Goal: Task Accomplishment & Management: Use online tool/utility

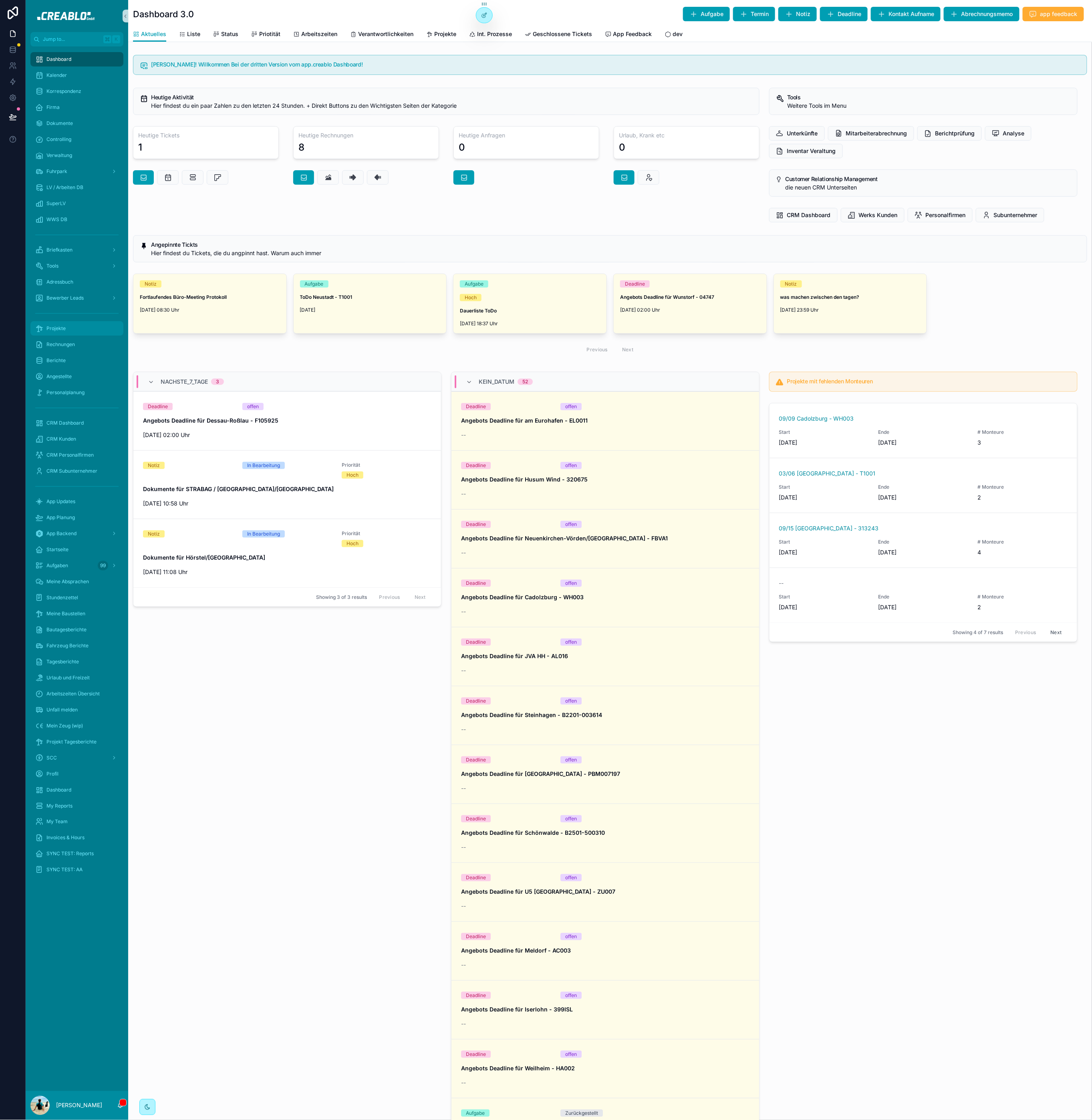
click at [67, 330] on div "Projekte" at bounding box center [76, 328] width 83 height 13
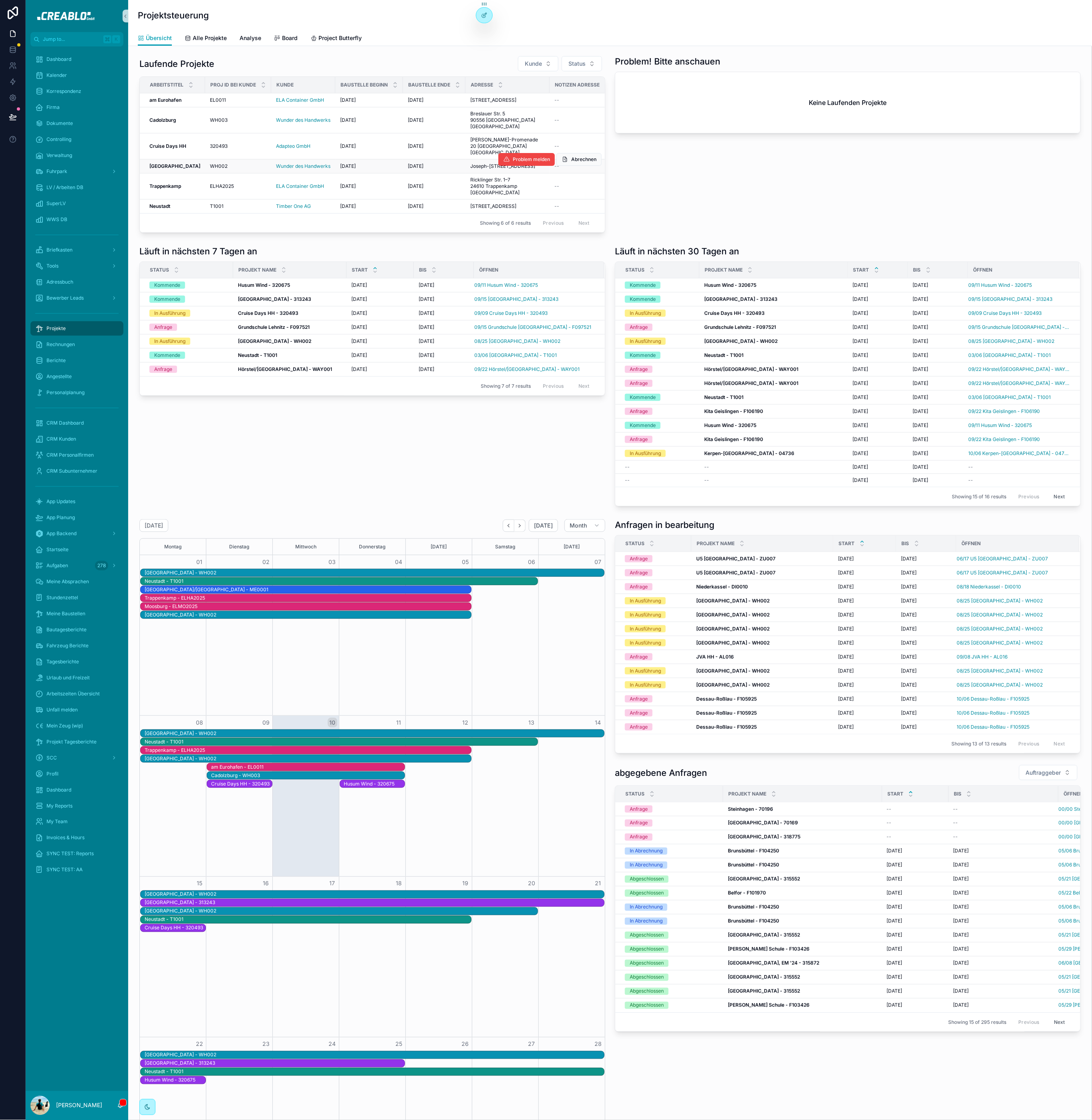
click at [158, 174] on td "Kassel Kassel" at bounding box center [172, 166] width 65 height 14
click at [158, 169] on strong "Kassel" at bounding box center [175, 166] width 50 height 6
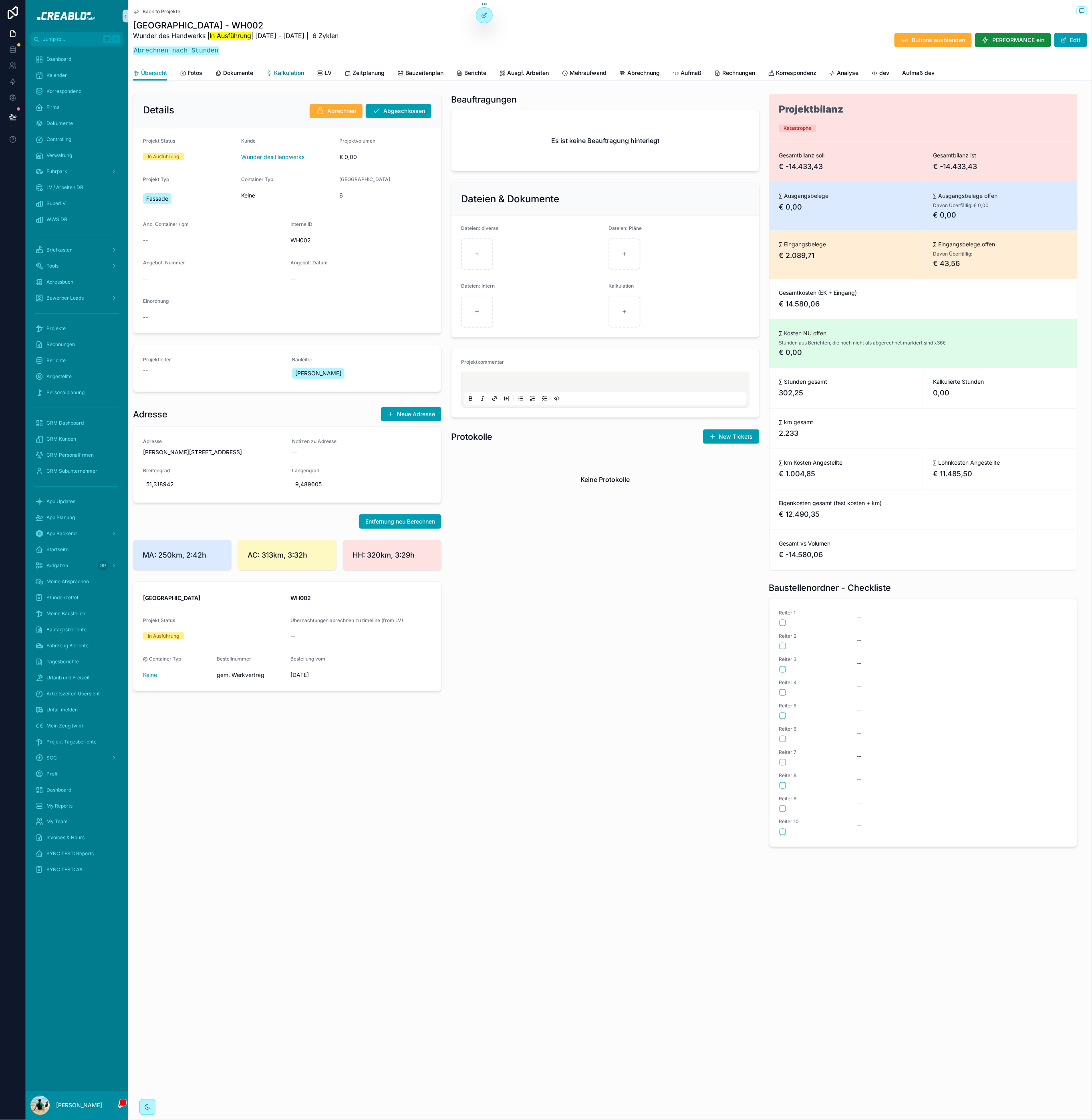
click at [286, 69] on span "Kalkulation" at bounding box center [288, 73] width 30 height 8
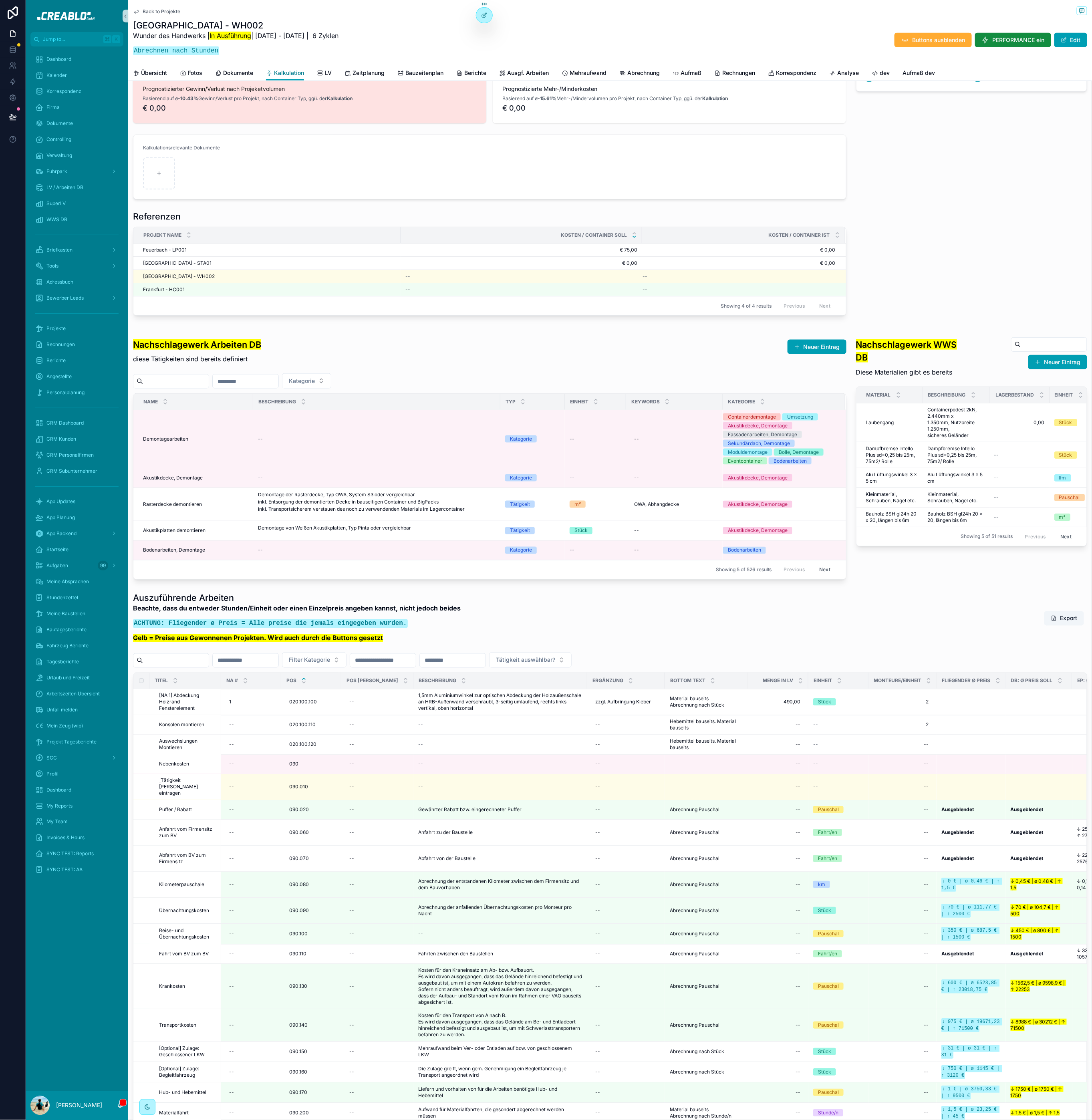
scroll to position [411, 0]
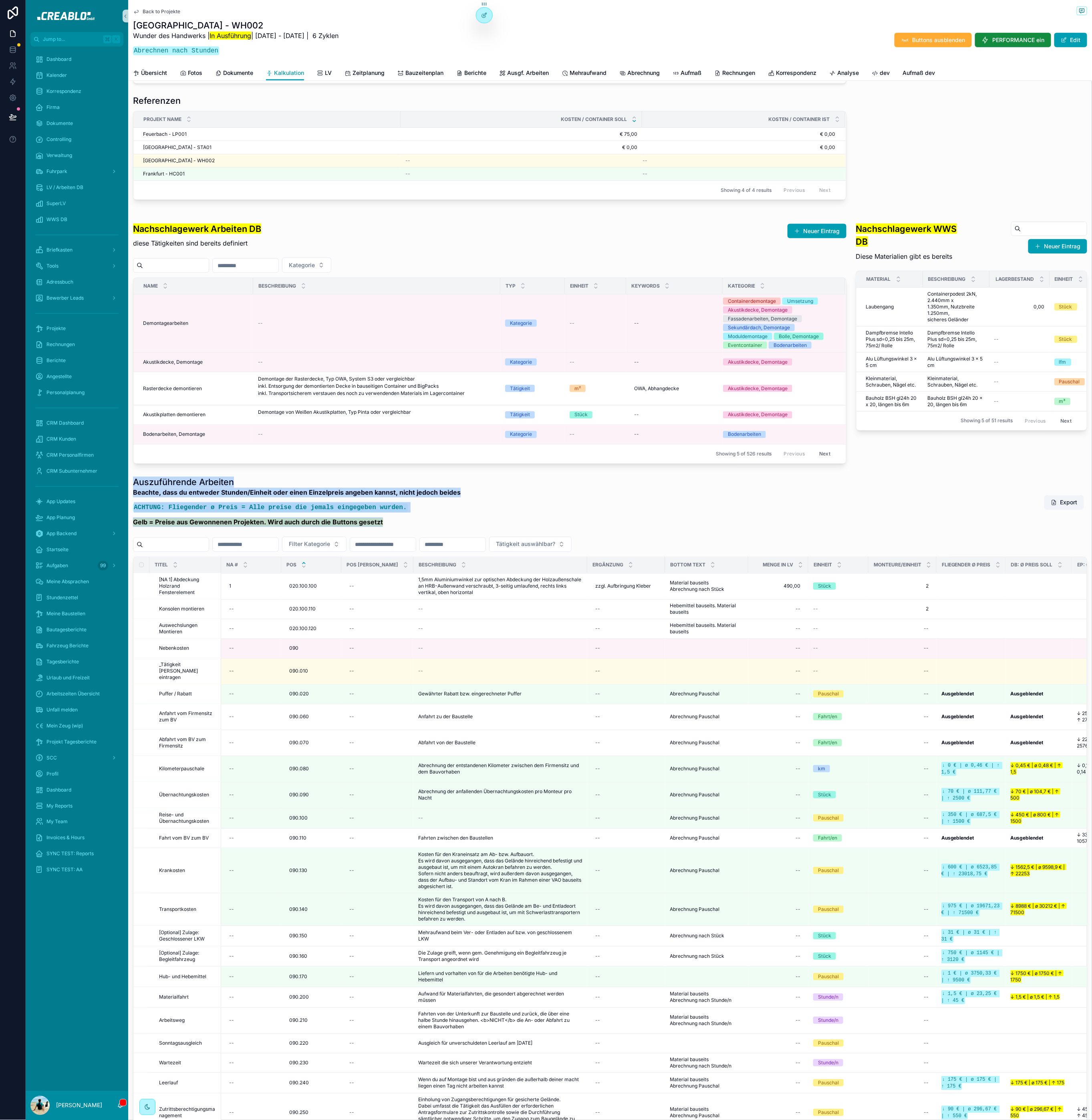
drag, startPoint x: 134, startPoint y: 502, endPoint x: 397, endPoint y: 550, distance: 267.3
click at [397, 532] on div "Auszuführende Arbeiten Beachte, dass du entweder Stunden/Einheit oder einen Ein…" at bounding box center [296, 504] width 328 height 56
click at [398, 532] on div "Beachte, dass du entweder Stunden/Einheit oder einen Einzelpreis angeben kannst…" at bounding box center [296, 509] width 328 height 44
drag, startPoint x: 410, startPoint y: 544, endPoint x: 133, endPoint y: 507, distance: 279.5
click at [133, 507] on div "Auszuführende Arbeiten Beachte, dass du entweder Stunden/Einheit oder einen Ein…" at bounding box center [296, 504] width 328 height 56
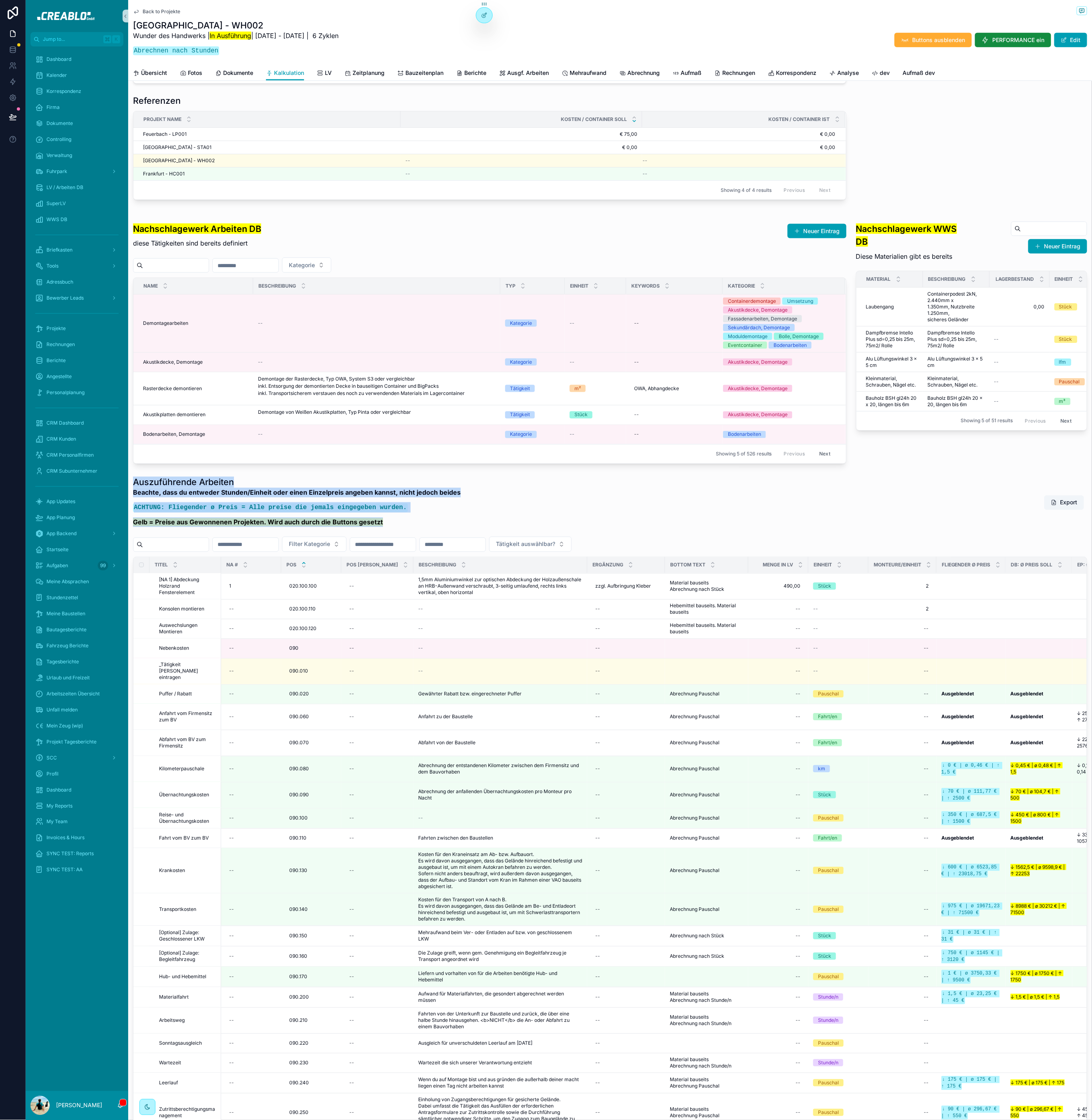
click at [133, 488] on h1 "Auszuführende Arbeiten" at bounding box center [296, 482] width 328 height 11
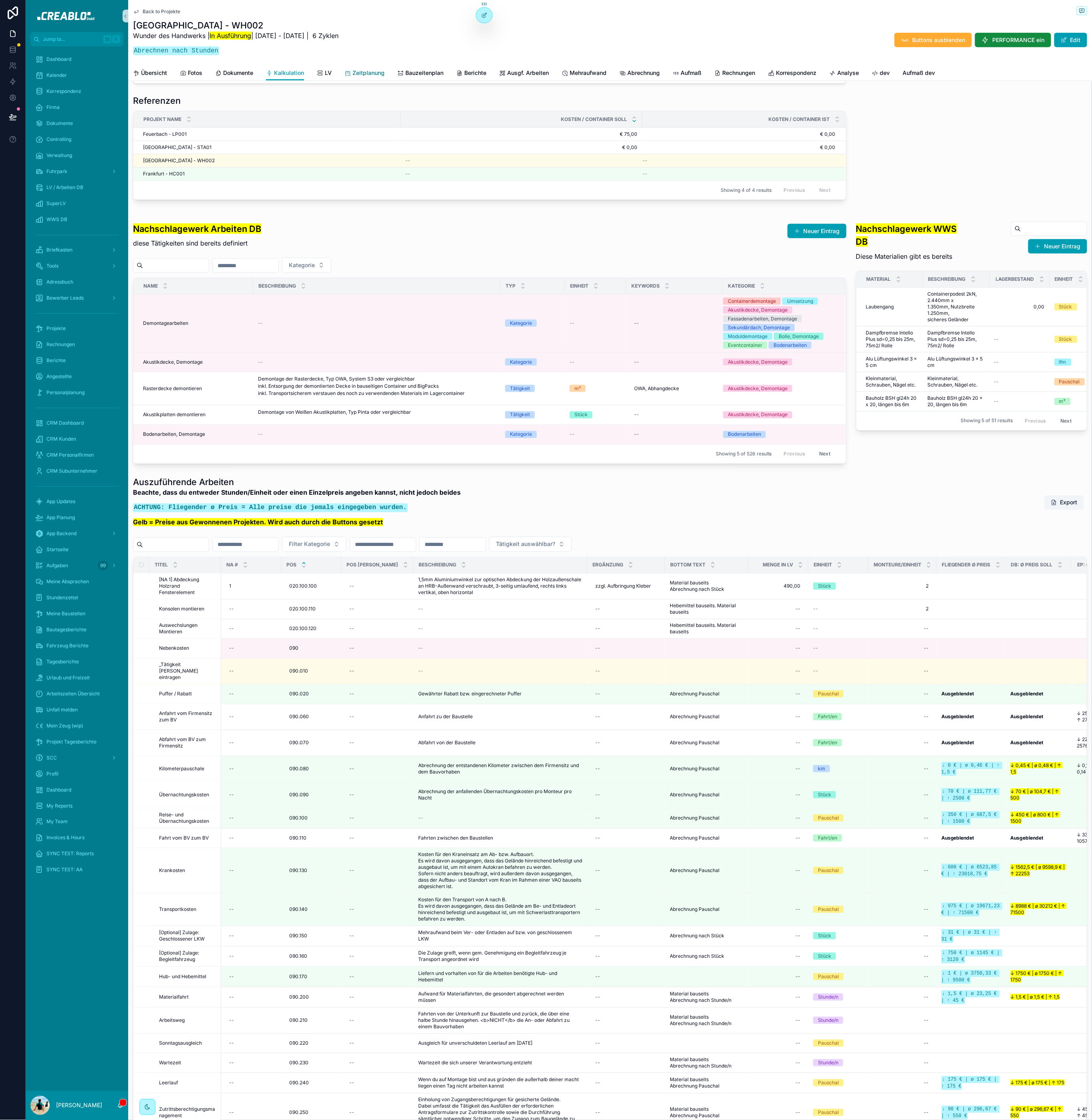
click at [361, 74] on span "Zeitplanung" at bounding box center [368, 73] width 32 height 8
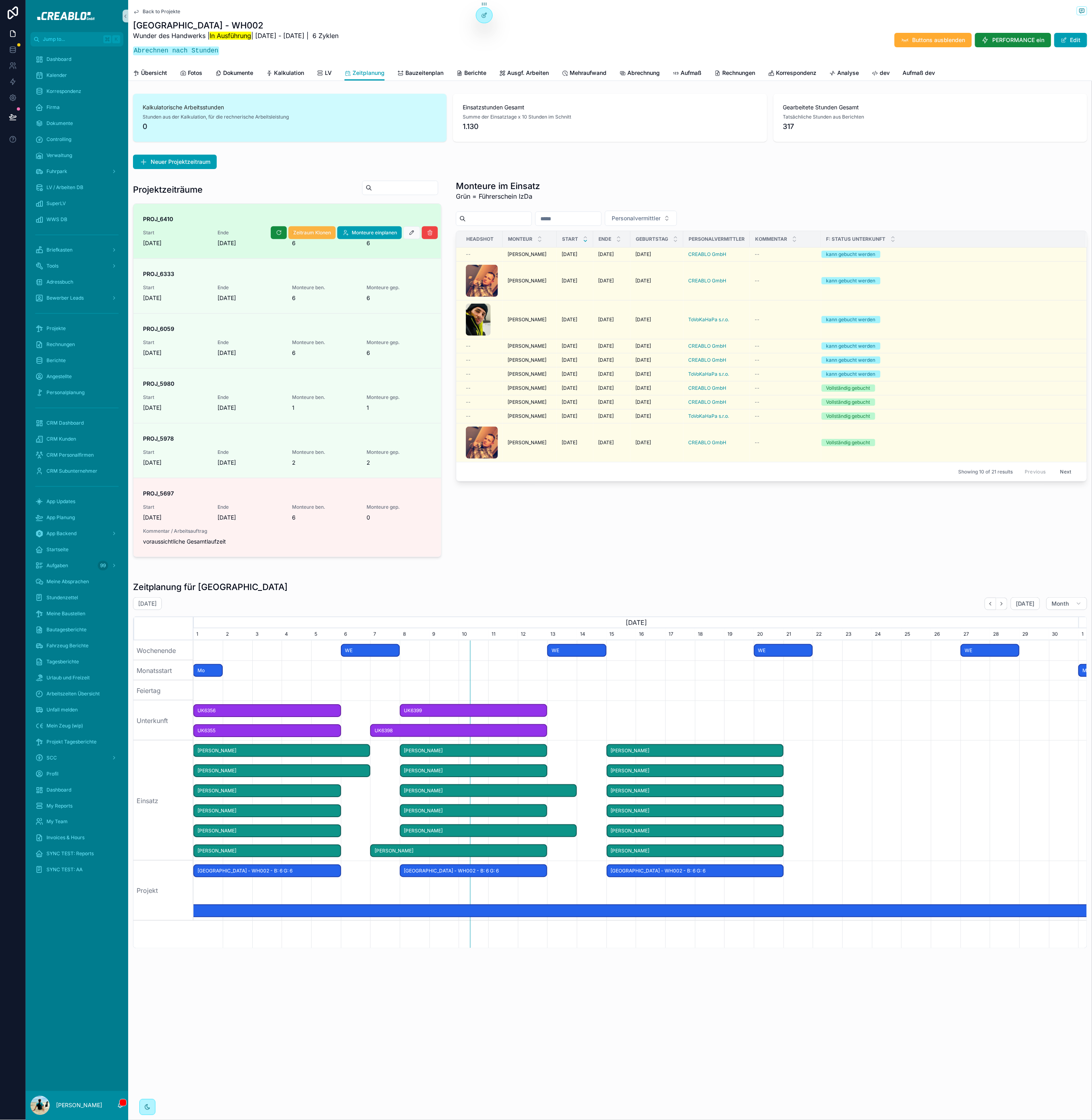
click at [316, 234] on span "Zeitraum Klonen" at bounding box center [312, 232] width 38 height 6
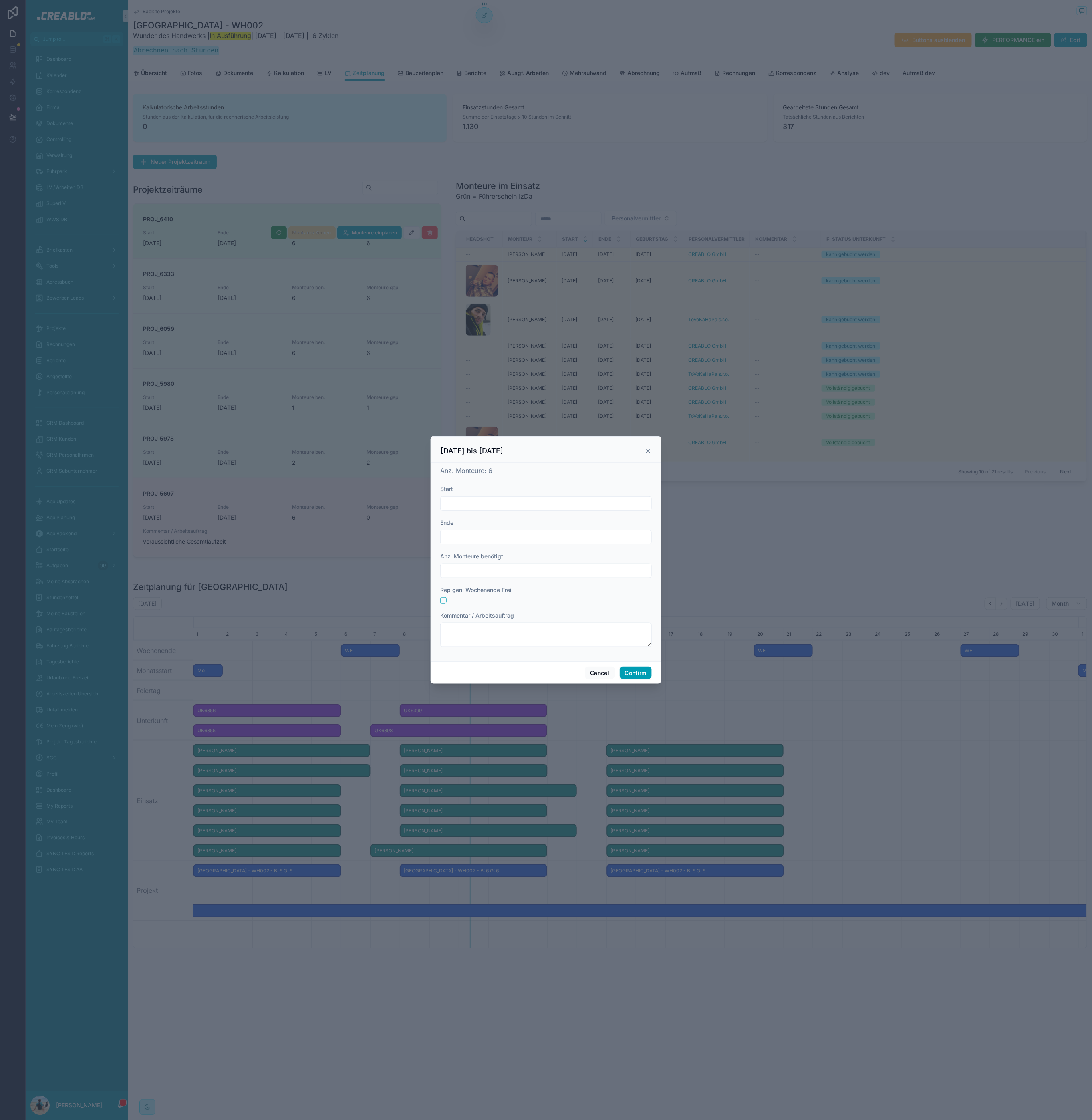
click at [471, 507] on input "text" at bounding box center [546, 503] width 211 height 11
click at [548, 516] on button "Today" at bounding box center [546, 523] width 32 height 15
type input "*********"
click at [565, 483] on div "Anz. Monteure: 6 Start ********* Ende Anz. Monteure benötigt Rep gen: Wochenend…" at bounding box center [545, 560] width 211 height 189
click at [650, 449] on icon at bounding box center [648, 450] width 6 height 6
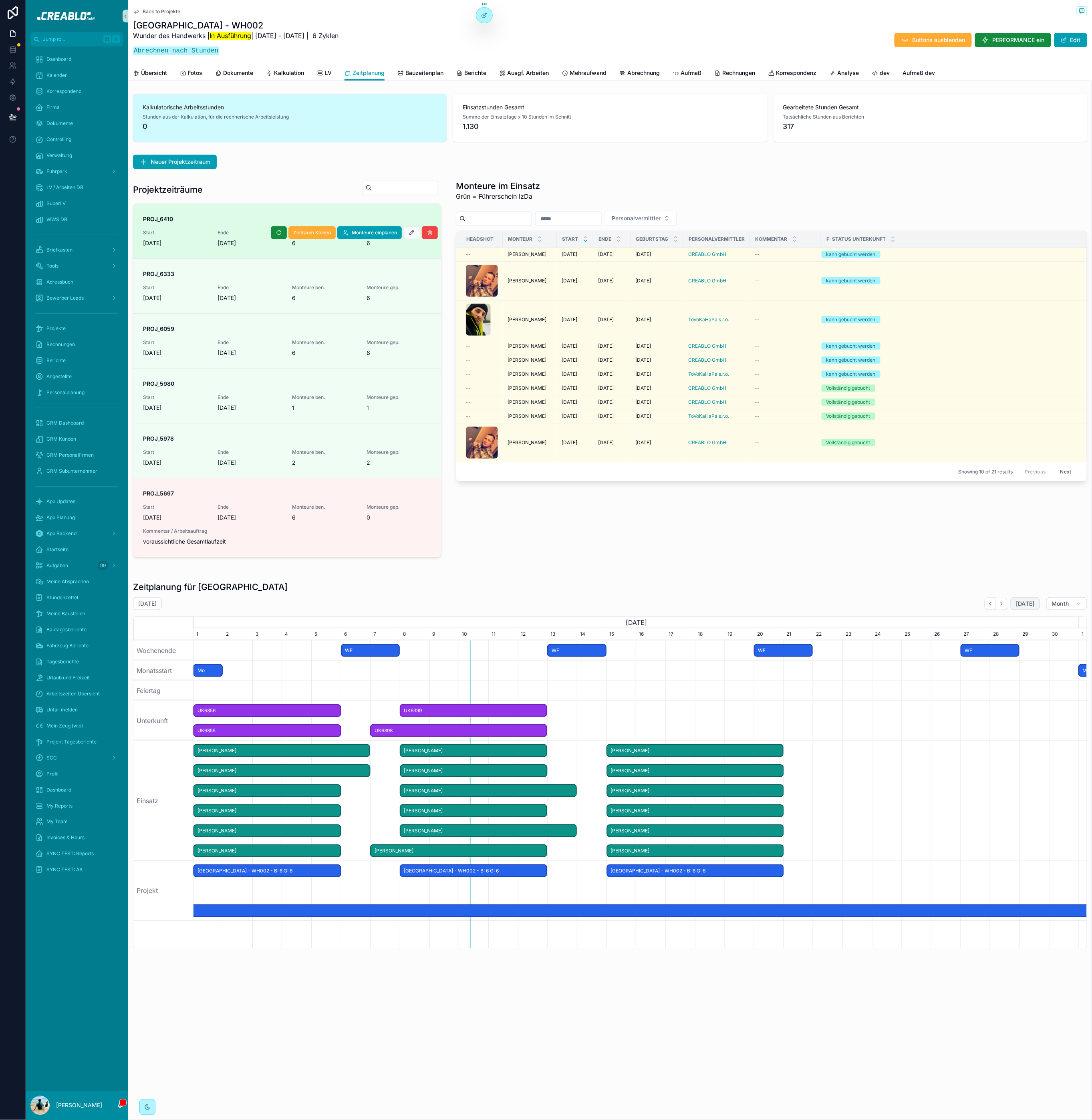
click at [1016, 606] on span "Today" at bounding box center [1025, 603] width 19 height 7
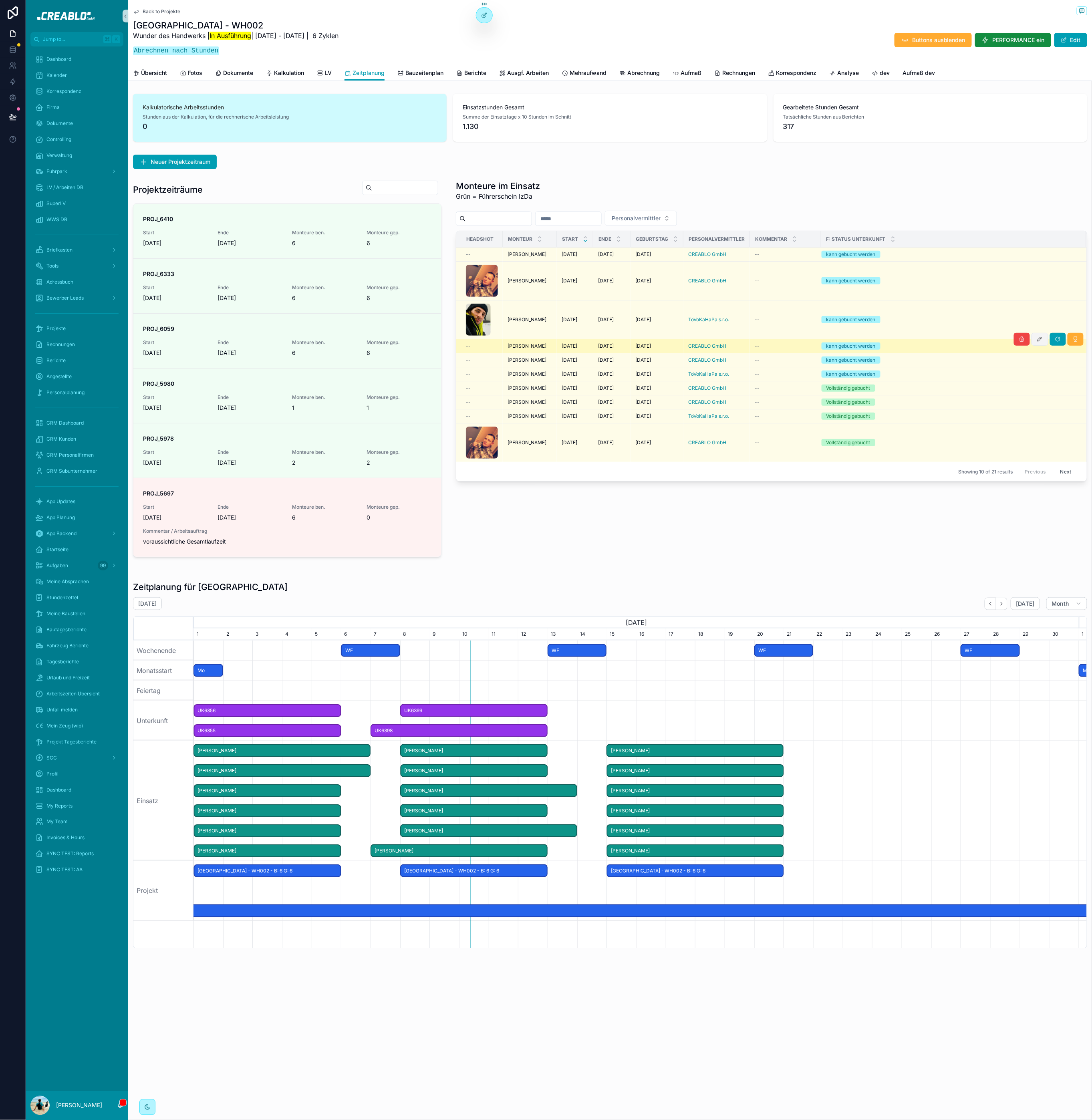
click at [1036, 341] on button "scrollable content" at bounding box center [1040, 339] width 17 height 13
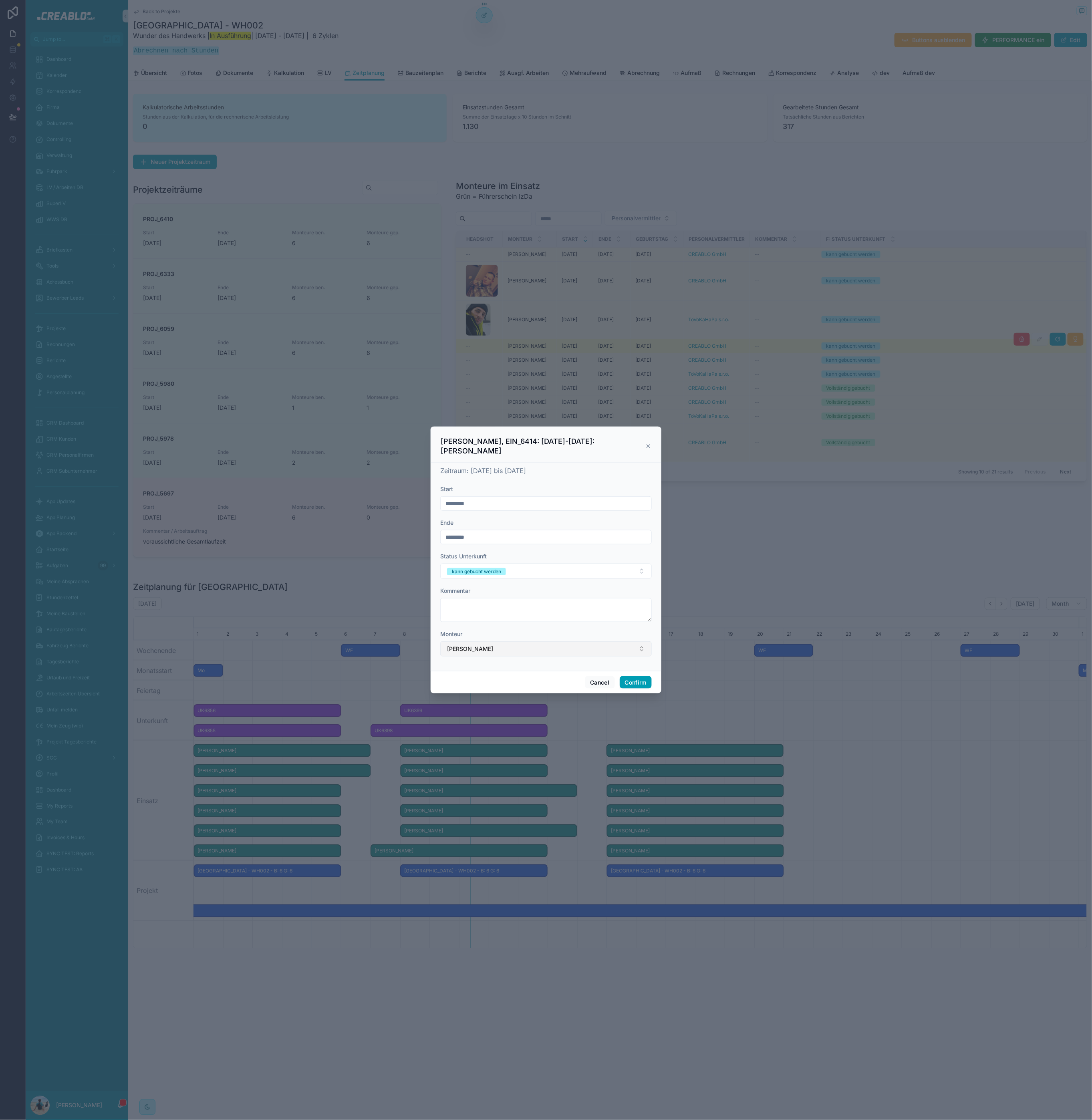
click at [460, 649] on span "Lasse Stevens" at bounding box center [470, 649] width 46 height 8
type input "***"
click at [472, 684] on div "Jiri Kruncl" at bounding box center [546, 681] width 207 height 13
click at [636, 681] on button "Confirm" at bounding box center [635, 682] width 32 height 13
click at [521, 565] on button "kann gebucht werden" at bounding box center [545, 570] width 211 height 15
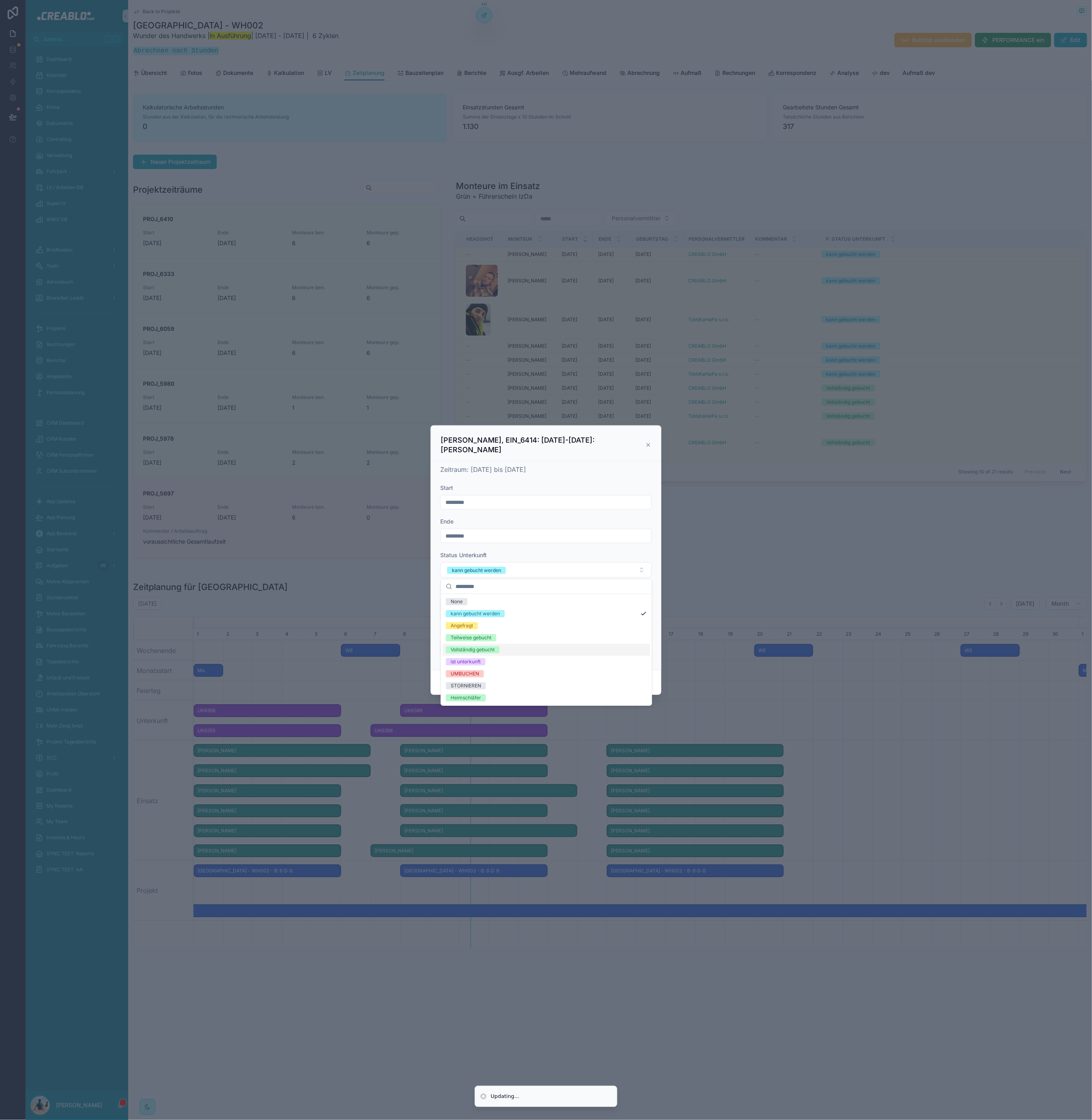
click at [477, 653] on div "Vollständig gebucht" at bounding box center [472, 649] width 44 height 7
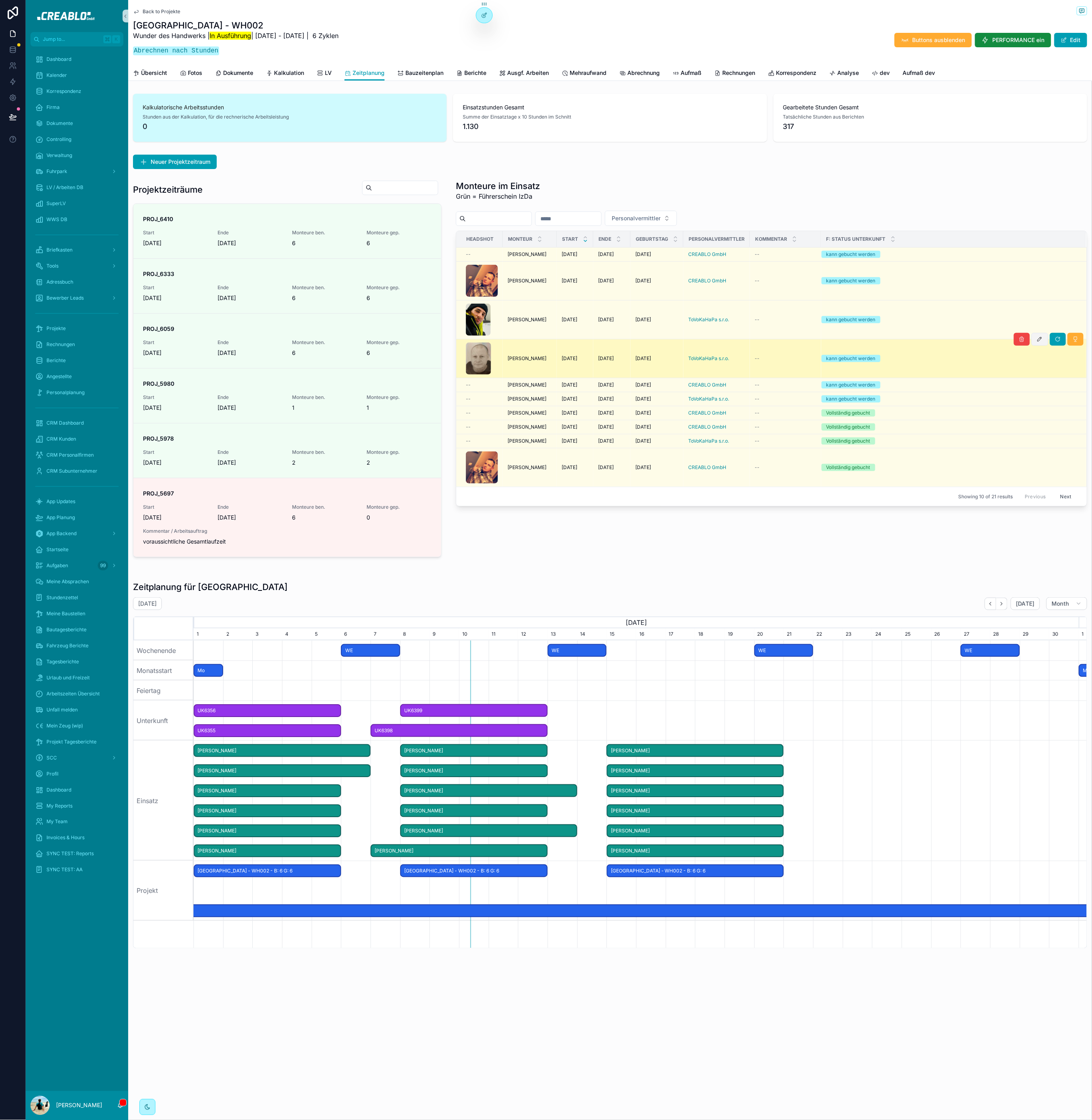
click at [1036, 341] on button "scrollable content" at bounding box center [1040, 339] width 17 height 13
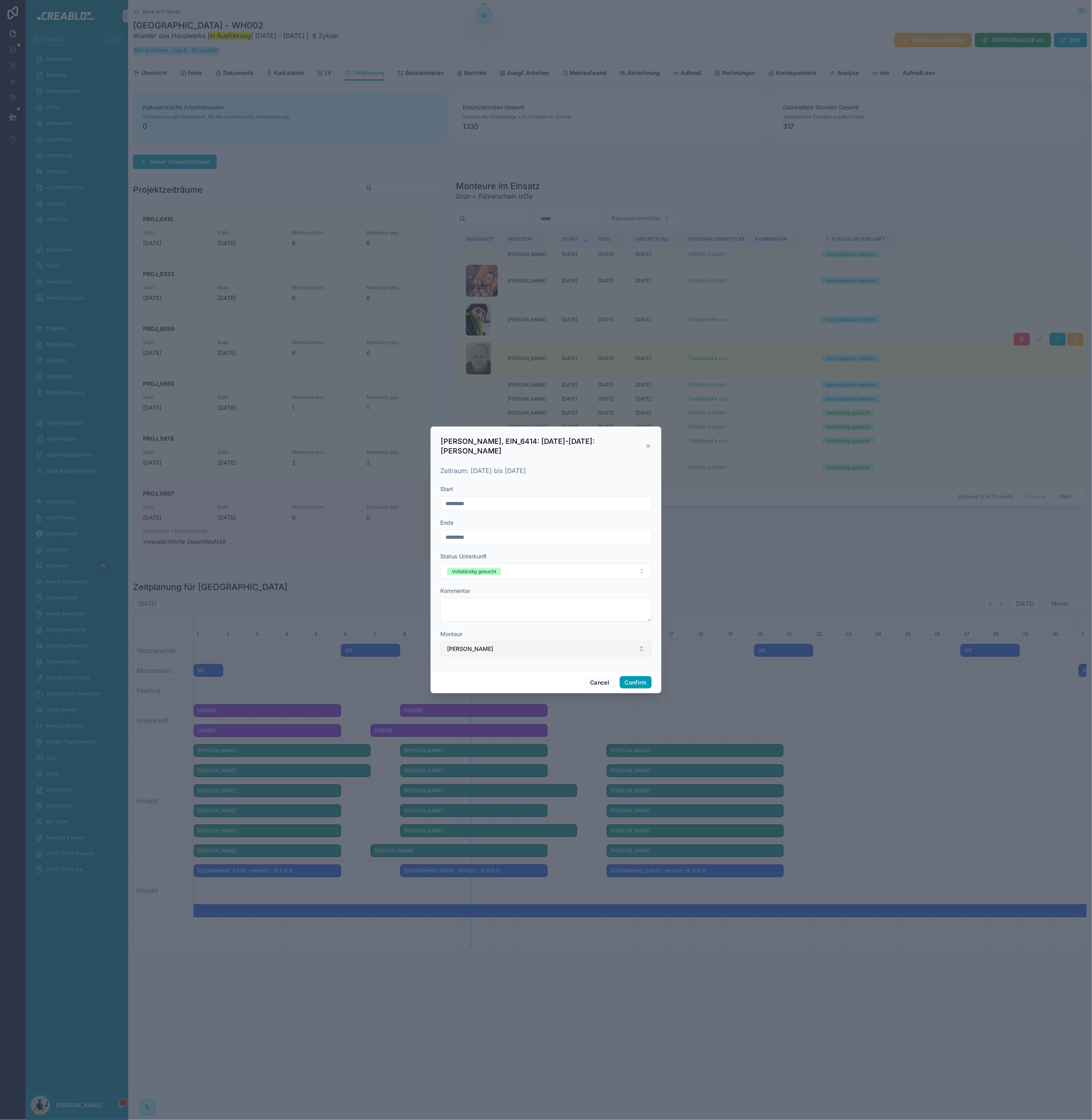
click at [486, 641] on button "Jiri Kruncl" at bounding box center [545, 649] width 211 height 15
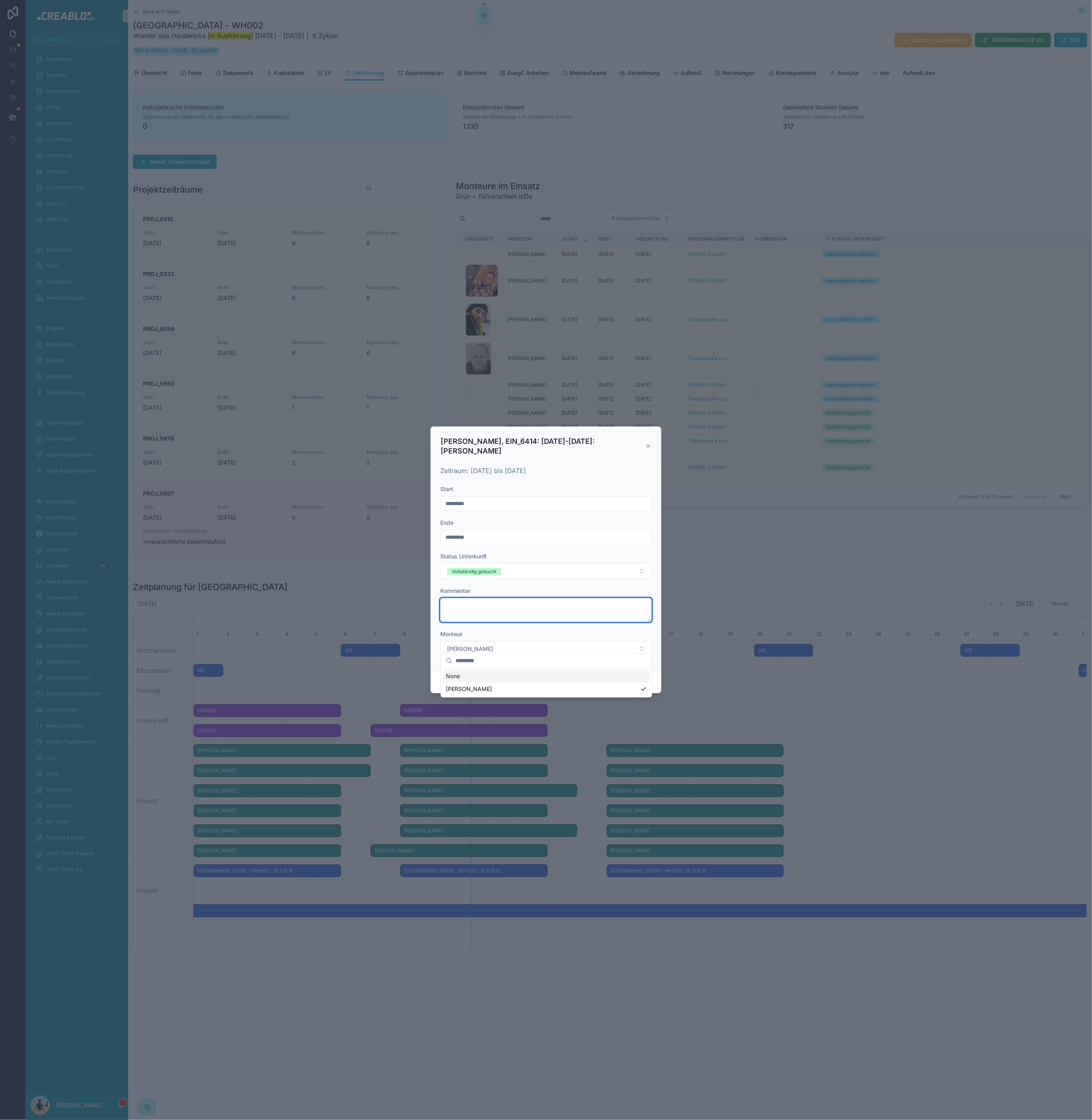
click at [520, 611] on textarea at bounding box center [545, 610] width 211 height 24
click at [522, 552] on div "Status Unterkunft" at bounding box center [545, 555] width 211 height 8
click at [635, 676] on button "Confirm" at bounding box center [635, 682] width 32 height 13
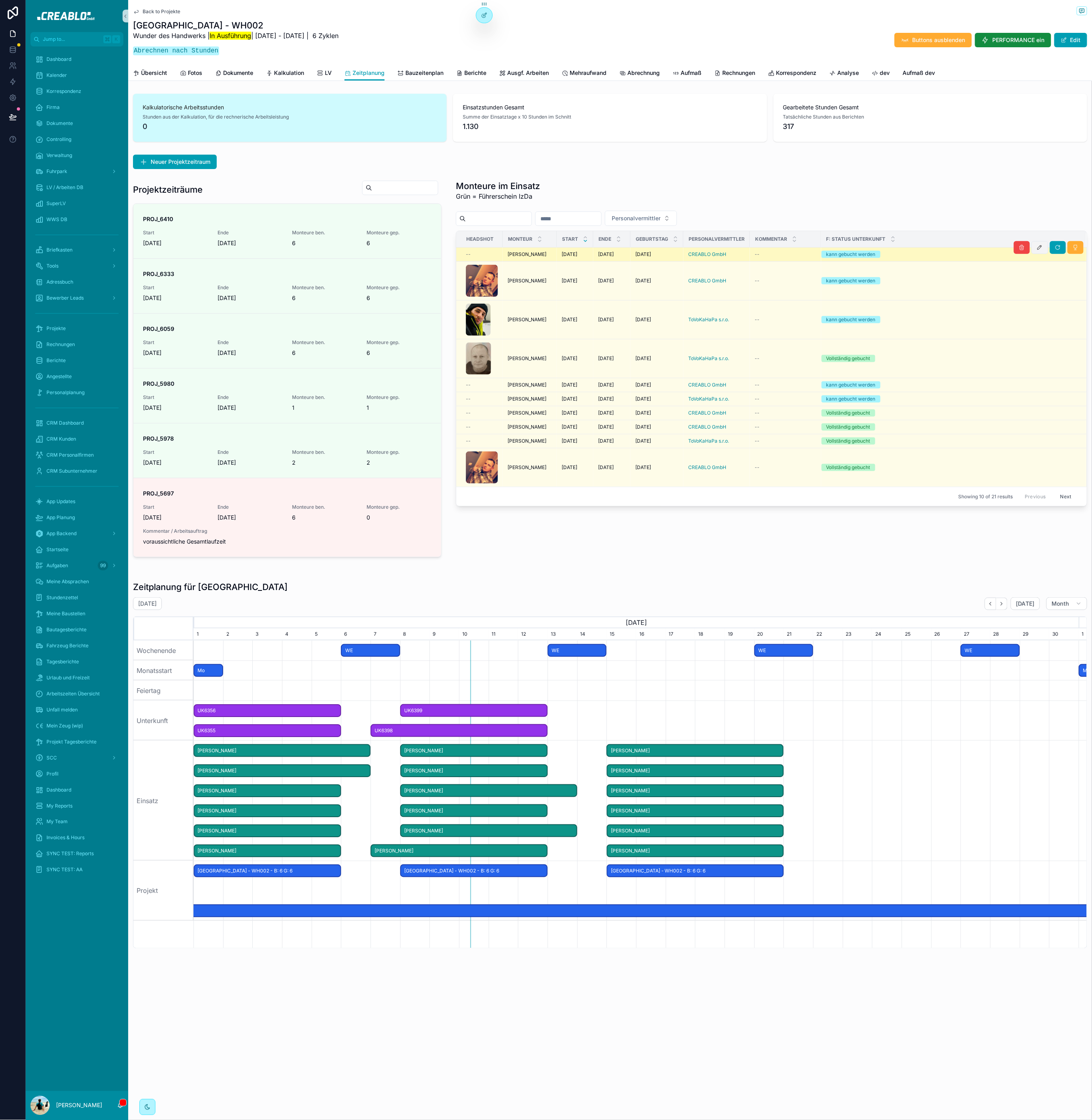
click at [1036, 250] on icon "scrollable content" at bounding box center [1039, 247] width 6 height 6
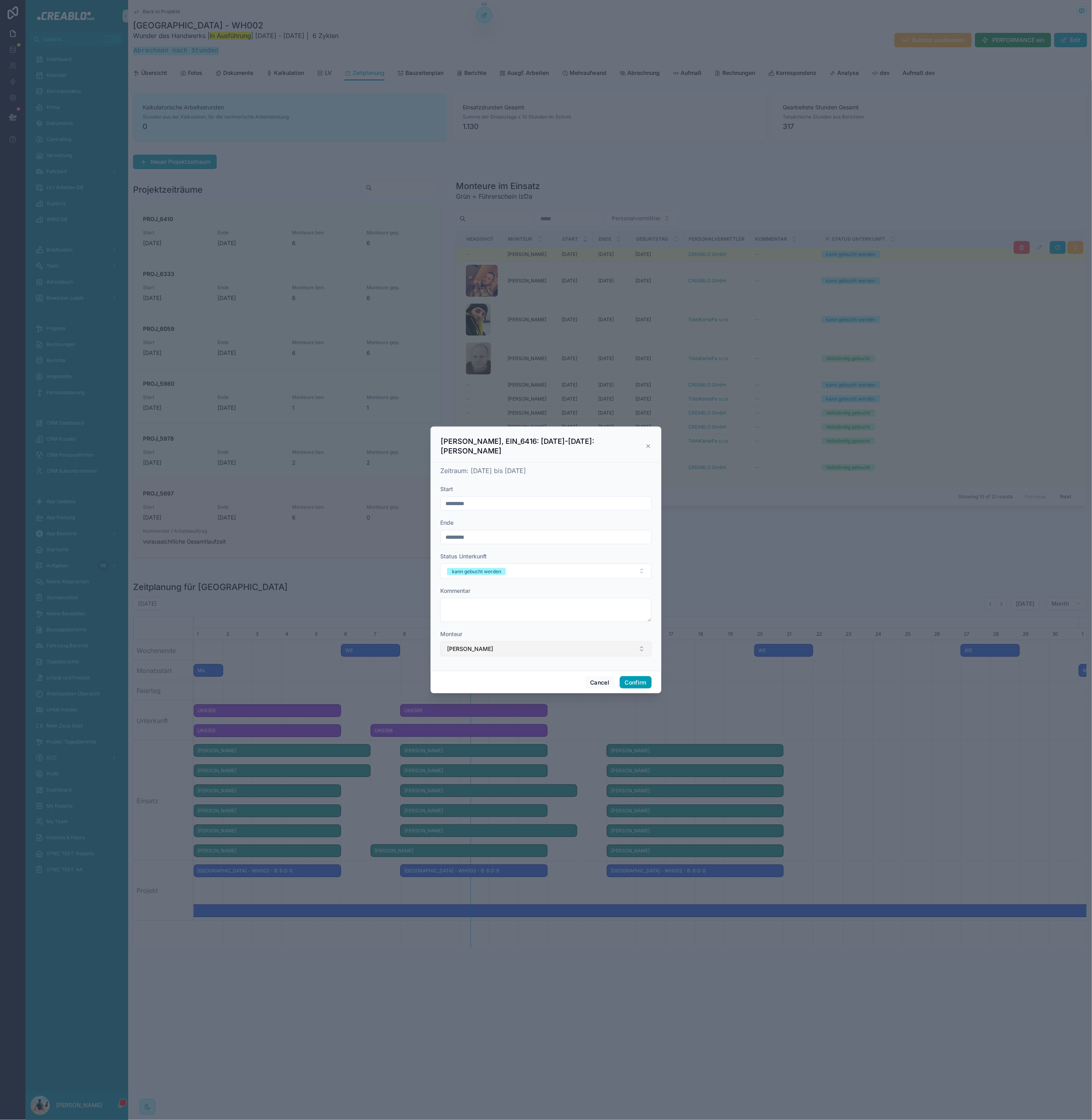
click at [476, 653] on button "Abdul Latif Shahi" at bounding box center [545, 649] width 211 height 15
type input "*****"
click at [470, 684] on span "Lukas Zadnancin" at bounding box center [469, 681] width 46 height 8
click at [559, 625] on form "Start ********* Ende ********* Status Unterkunft kann gebucht werden Kommentar …" at bounding box center [545, 575] width 211 height 180
click at [578, 566] on button "kann gebucht werden" at bounding box center [545, 572] width 211 height 15
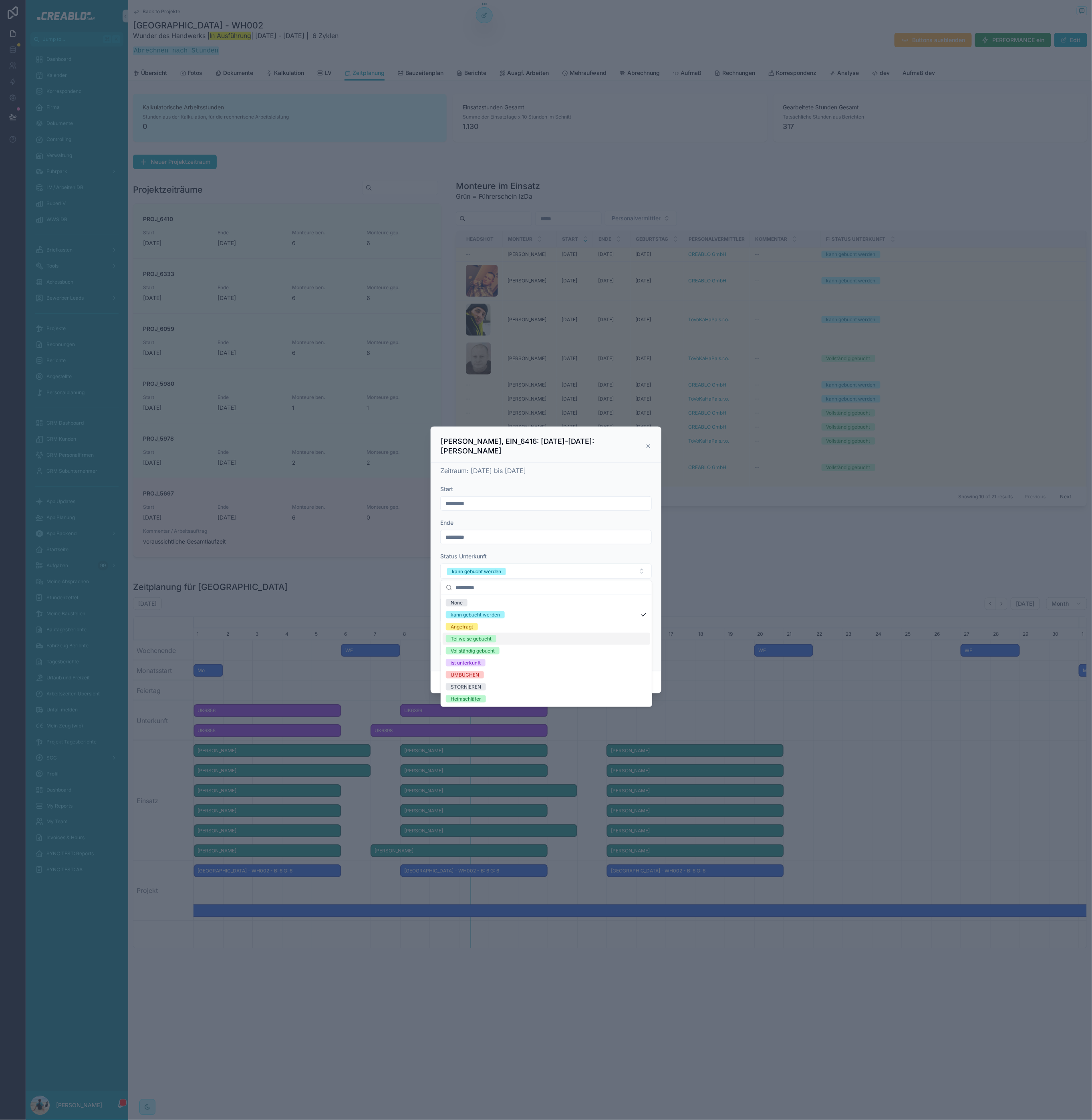
click at [543, 640] on div "Teilweise gebucht" at bounding box center [546, 639] width 207 height 12
click at [541, 578] on form "Start ********* Ende ********* Status Unterkunft Teilweise gebucht Kommentar Mo…" at bounding box center [545, 575] width 211 height 180
click at [541, 573] on button "Teilweise gebucht" at bounding box center [545, 572] width 211 height 15
click at [492, 653] on div "Vollständig gebucht" at bounding box center [472, 650] width 44 height 7
click at [648, 677] on button "Confirm" at bounding box center [635, 682] width 32 height 13
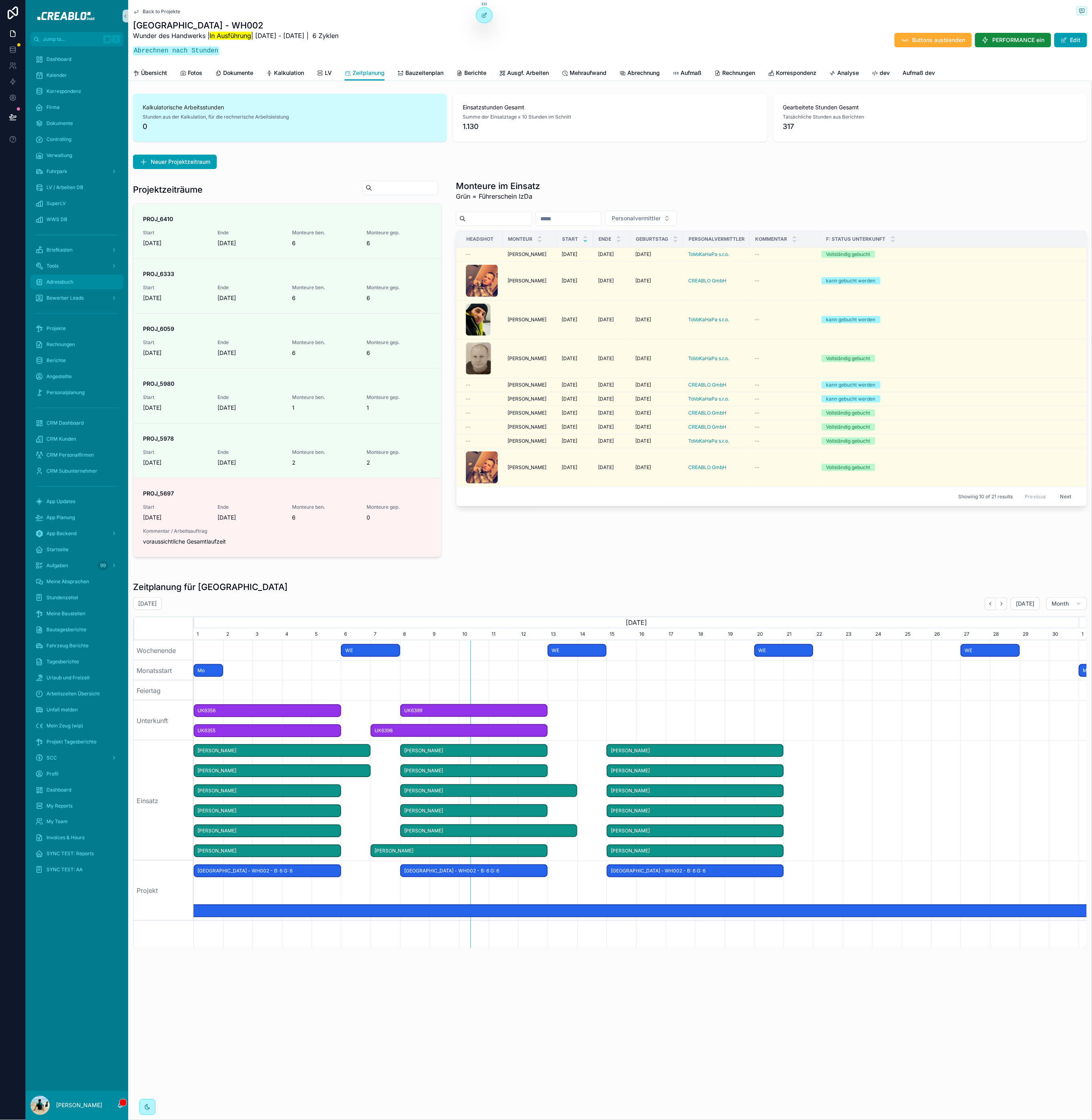
click at [57, 279] on span "Adressbuch" at bounding box center [59, 281] width 27 height 6
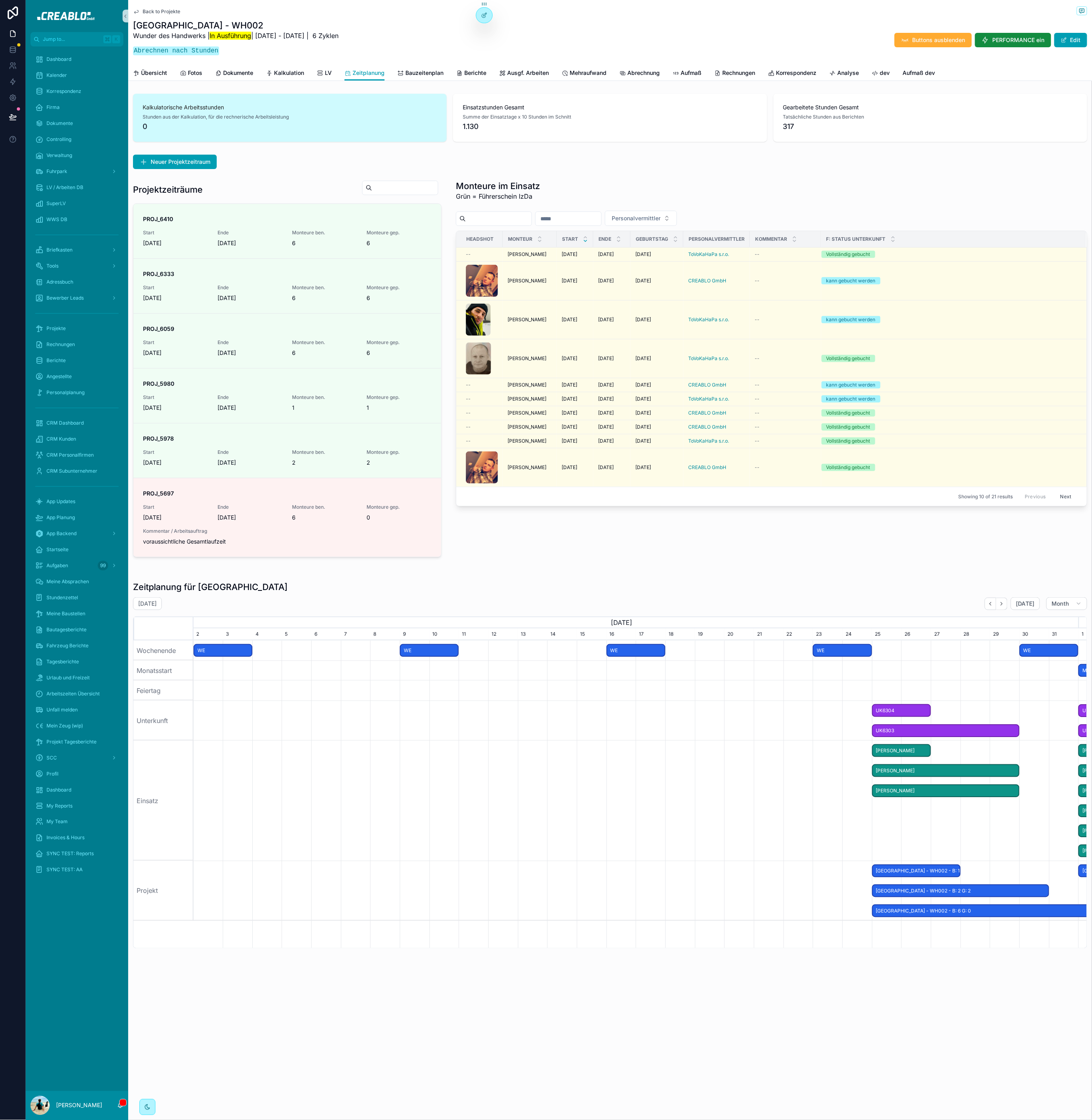
scroll to position [0, 885]
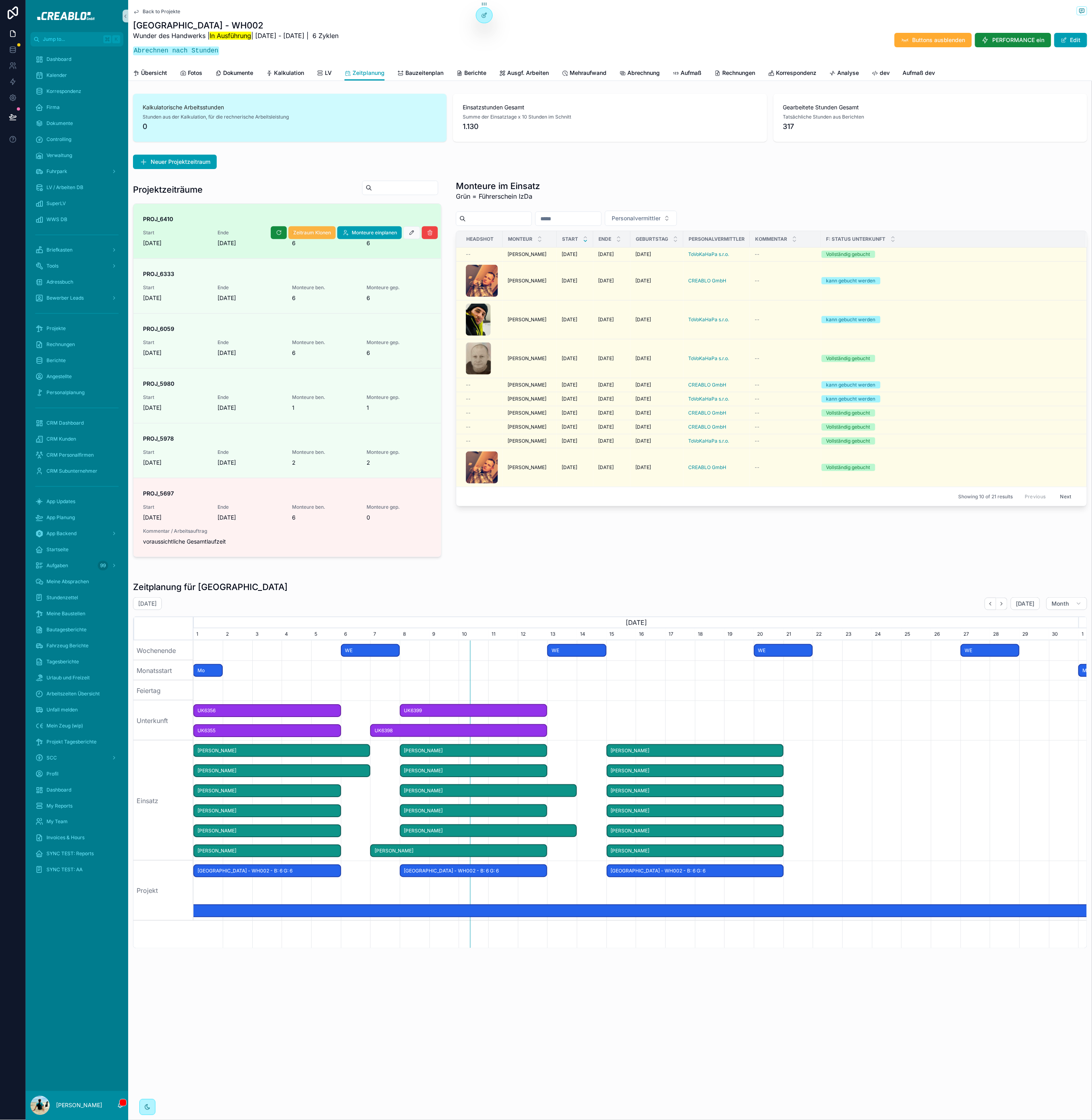
click at [314, 232] on span "Zeitraum Klonen" at bounding box center [312, 232] width 38 height 6
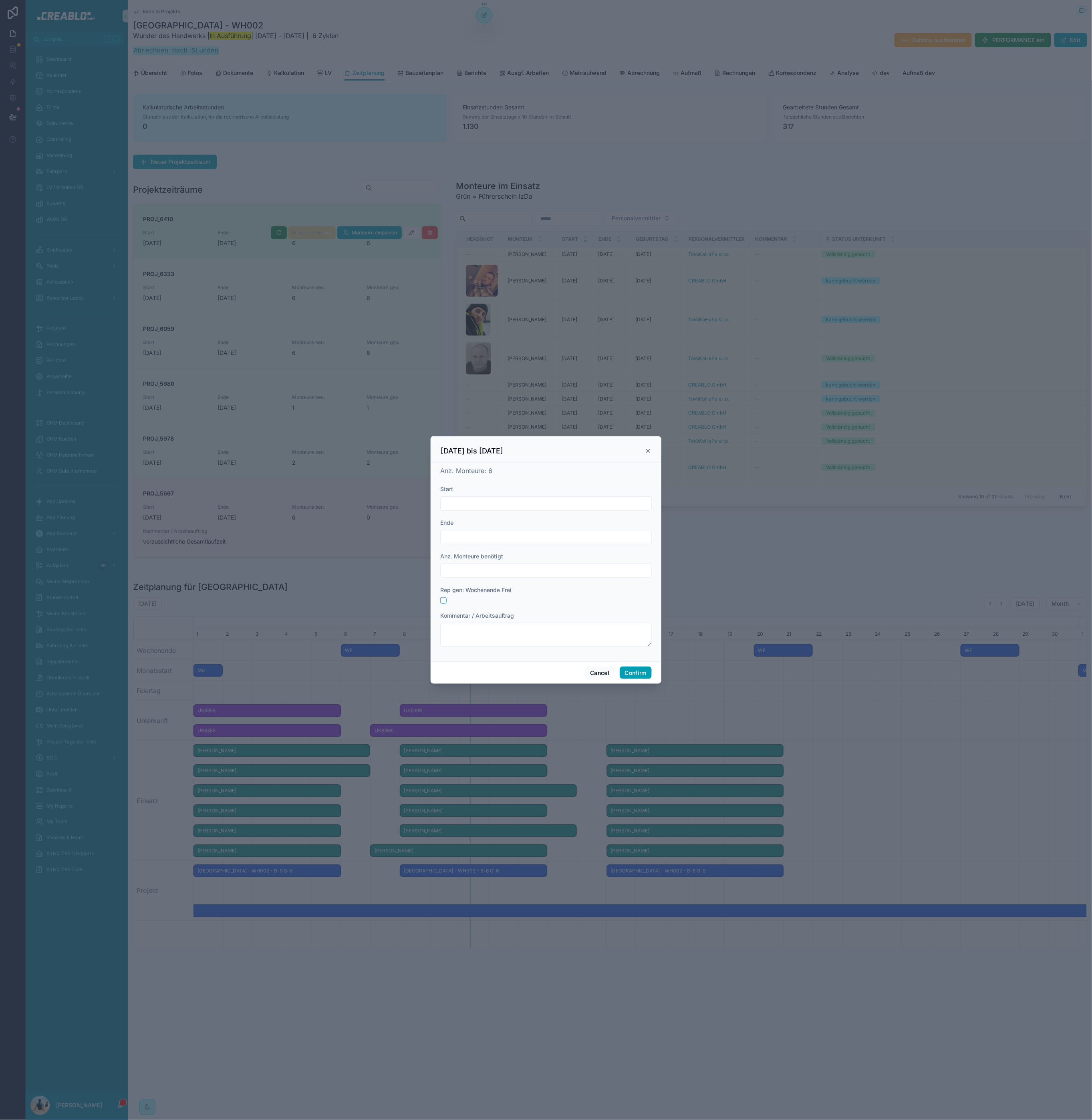
click at [543, 500] on input "text" at bounding box center [546, 503] width 211 height 11
click at [503, 623] on button "22" at bounding box center [502, 622] width 15 height 15
type input "*********"
click at [456, 546] on form "Start ********* Ende Anz. Monteure benötigt Rep gen: Wochenende Frei Kommentar …" at bounding box center [545, 570] width 211 height 169
click at [518, 532] on input "text" at bounding box center [546, 536] width 211 height 11
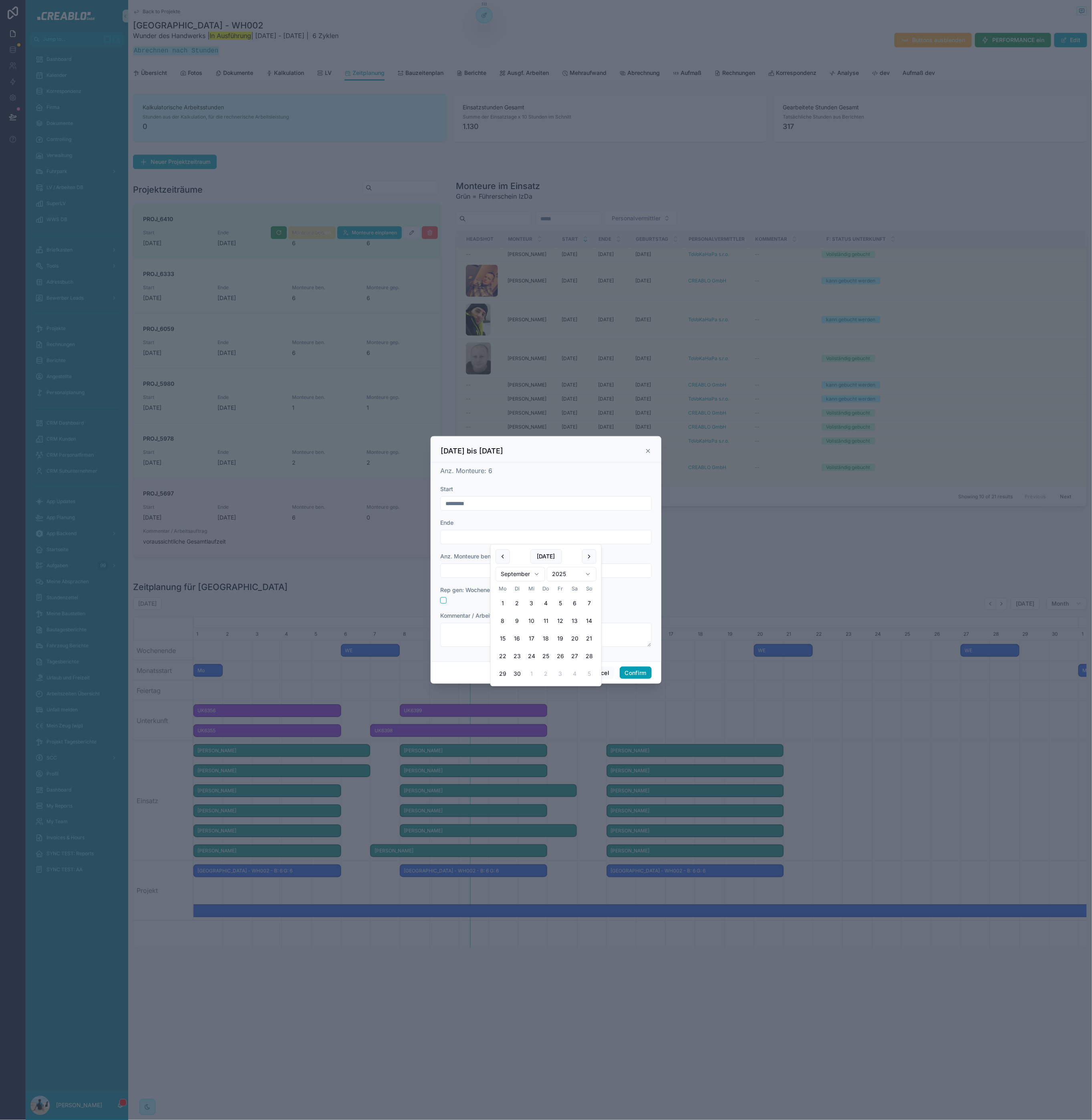
click at [558, 655] on button "26" at bounding box center [560, 656] width 15 height 15
type input "*********"
click at [464, 555] on span "Anz. Monteure benötigt" at bounding box center [471, 556] width 62 height 7
click at [461, 572] on input "text" at bounding box center [546, 570] width 211 height 11
type input "*"
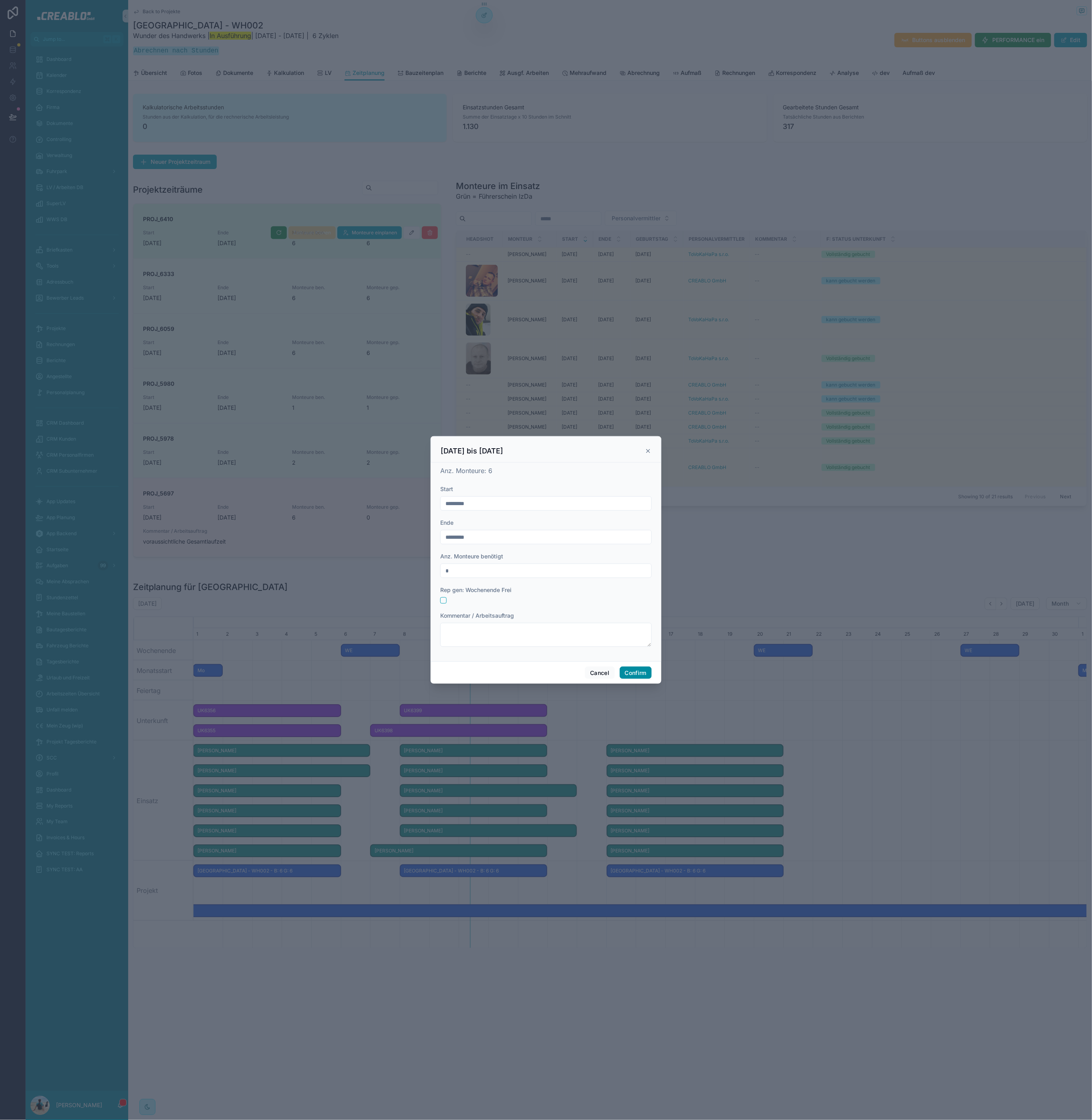
click at [640, 674] on button "Confirm" at bounding box center [635, 673] width 32 height 13
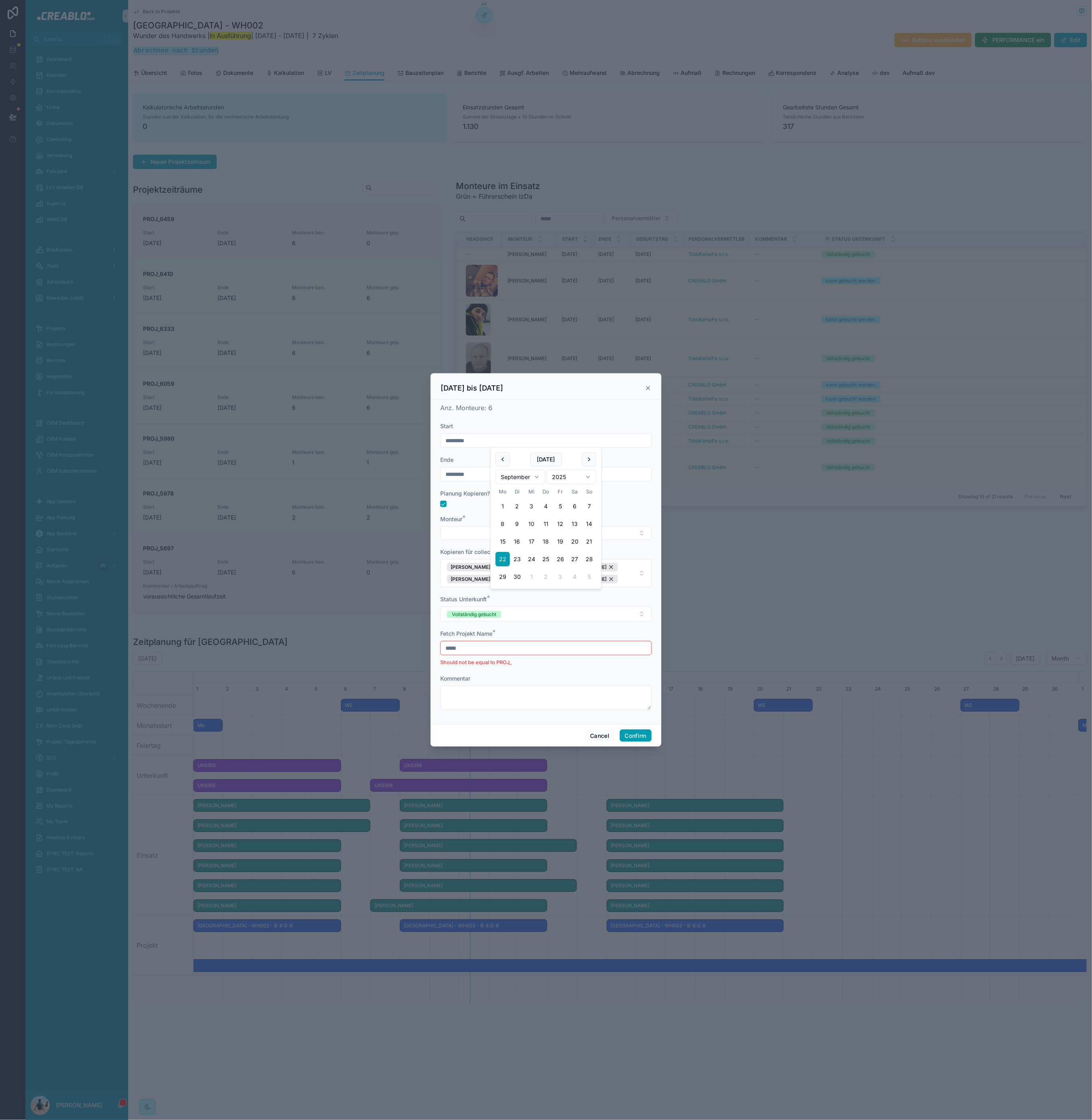
click at [479, 436] on input "*********" at bounding box center [546, 440] width 211 height 11
click at [514, 559] on button "23" at bounding box center [517, 559] width 15 height 15
click at [504, 560] on button "22" at bounding box center [502, 559] width 15 height 15
type input "*********"
click at [477, 477] on input "*********" at bounding box center [546, 474] width 211 height 11
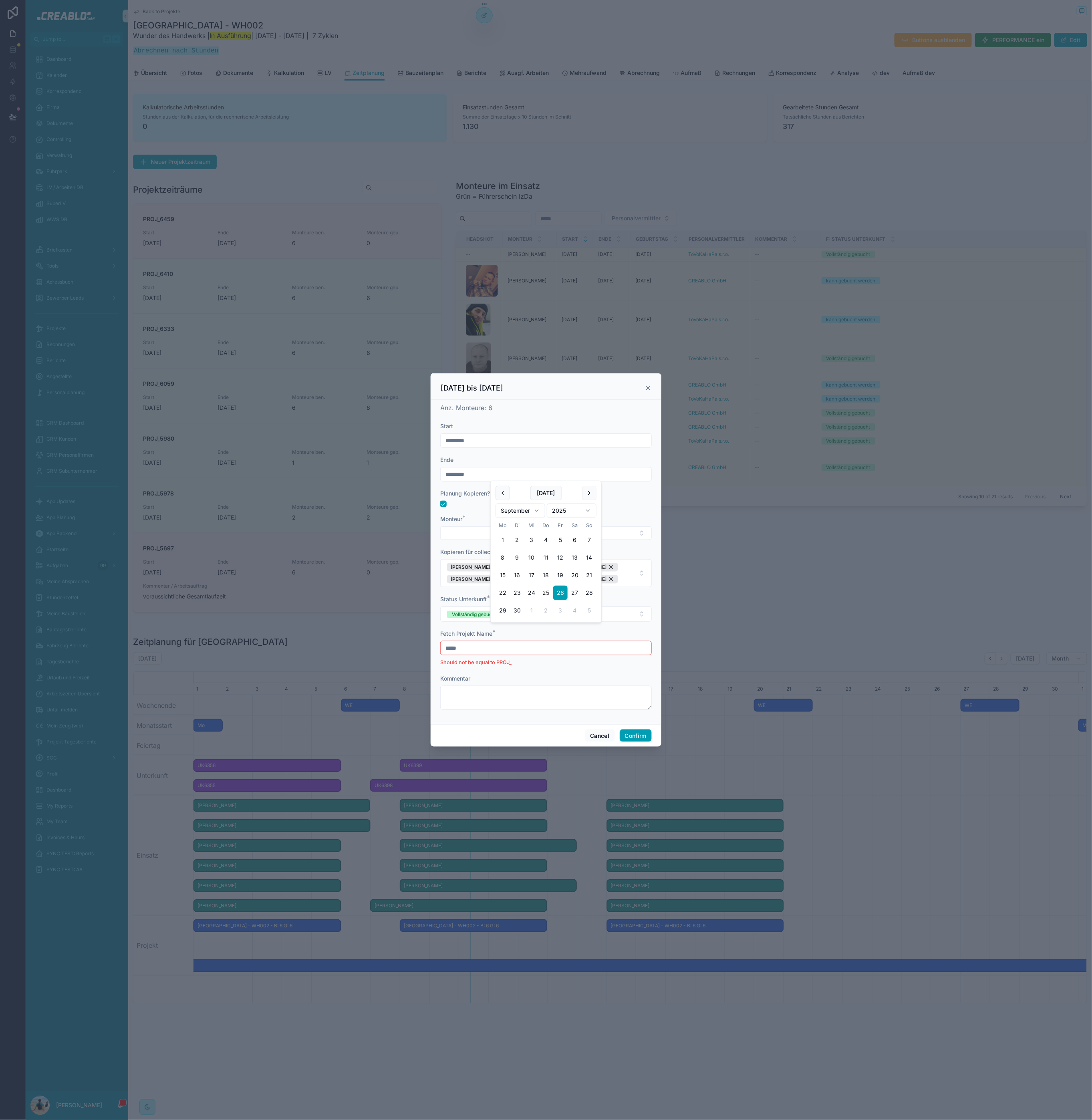
click at [549, 592] on button "25" at bounding box center [546, 592] width 15 height 15
click at [562, 595] on button "26" at bounding box center [560, 592] width 15 height 15
type input "*********"
click at [481, 532] on button "Select Button" at bounding box center [545, 533] width 211 height 14
click at [488, 517] on div "Monteur *" at bounding box center [545, 519] width 211 height 8
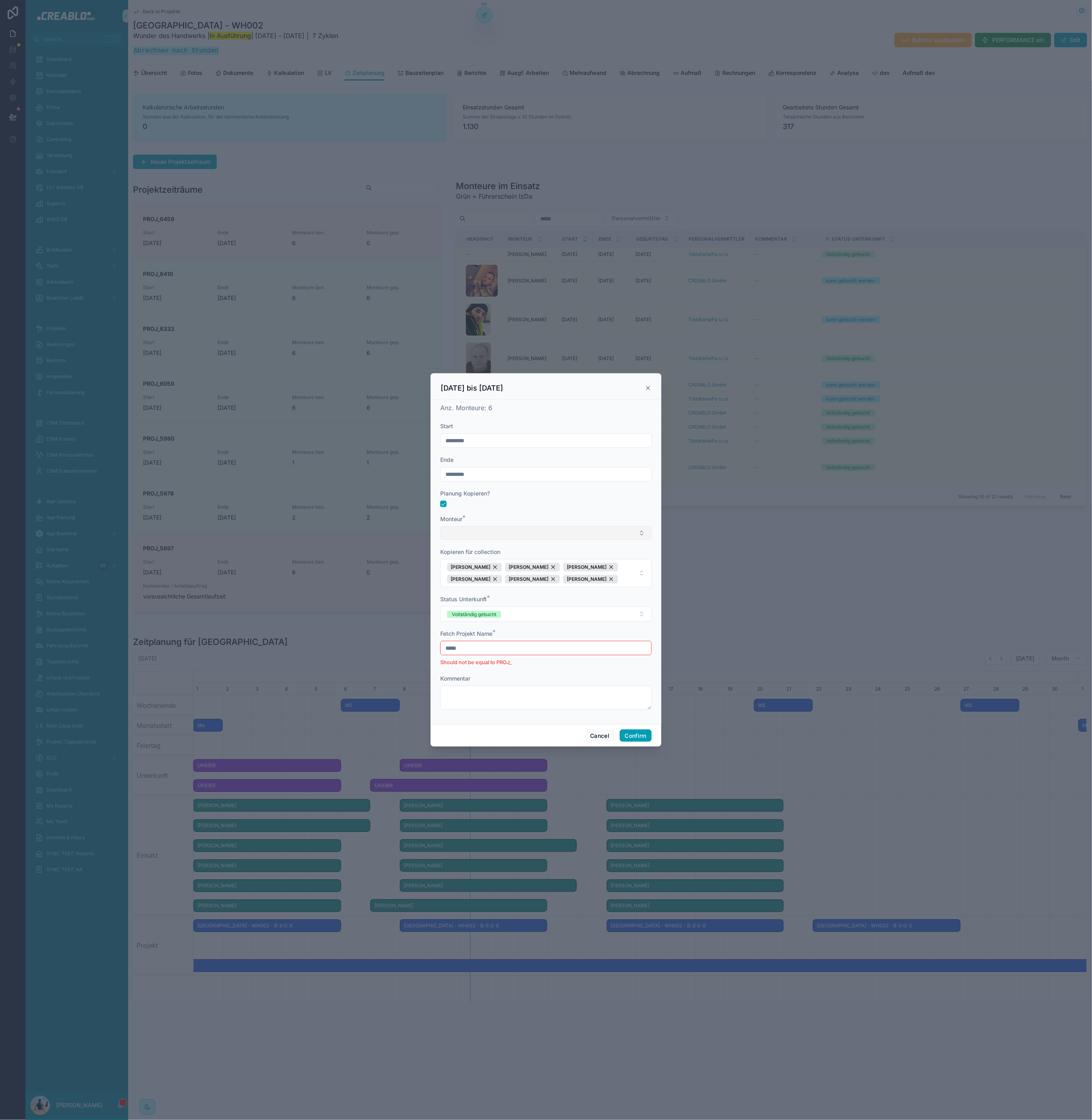
click at [490, 532] on button "Select Button" at bounding box center [545, 533] width 211 height 14
type input "******"
click at [482, 565] on div "Patrik Tejml" at bounding box center [546, 564] width 207 height 13
click at [484, 569] on div "Patrik Tejml" at bounding box center [474, 568] width 55 height 9
drag, startPoint x: 466, startPoint y: 650, endPoint x: 473, endPoint y: 652, distance: 7.3
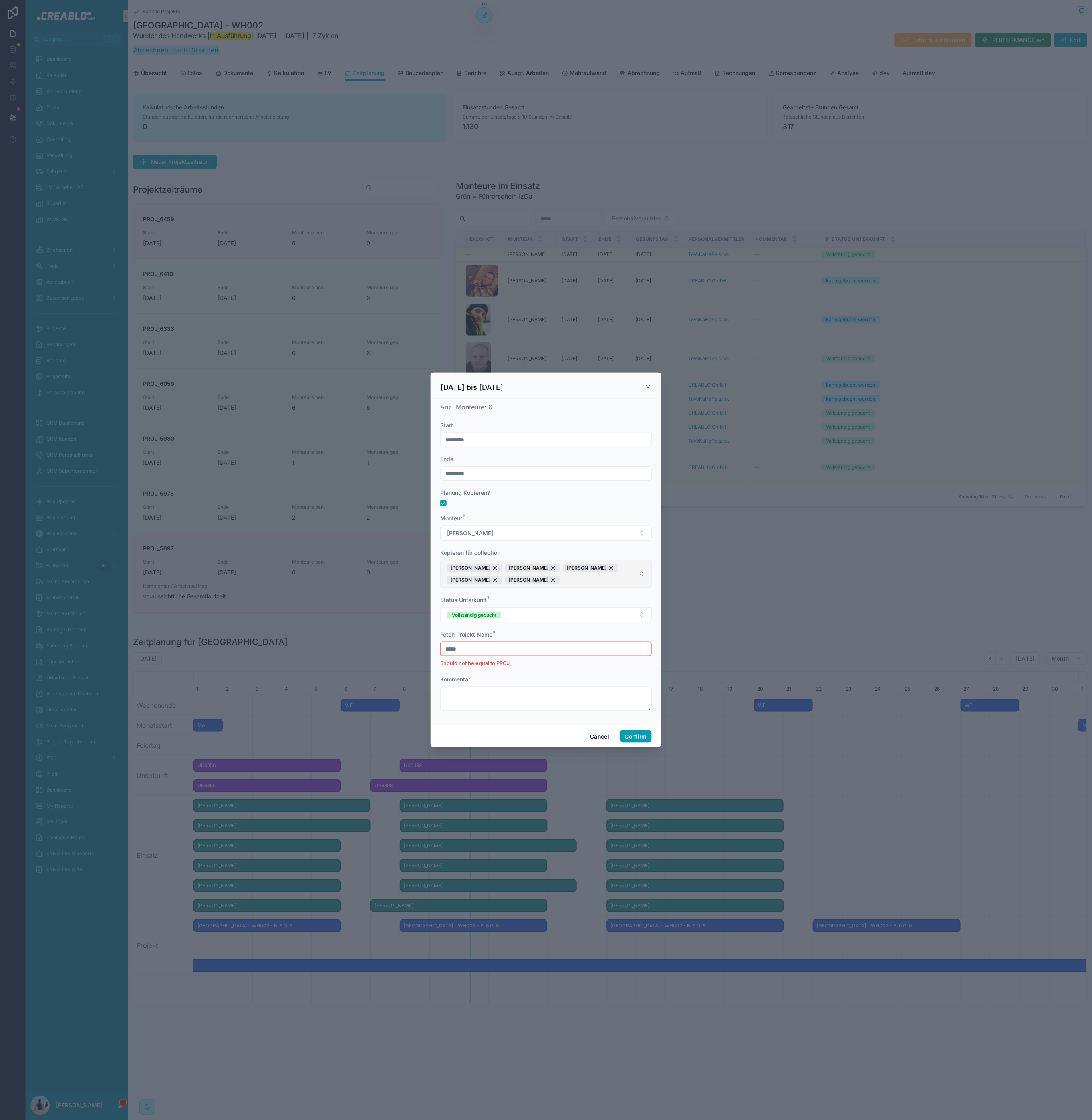
click at [467, 650] on input "*****" at bounding box center [546, 649] width 211 height 11
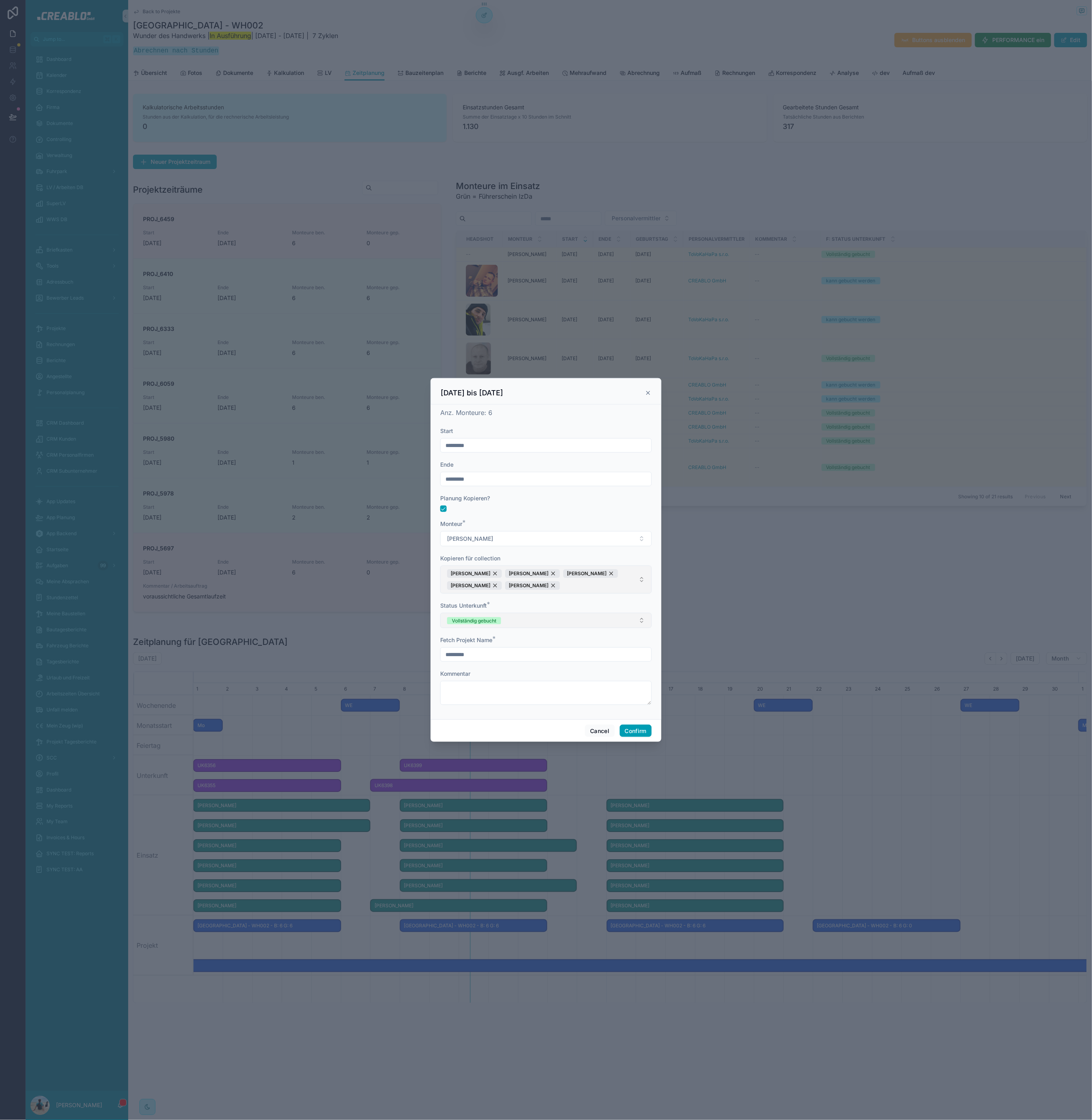
type input "*********"
click at [547, 624] on button "Vollständig gebucht" at bounding box center [545, 620] width 211 height 15
click at [551, 599] on form "Start ********* Ende ********* Planung Kopieren? Monteur * Patrik Tejml Kopiere…" at bounding box center [545, 570] width 211 height 286
click at [630, 727] on button "Confirm" at bounding box center [635, 731] width 32 height 13
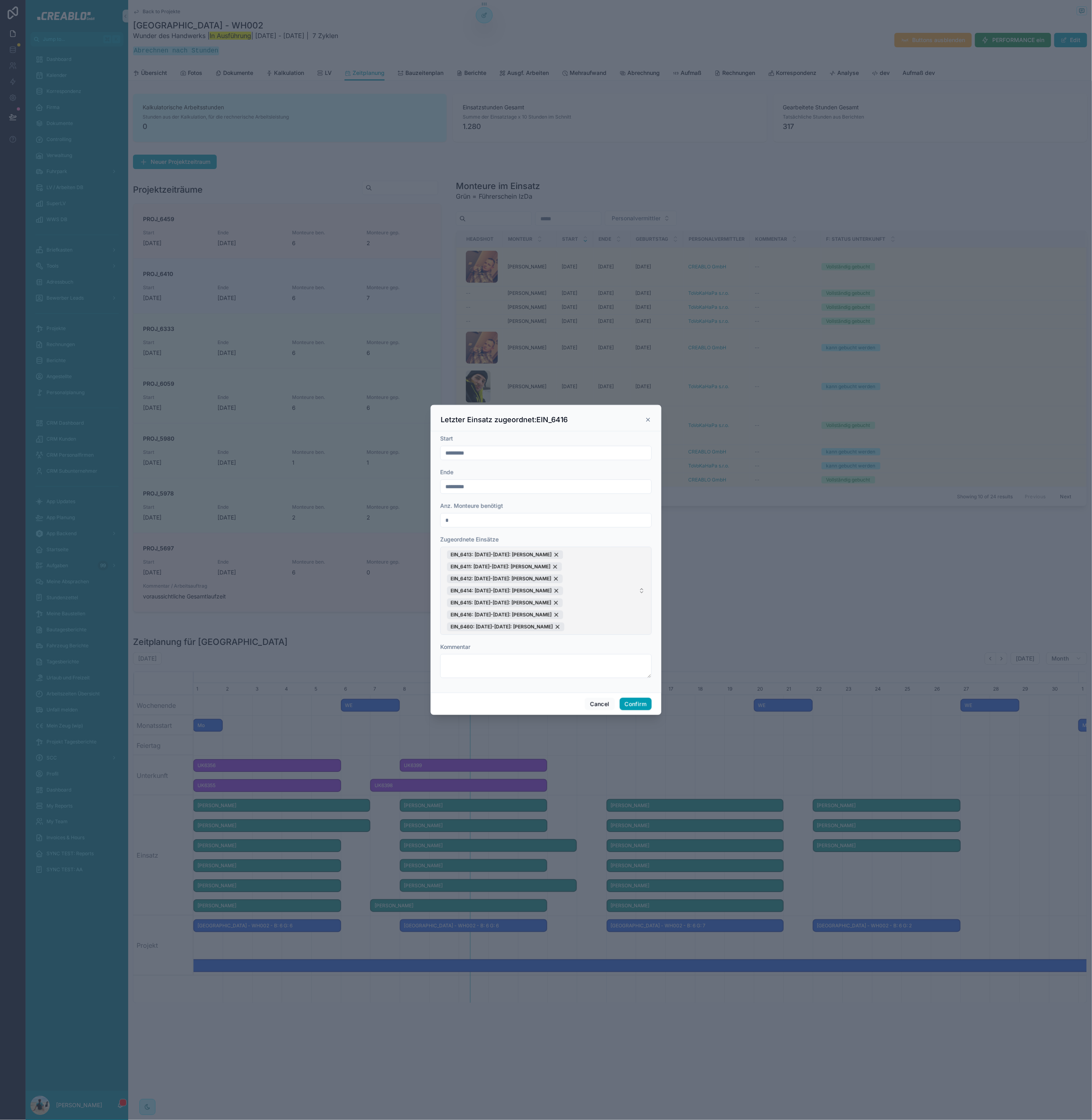
click at [555, 626] on div "EIN_6460: 22.09.25-26.09.25: Patrik Tejml" at bounding box center [505, 626] width 117 height 9
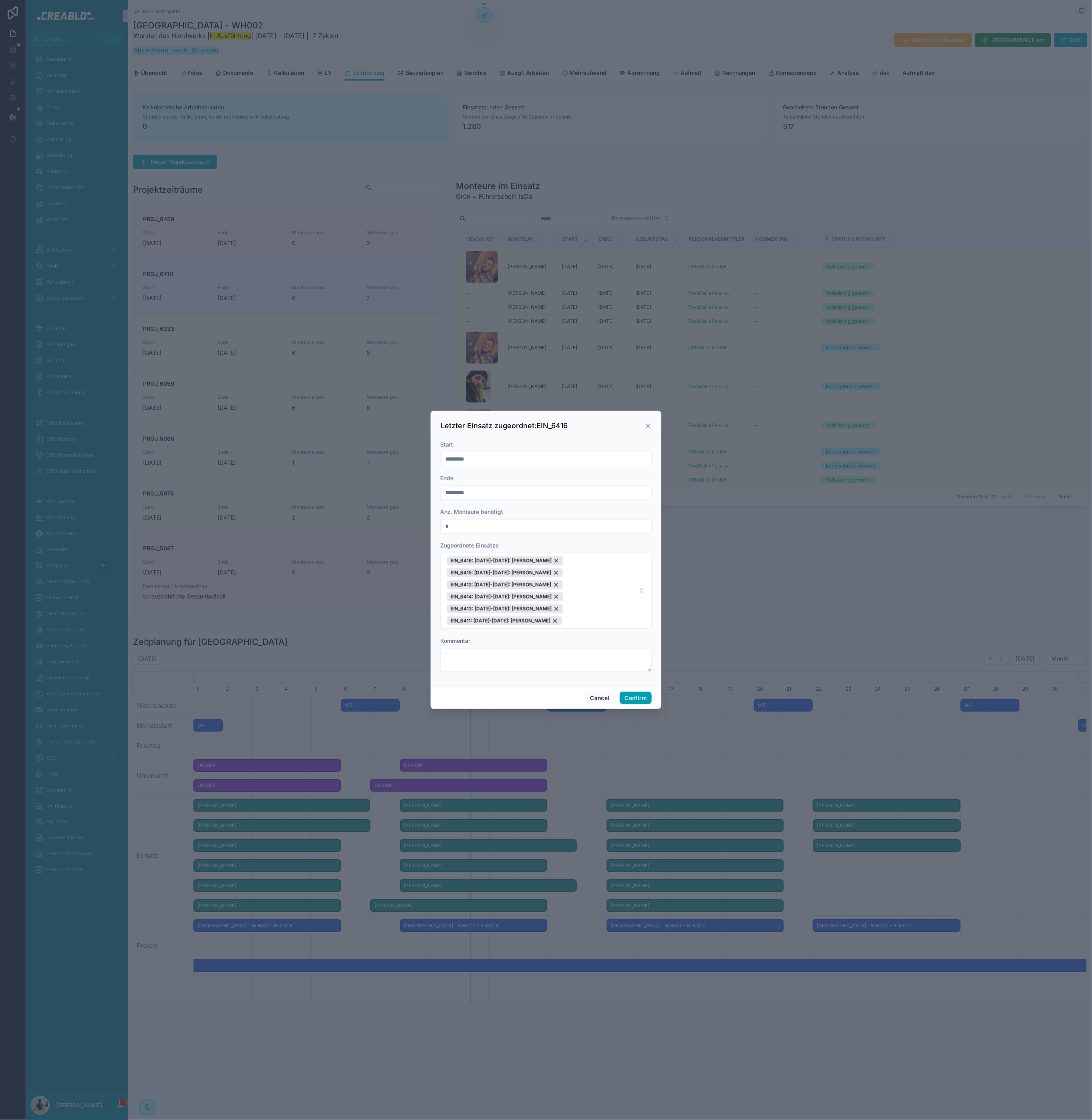
click at [638, 690] on div "Cancel Confirm" at bounding box center [546, 697] width 231 height 23
click at [638, 696] on button "Confirm" at bounding box center [635, 697] width 32 height 13
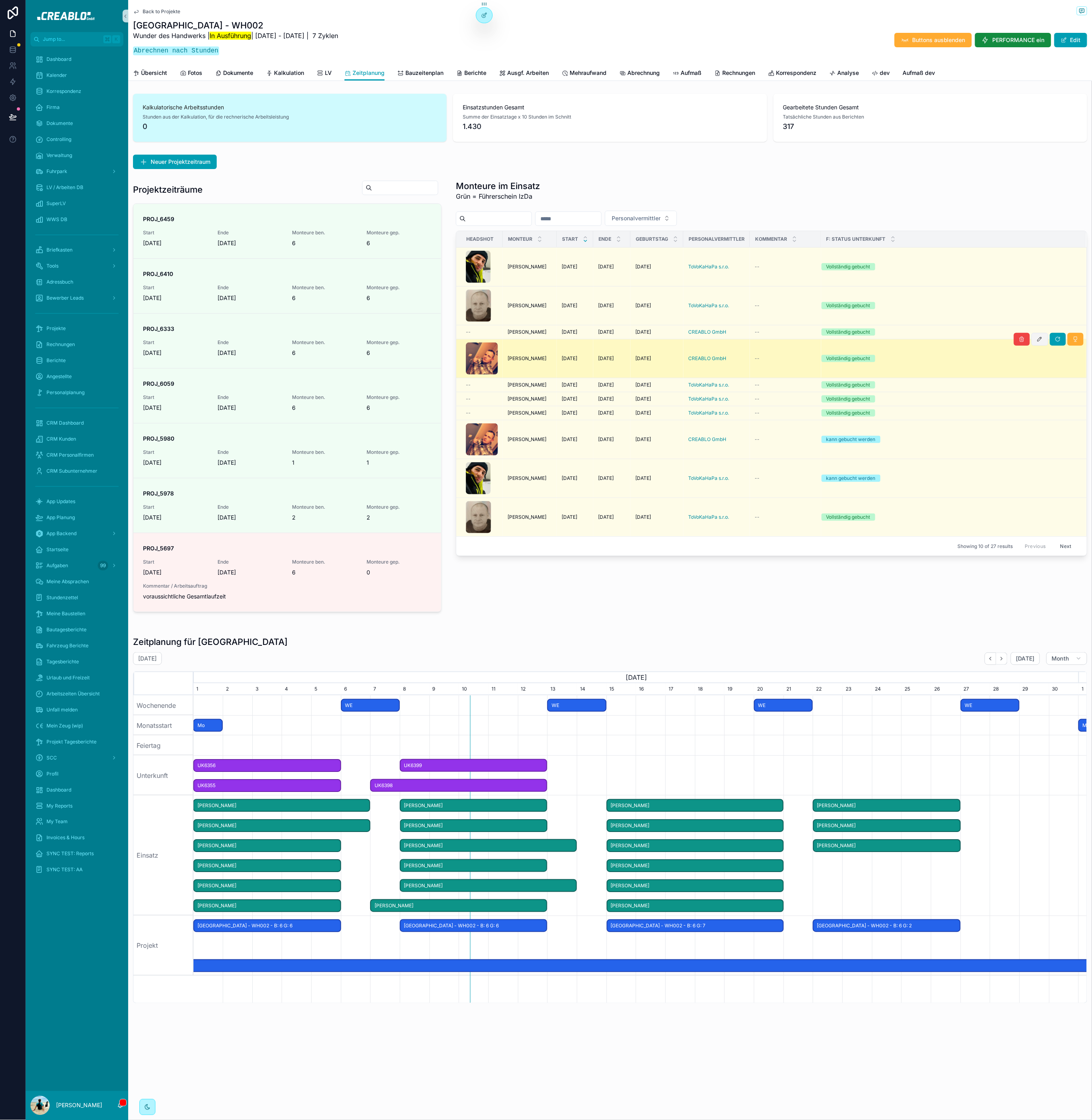
click at [1036, 341] on icon "scrollable content" at bounding box center [1039, 339] width 6 height 6
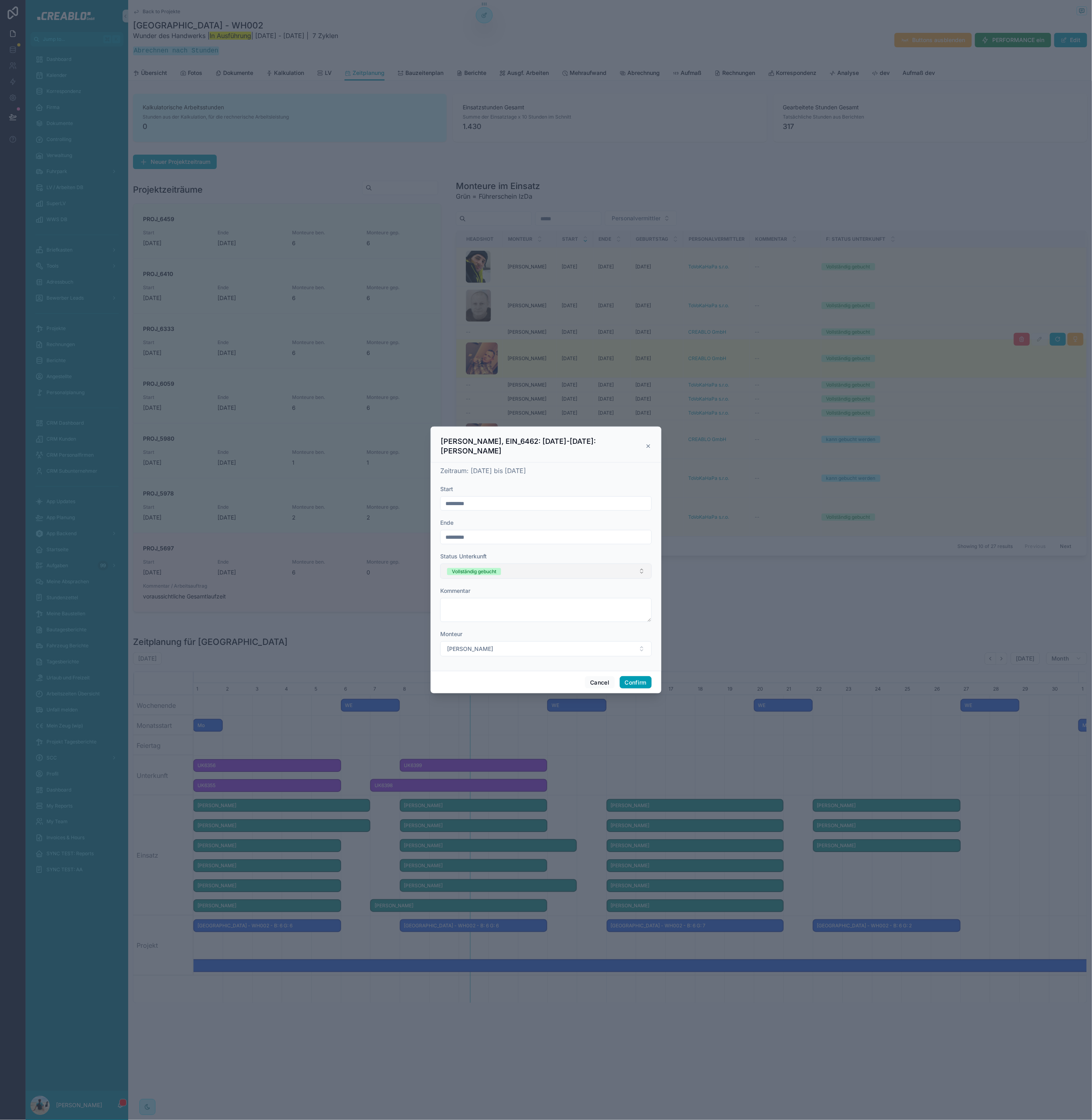
click at [546, 568] on button "Vollständig gebucht" at bounding box center [545, 572] width 211 height 15
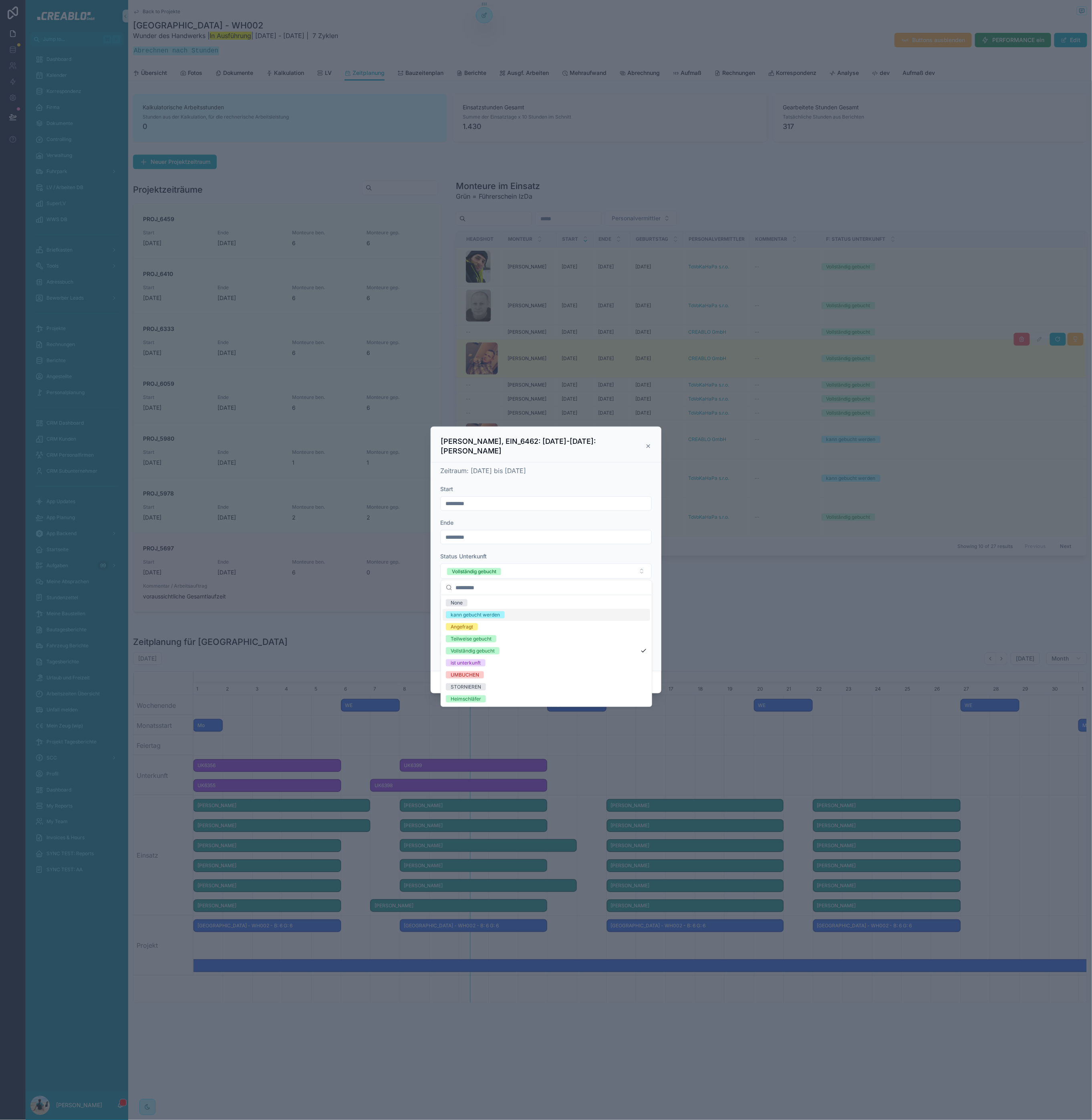
click at [504, 609] on div "kann gebucht werden" at bounding box center [546, 615] width 207 height 12
click at [632, 677] on button "Confirm" at bounding box center [635, 682] width 32 height 13
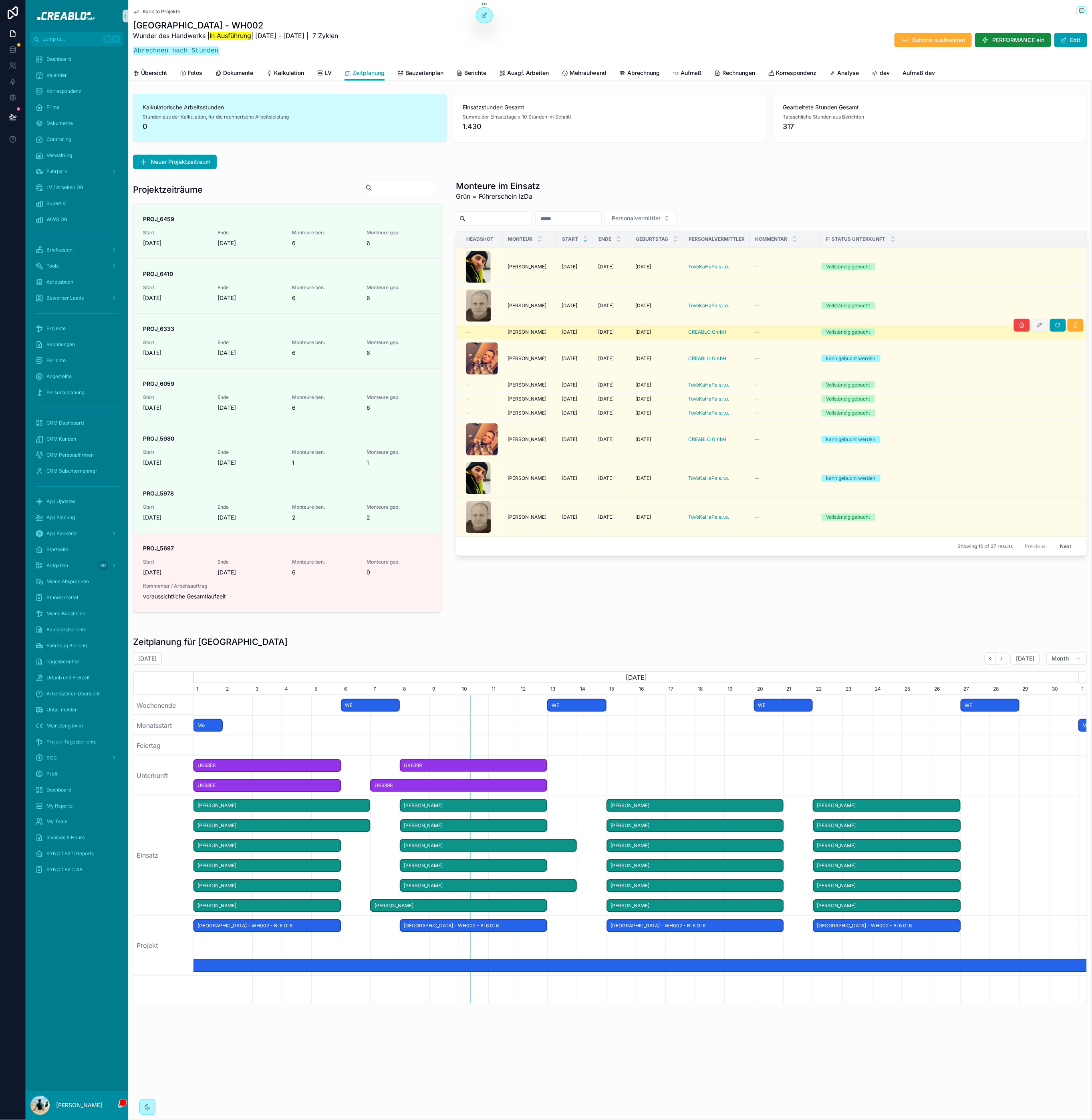
click at [1036, 326] on icon "scrollable content" at bounding box center [1039, 324] width 6 height 6
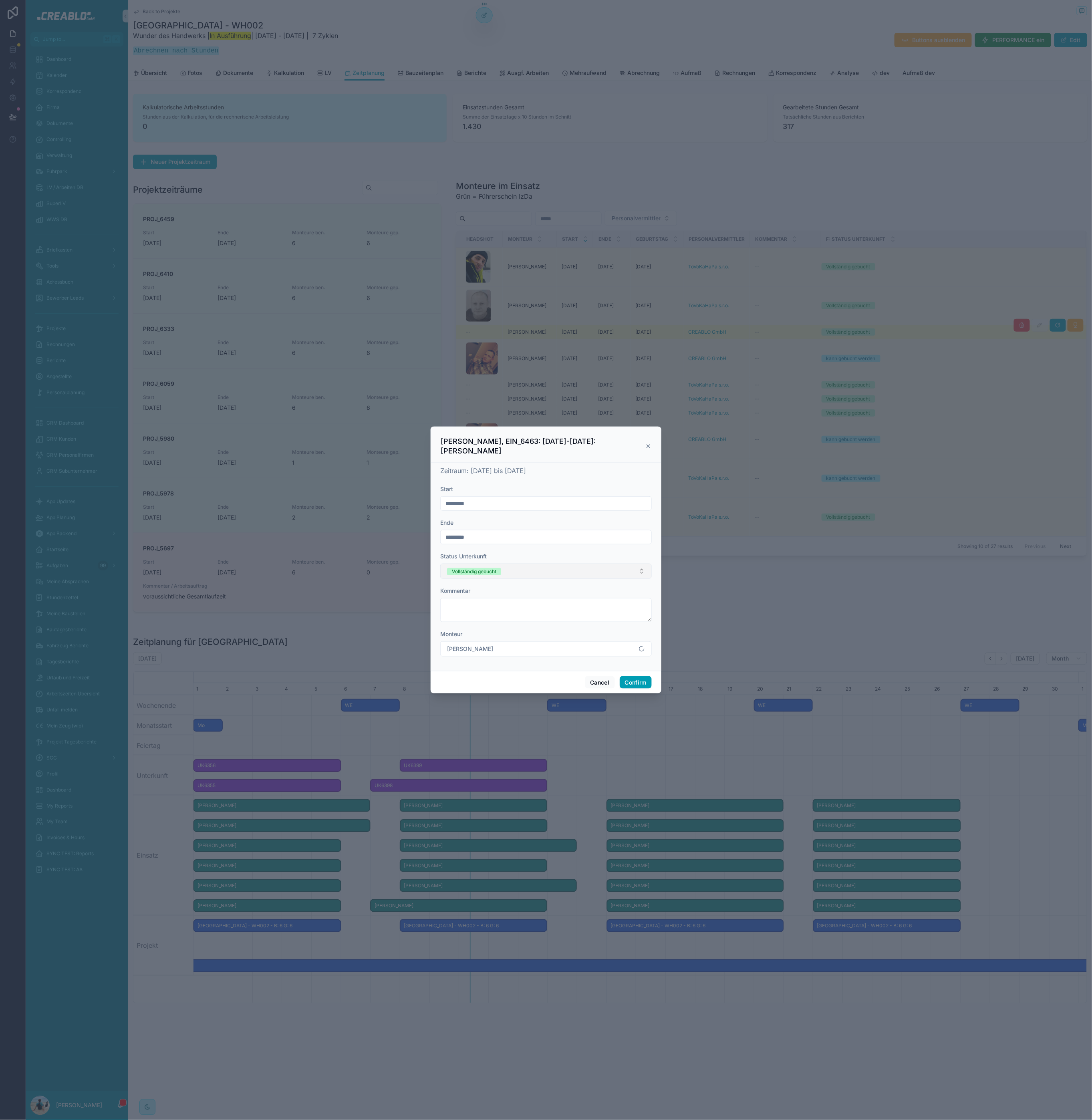
click at [500, 571] on span "Vollständig gebucht" at bounding box center [473, 572] width 54 height 7
click at [501, 614] on span "kann gebucht werden" at bounding box center [475, 614] width 59 height 7
click at [626, 682] on button "Confirm" at bounding box center [635, 682] width 32 height 13
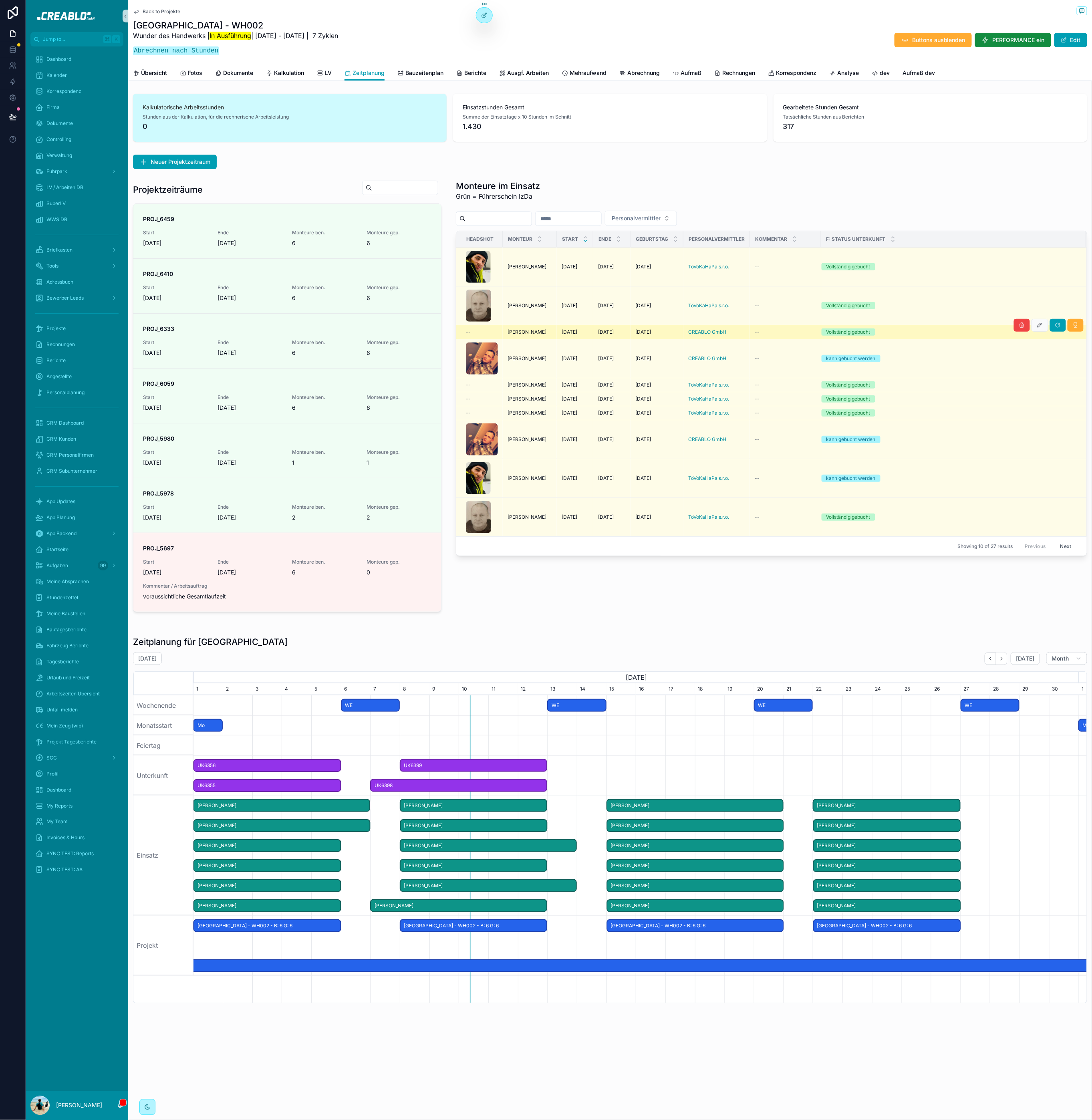
click at [153, 9] on span "Back to Projekte" at bounding box center [162, 11] width 38 height 6
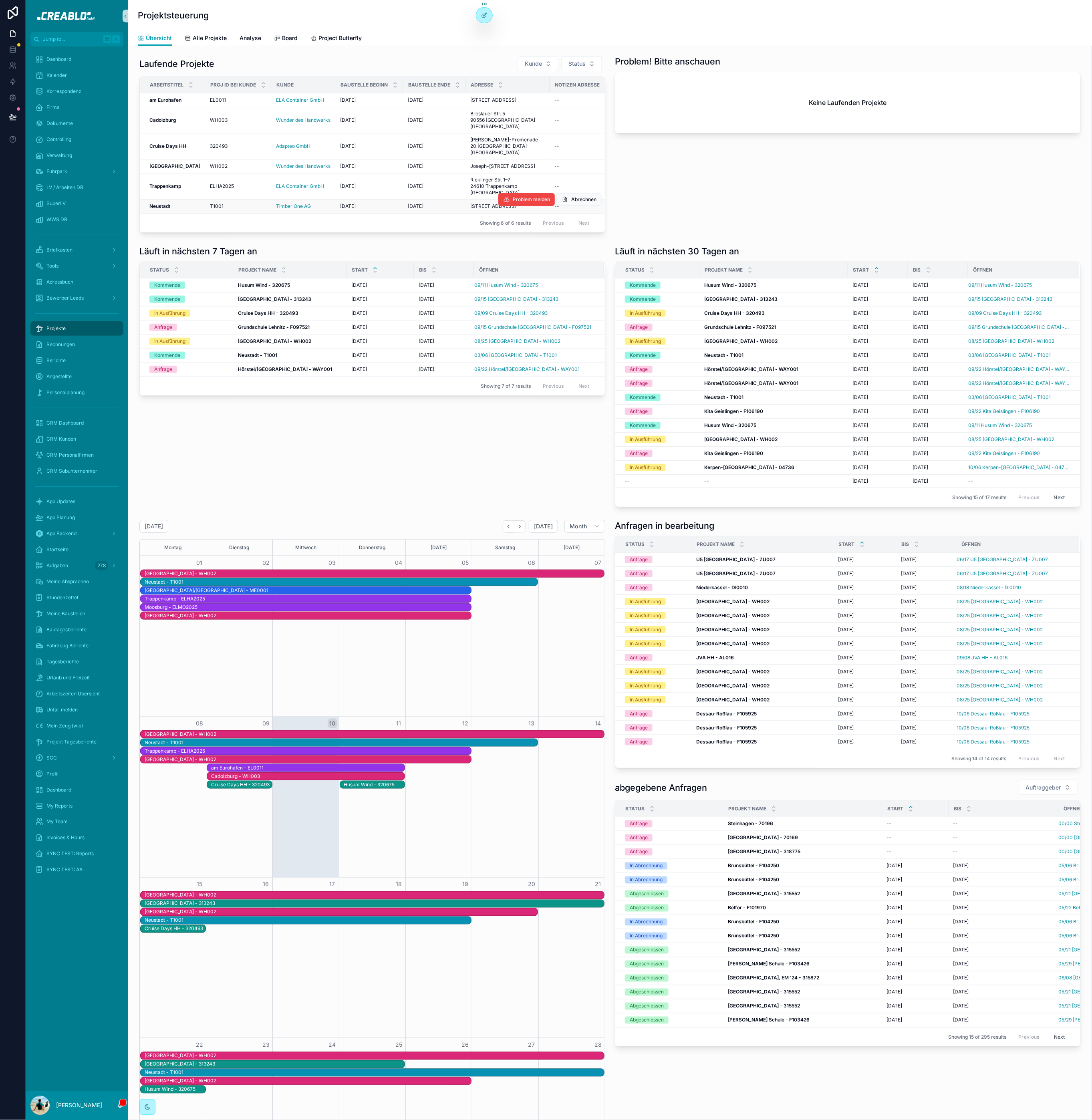
click at [159, 213] on td "Neustadt Neustadt" at bounding box center [172, 206] width 65 height 14
click at [187, 210] on div "Neustadt Neustadt" at bounding box center [175, 205] width 50 height 6
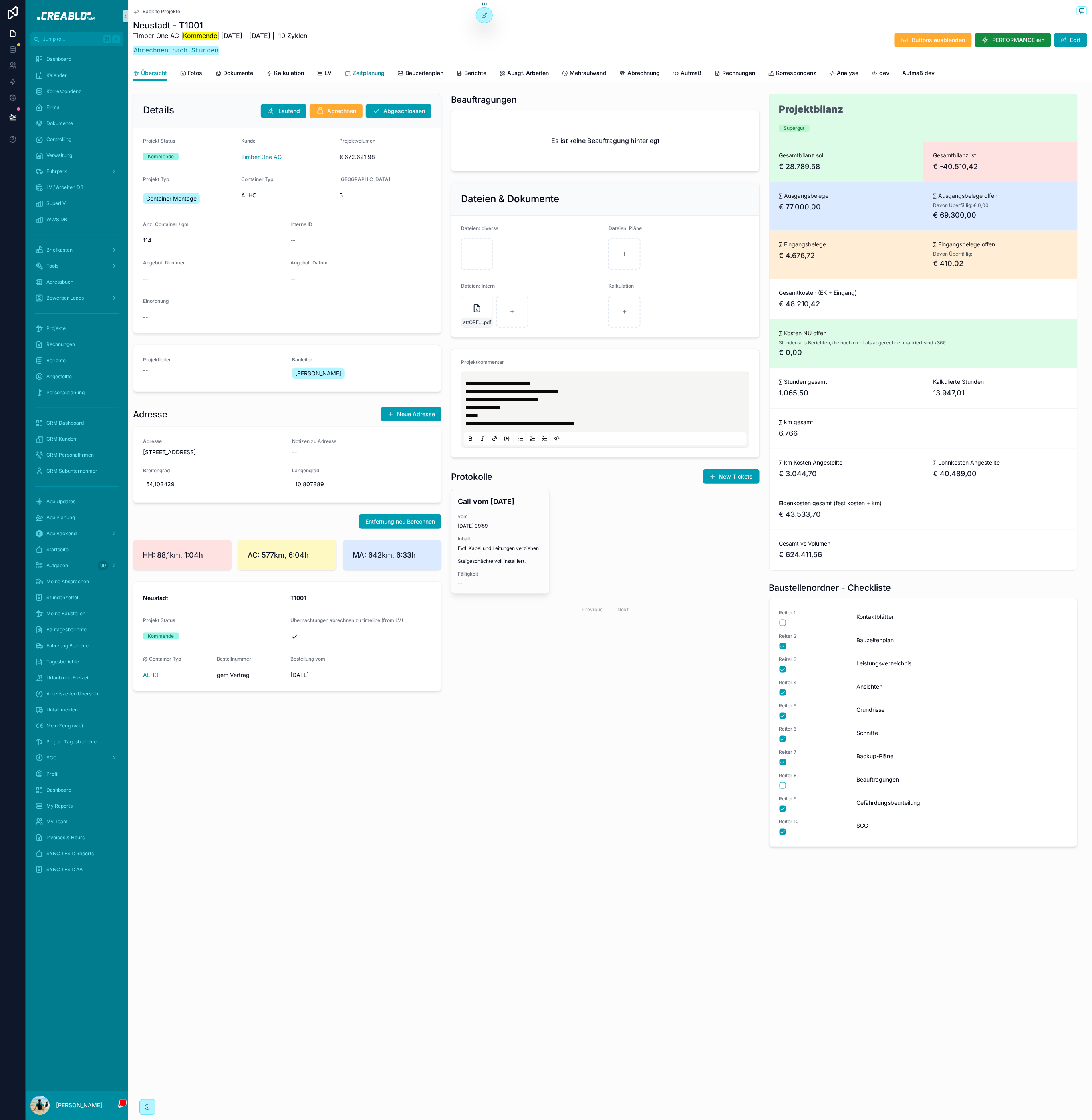
click at [367, 74] on span "Zeitplanung" at bounding box center [368, 73] width 32 height 8
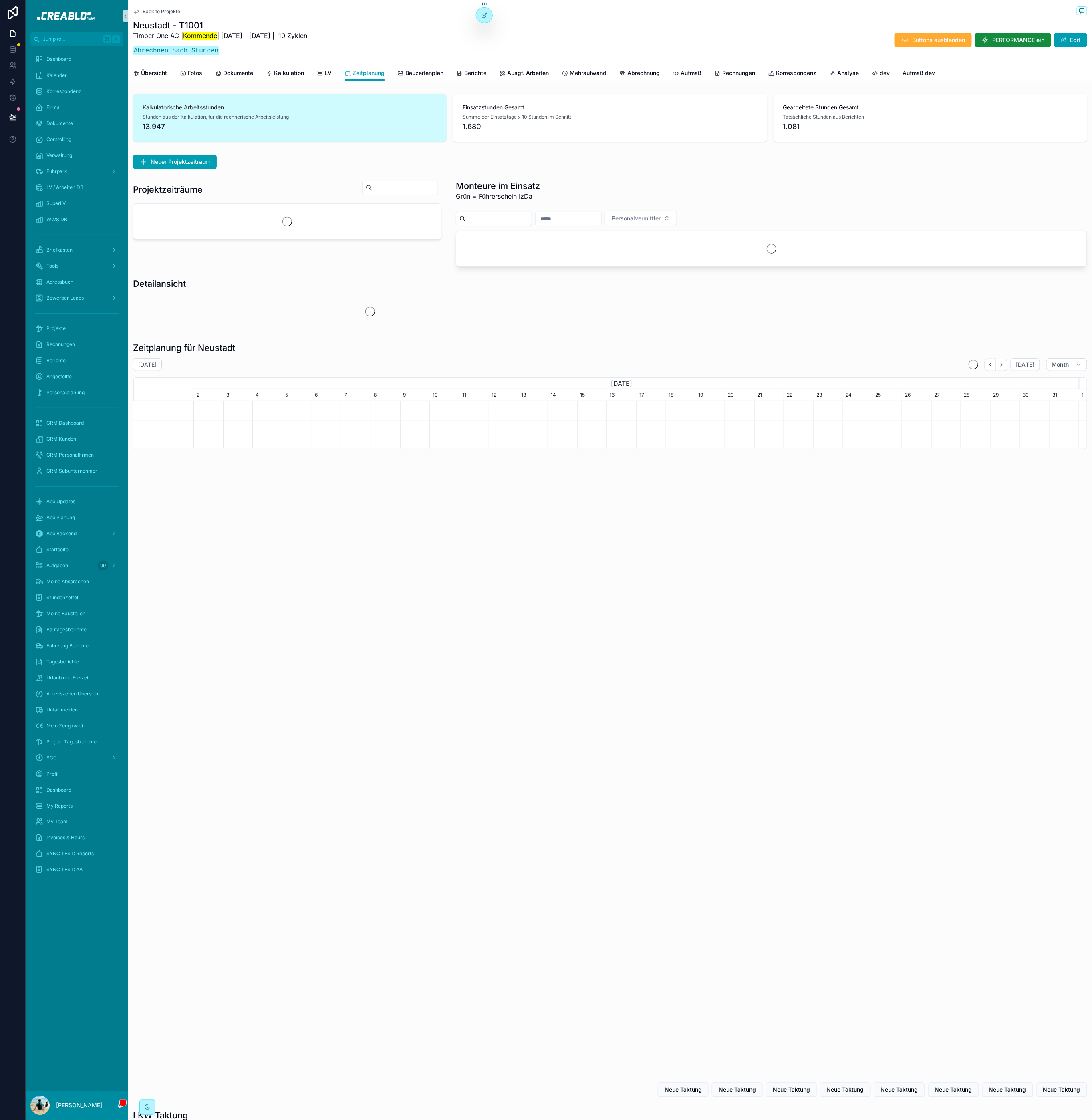
scroll to position [0, 885]
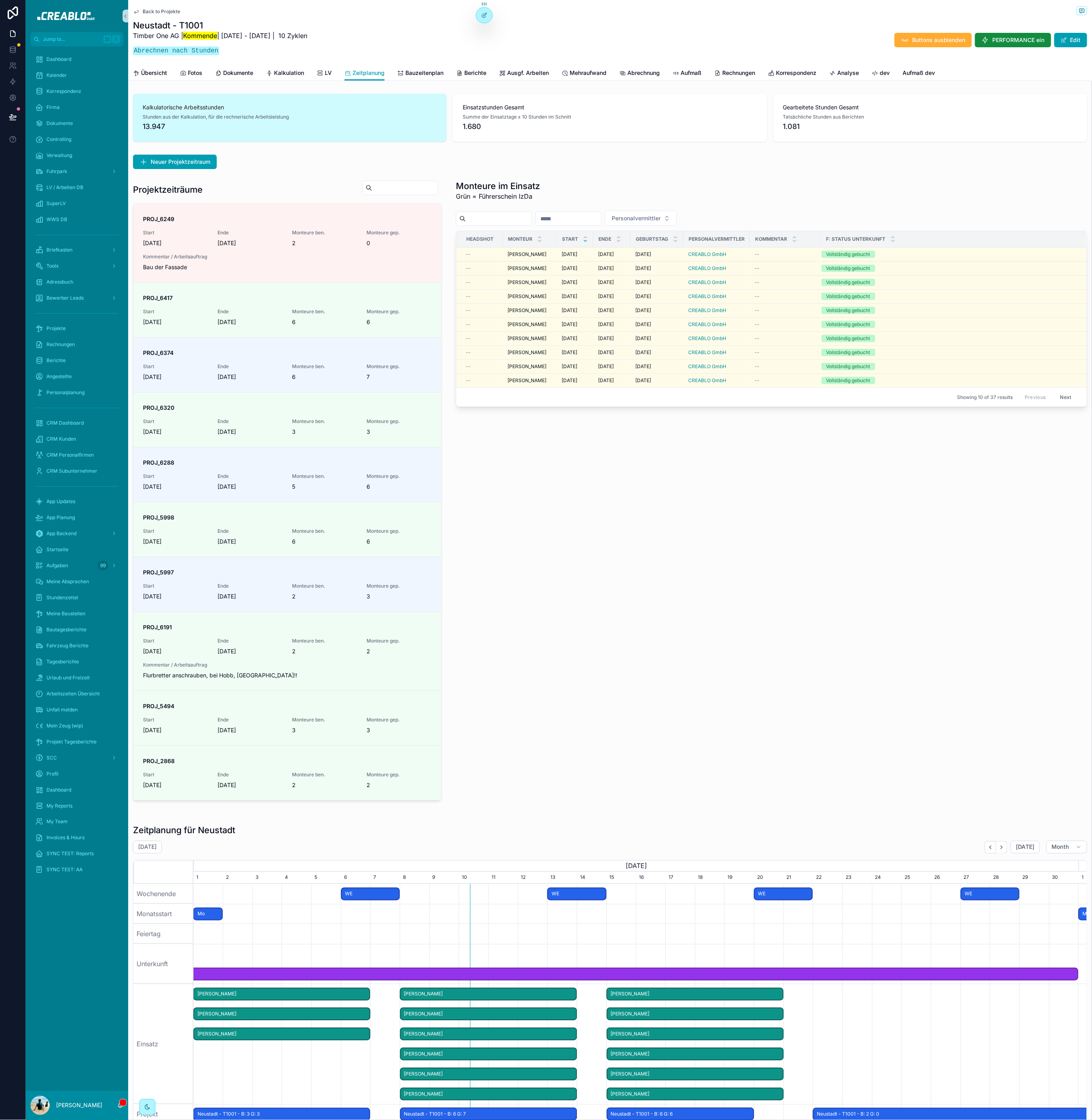
click at [562, 458] on div "Monteure im Einsatz Grün = Führerschein IzDa Personalvermittler Headshot Monteu…" at bounding box center [771, 490] width 641 height 627
drag, startPoint x: 846, startPoint y: 531, endPoint x: 721, endPoint y: 474, distance: 137.4
click at [846, 532] on div "Monteure im Einsatz Grün = Führerschein IzDa Personalvermittler Headshot Monteu…" at bounding box center [771, 490] width 641 height 627
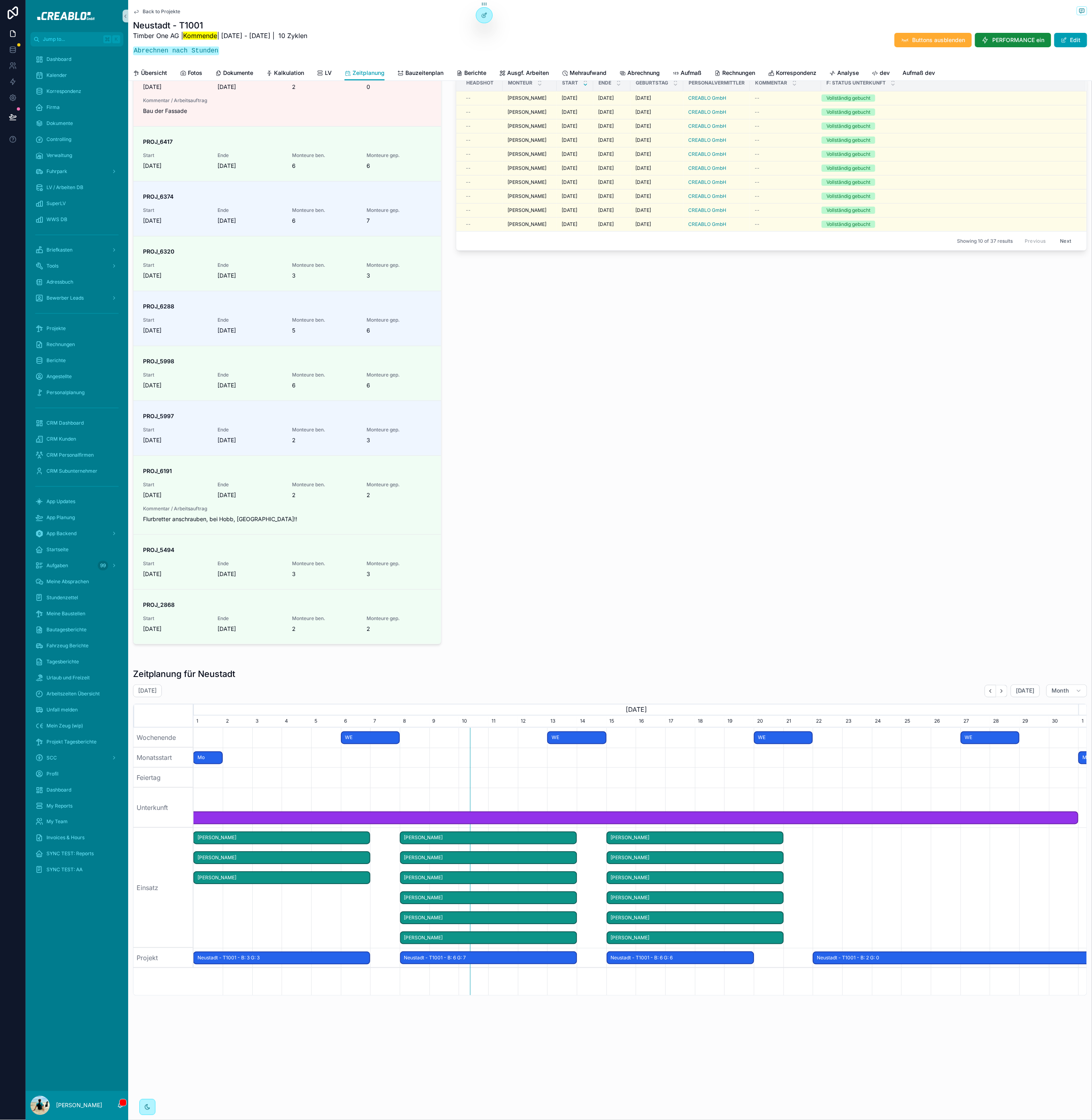
scroll to position [169, 0]
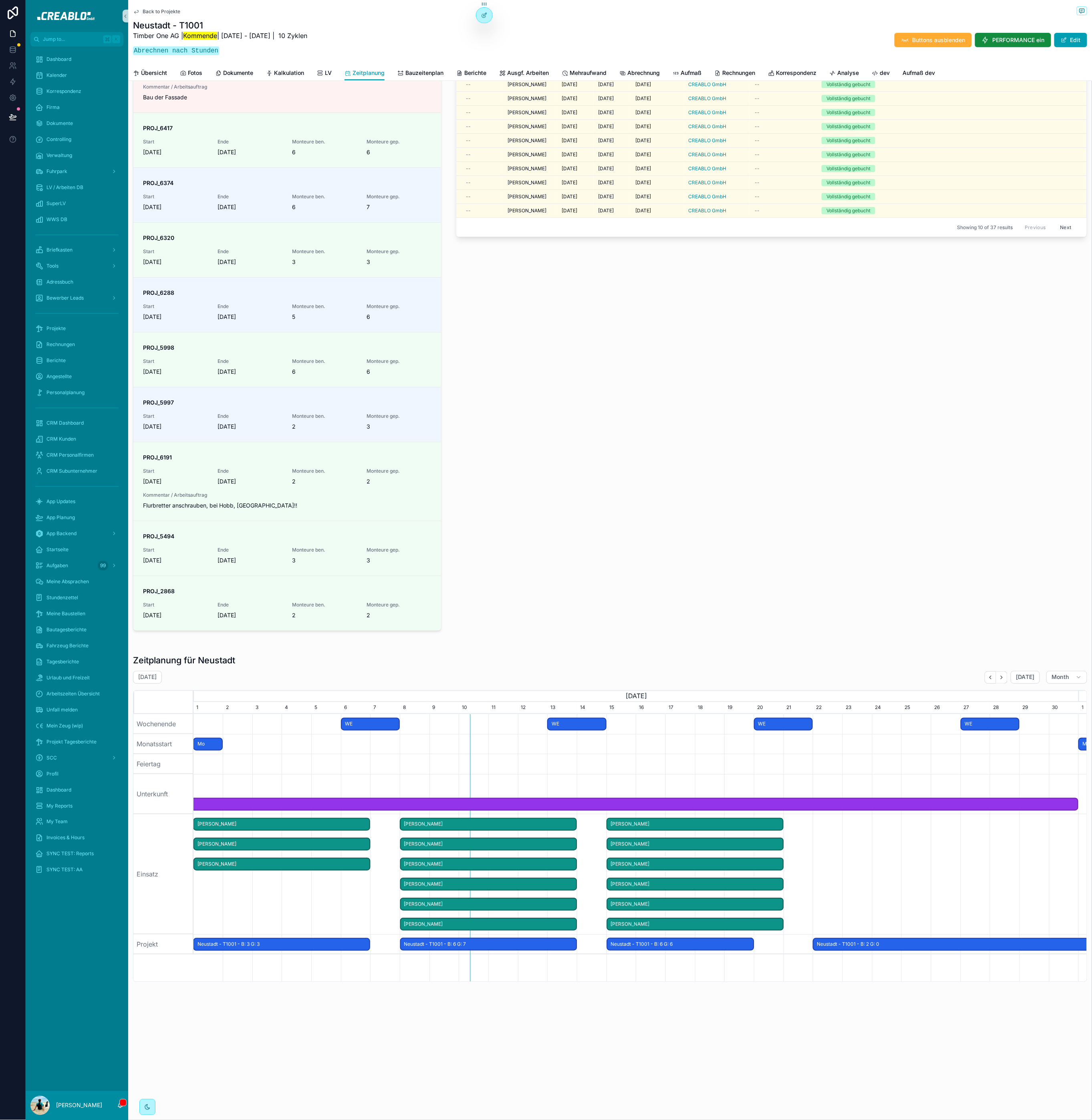
click at [699, 948] on span "Neustadt - T1001 - B: 6 G: 6" at bounding box center [680, 944] width 145 height 13
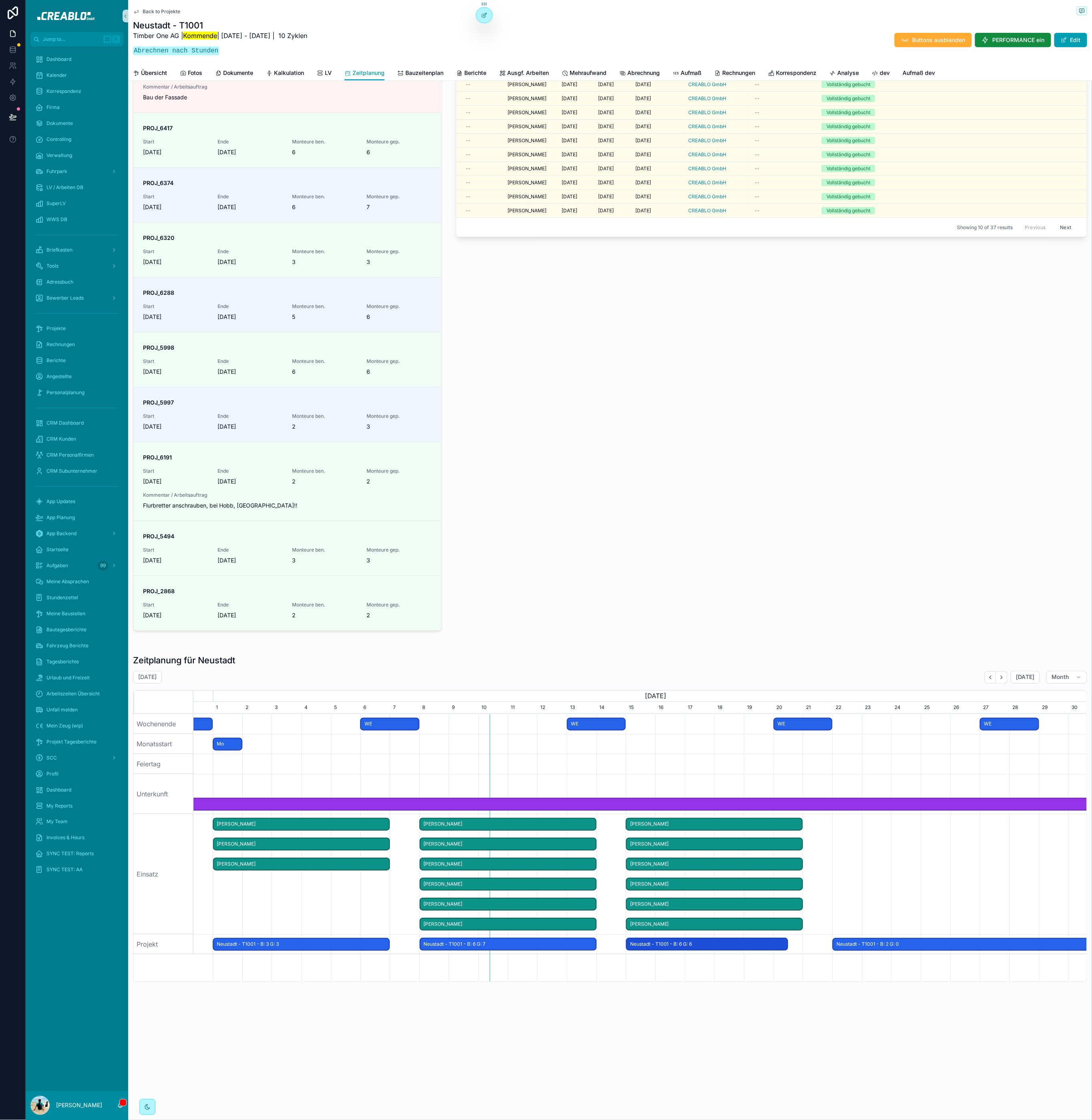
drag, startPoint x: 751, startPoint y: 946, endPoint x: 793, endPoint y: 945, distance: 42.0
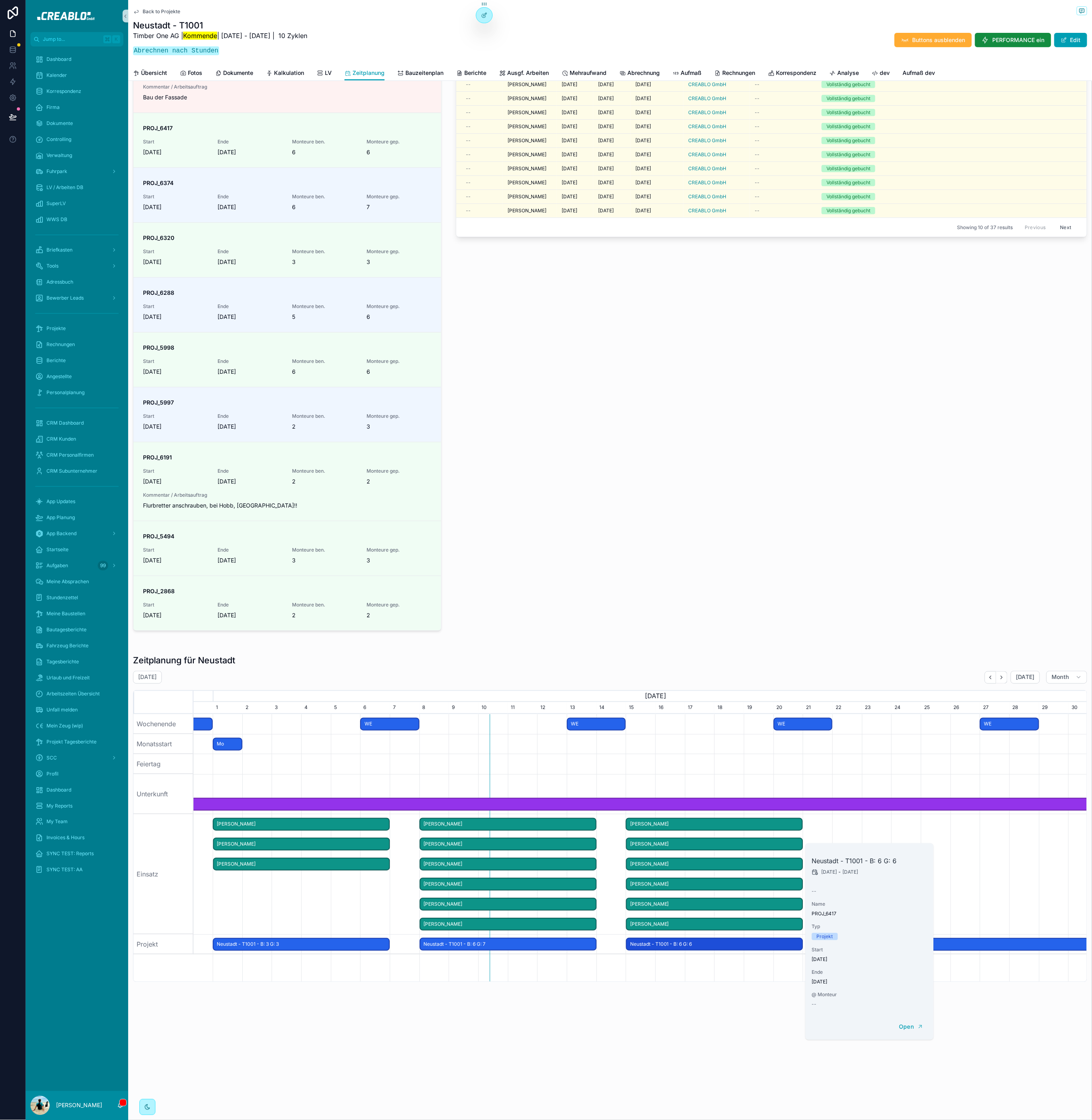
click at [798, 591] on div "Monteure im Einsatz Grün = Führerschein IzDa Personalvermittler Headshot Monteu…" at bounding box center [771, 320] width 641 height 627
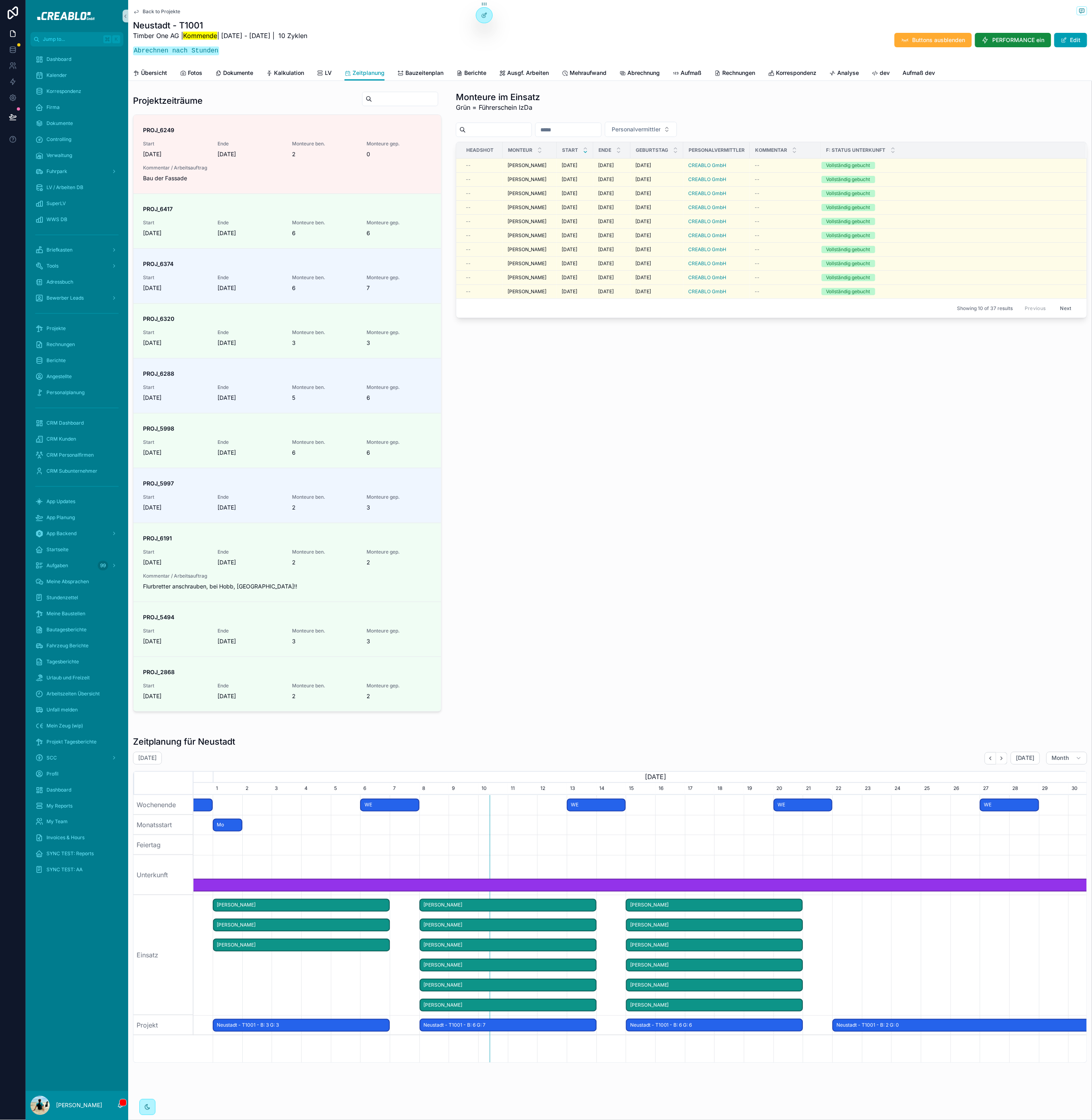
scroll to position [0, 0]
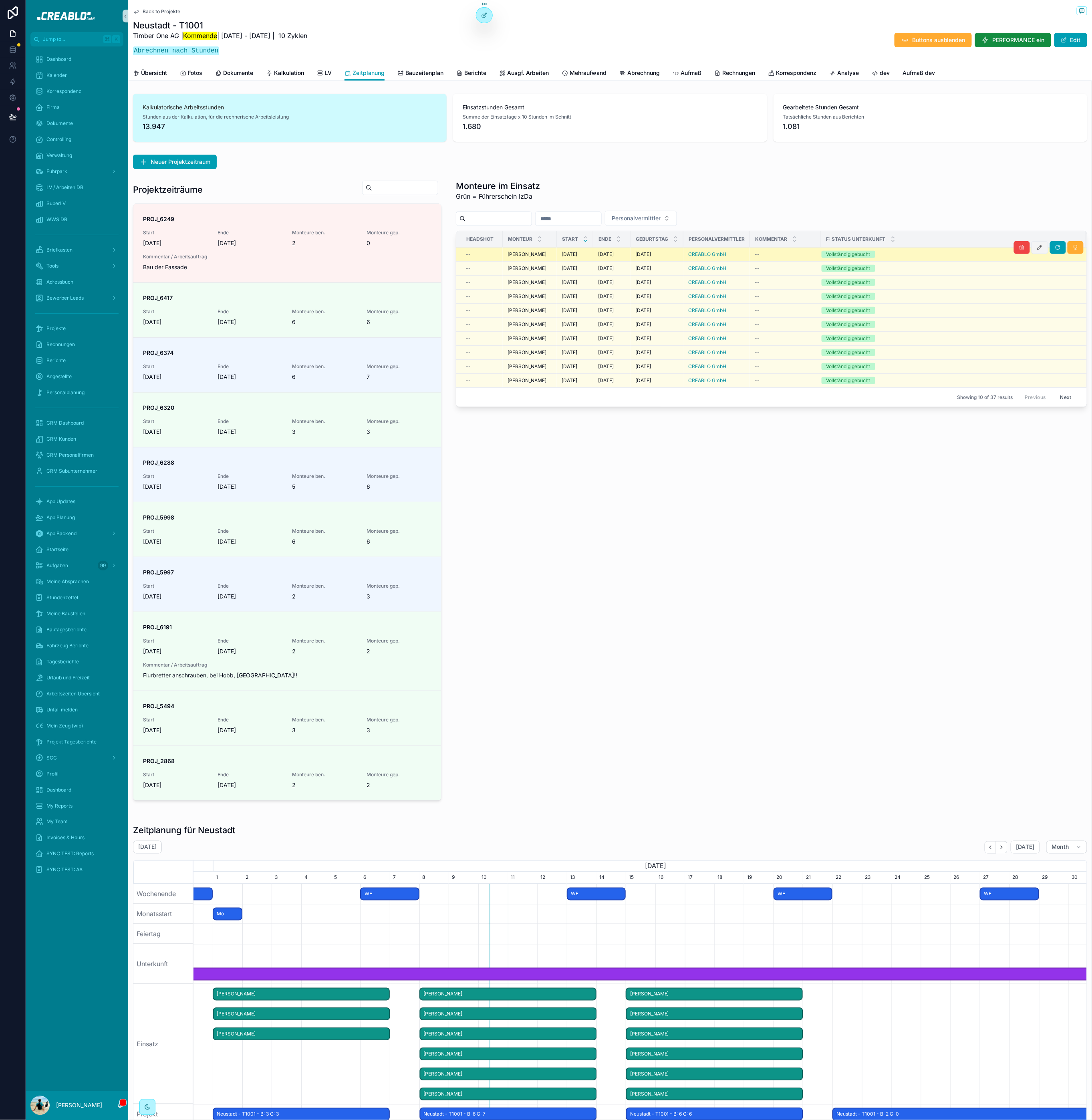
click at [1036, 249] on icon "scrollable content" at bounding box center [1039, 247] width 6 height 6
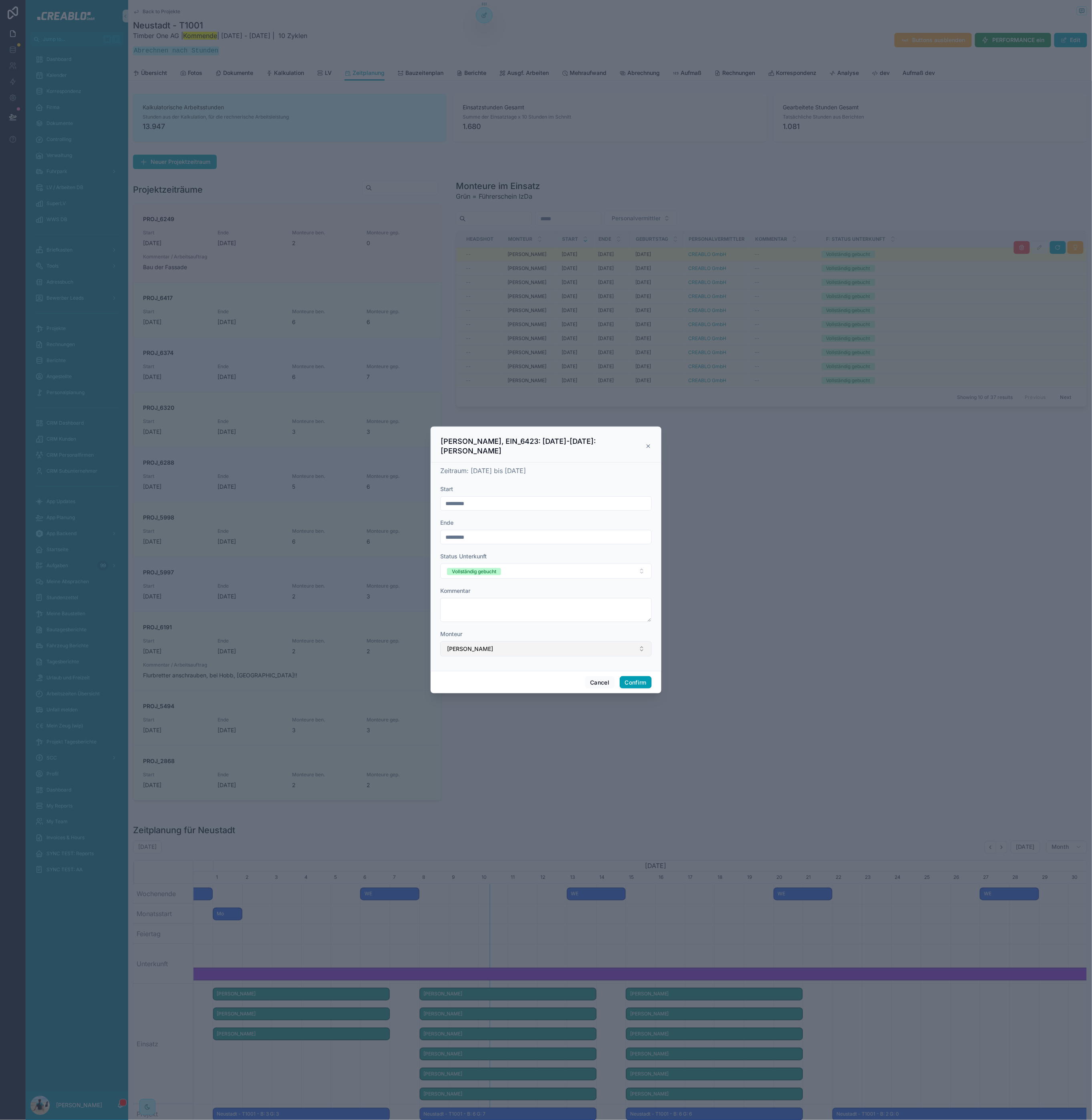
click at [480, 646] on span "Ivan Vasyliev" at bounding box center [470, 649] width 46 height 8
type input "***"
click at [522, 679] on div "Abdul Latif Shahi" at bounding box center [546, 676] width 207 height 13
click at [641, 678] on button "Confirm" at bounding box center [635, 682] width 32 height 13
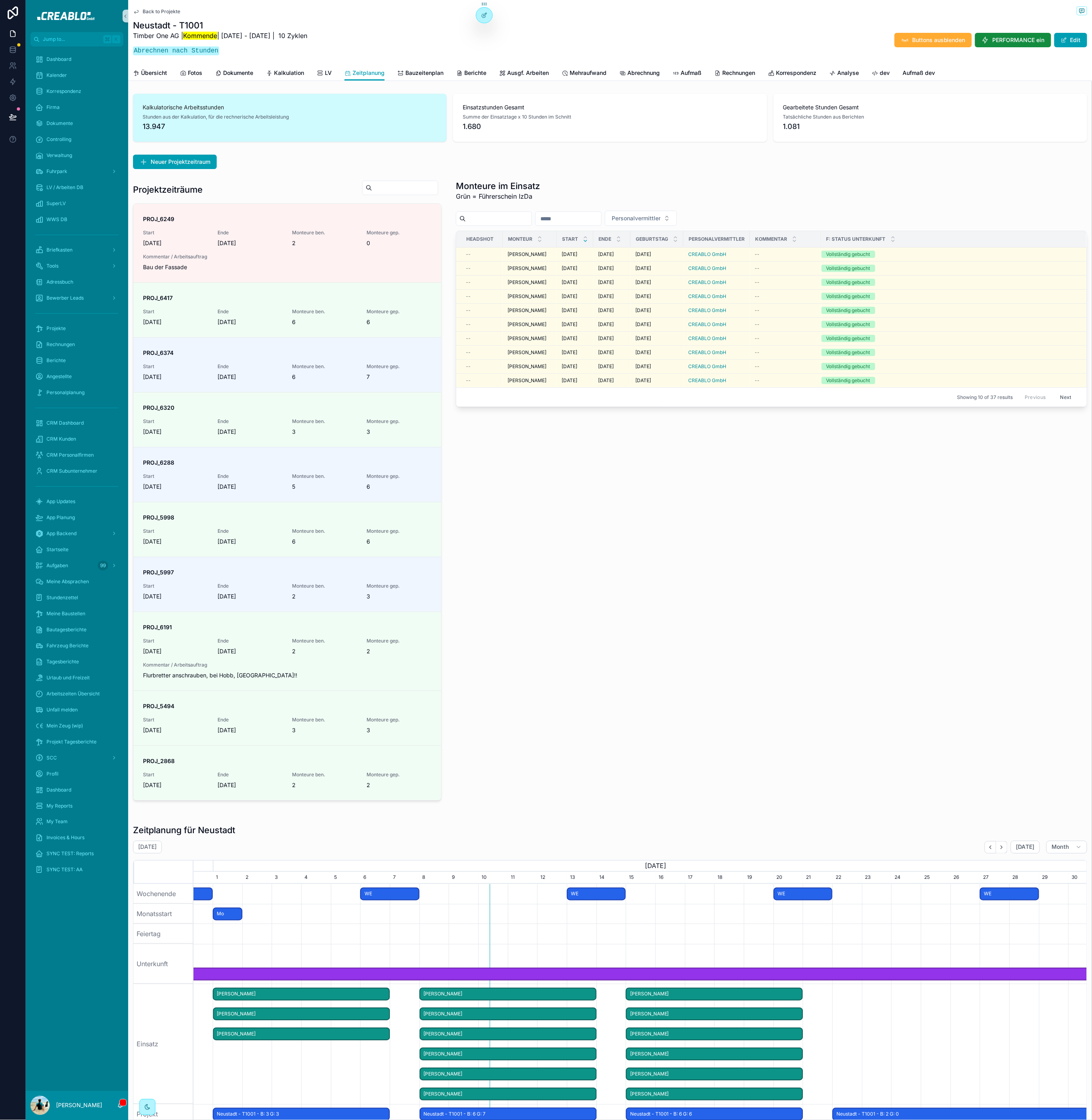
click at [798, 473] on div "Monteure im Einsatz Grün = Führerschein IzDa Personalvermittler Headshot Monteu…" at bounding box center [771, 490] width 641 height 627
click at [407, 372] on button "scrollable content" at bounding box center [412, 366] width 17 height 13
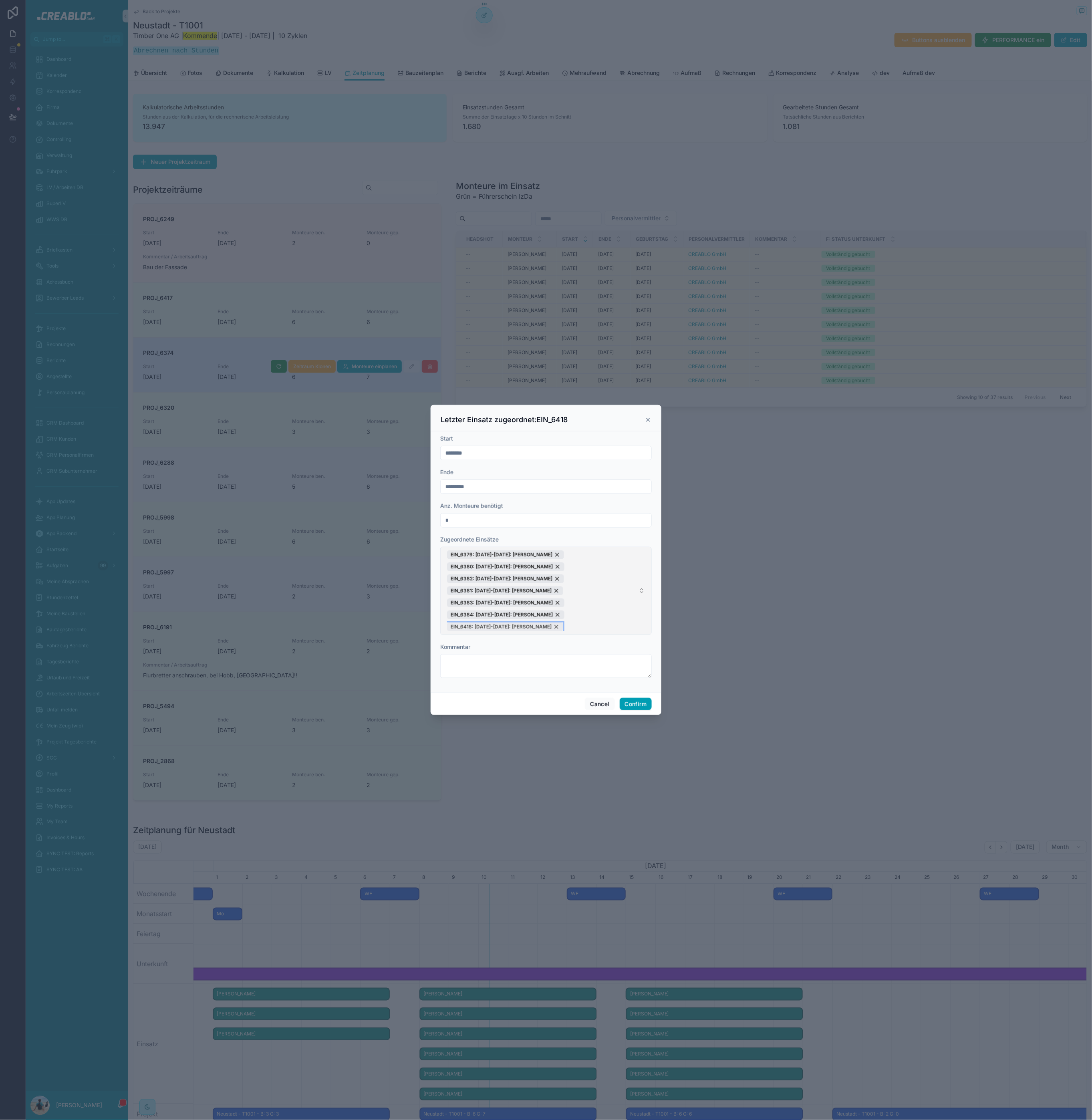
click at [551, 626] on div "EIN_6418: 15.09.25-20.09.25: Björn Auen" at bounding box center [505, 626] width 116 height 9
click at [654, 699] on div "Cancel Confirm" at bounding box center [546, 697] width 231 height 23
click at [637, 698] on button "Confirm" at bounding box center [635, 697] width 32 height 13
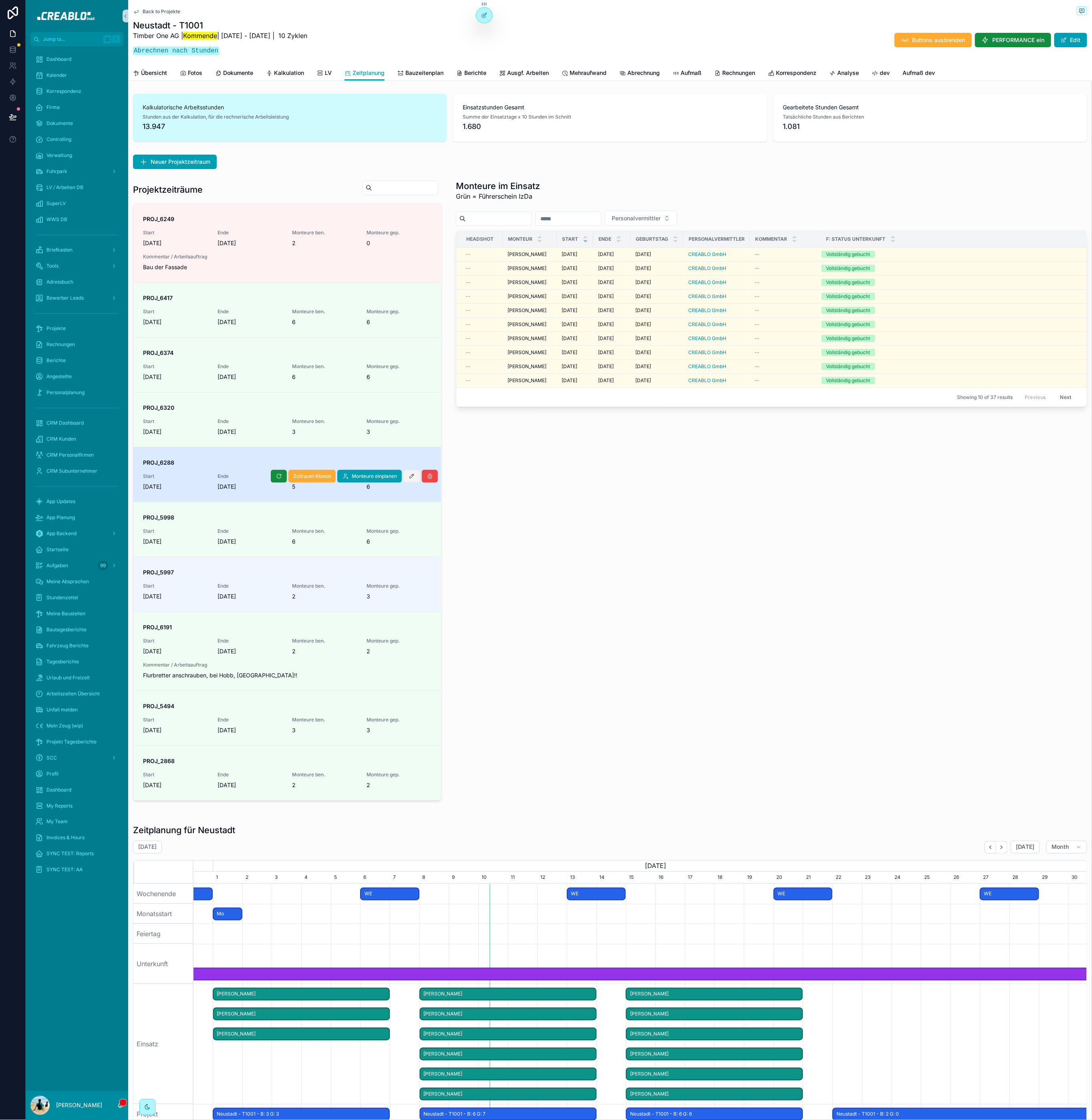
click at [408, 478] on icon "scrollable content" at bounding box center [411, 476] width 6 height 6
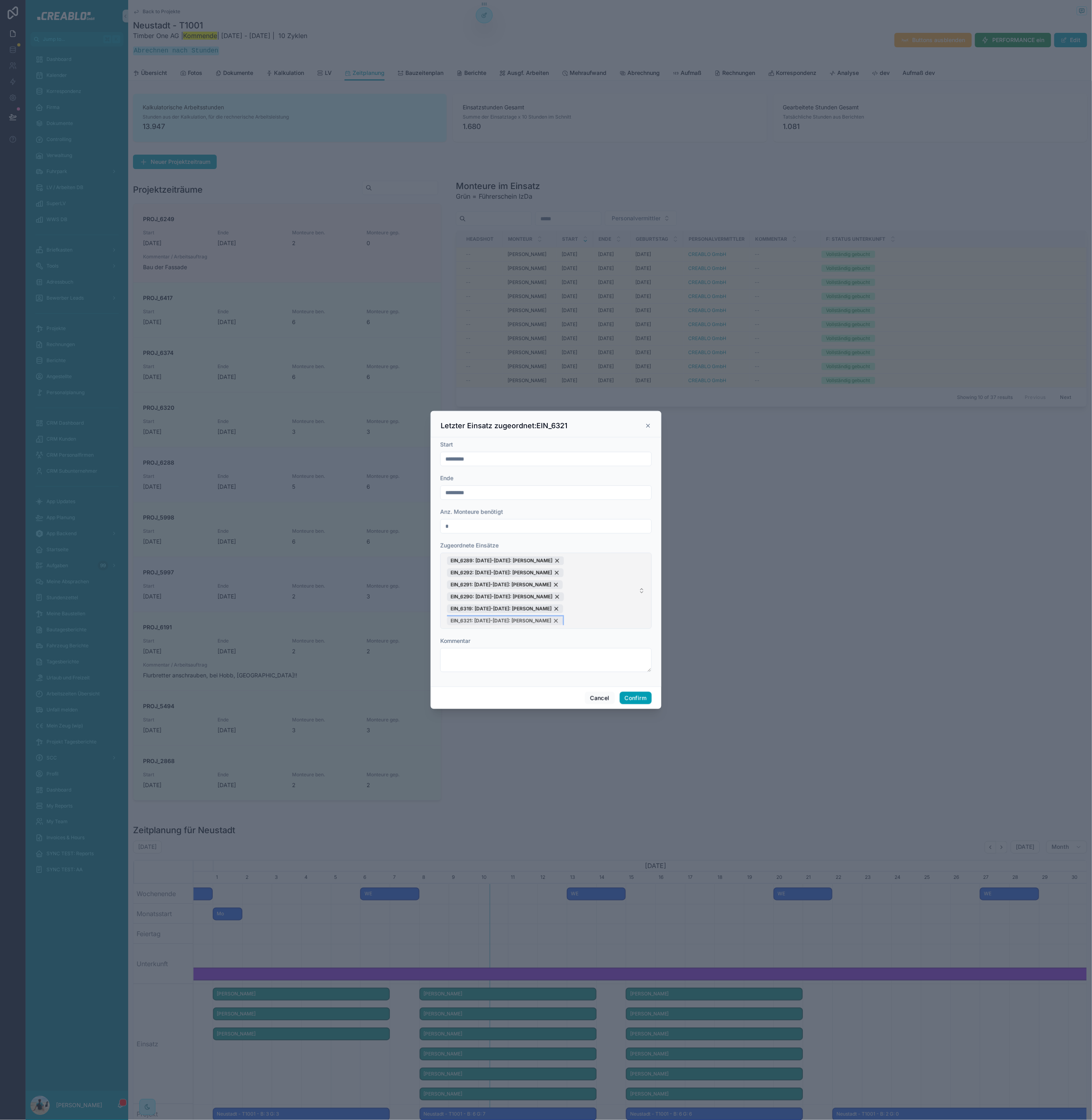
click at [558, 620] on div "EIN_6321: 01.09.25-06.09.25: Tom Orminski" at bounding box center [504, 620] width 116 height 9
click at [638, 699] on div "Cancel Confirm" at bounding box center [546, 691] width 231 height 23
click at [640, 694] on button "Confirm" at bounding box center [635, 691] width 32 height 13
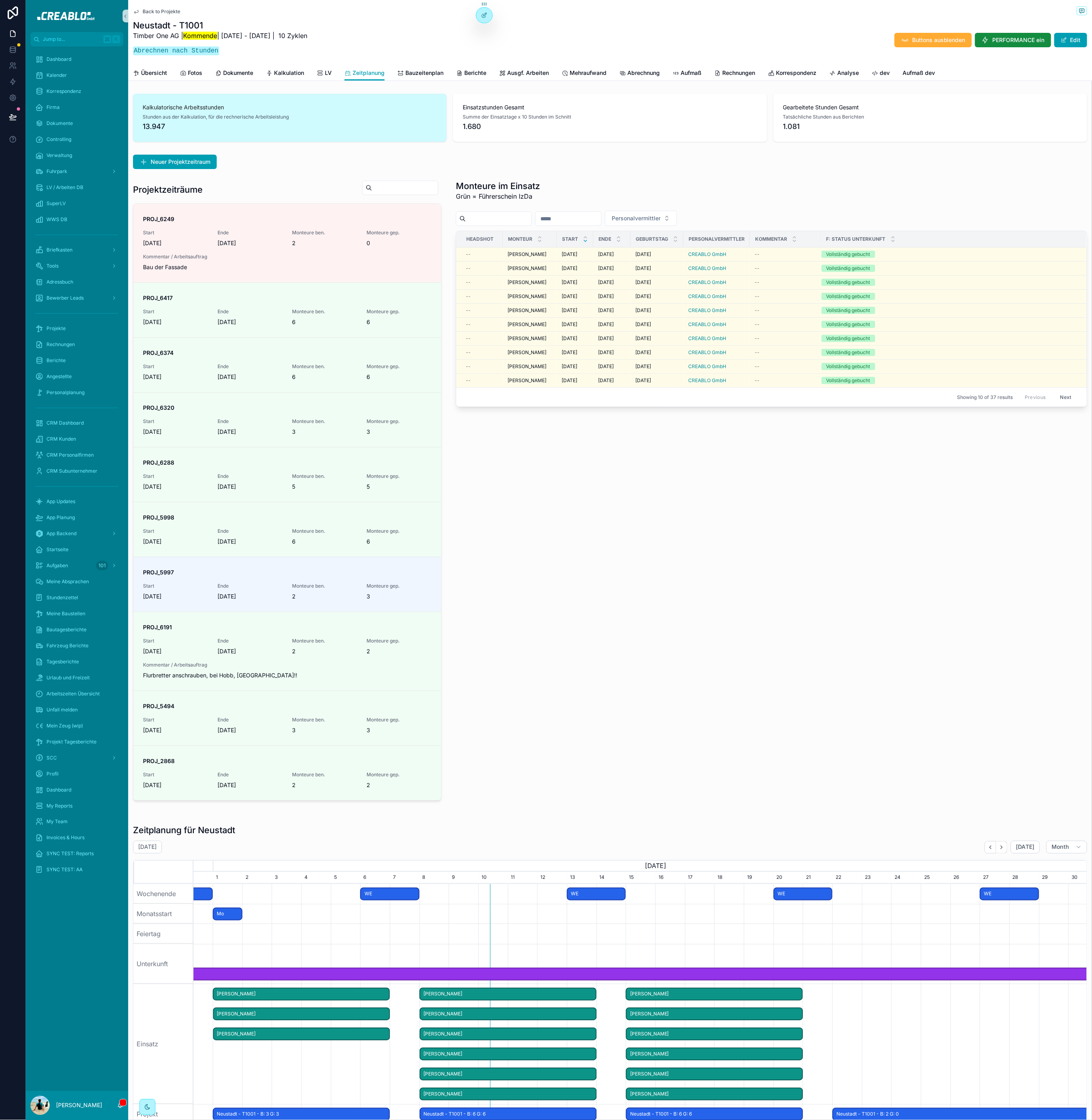
scroll to position [232, 0]
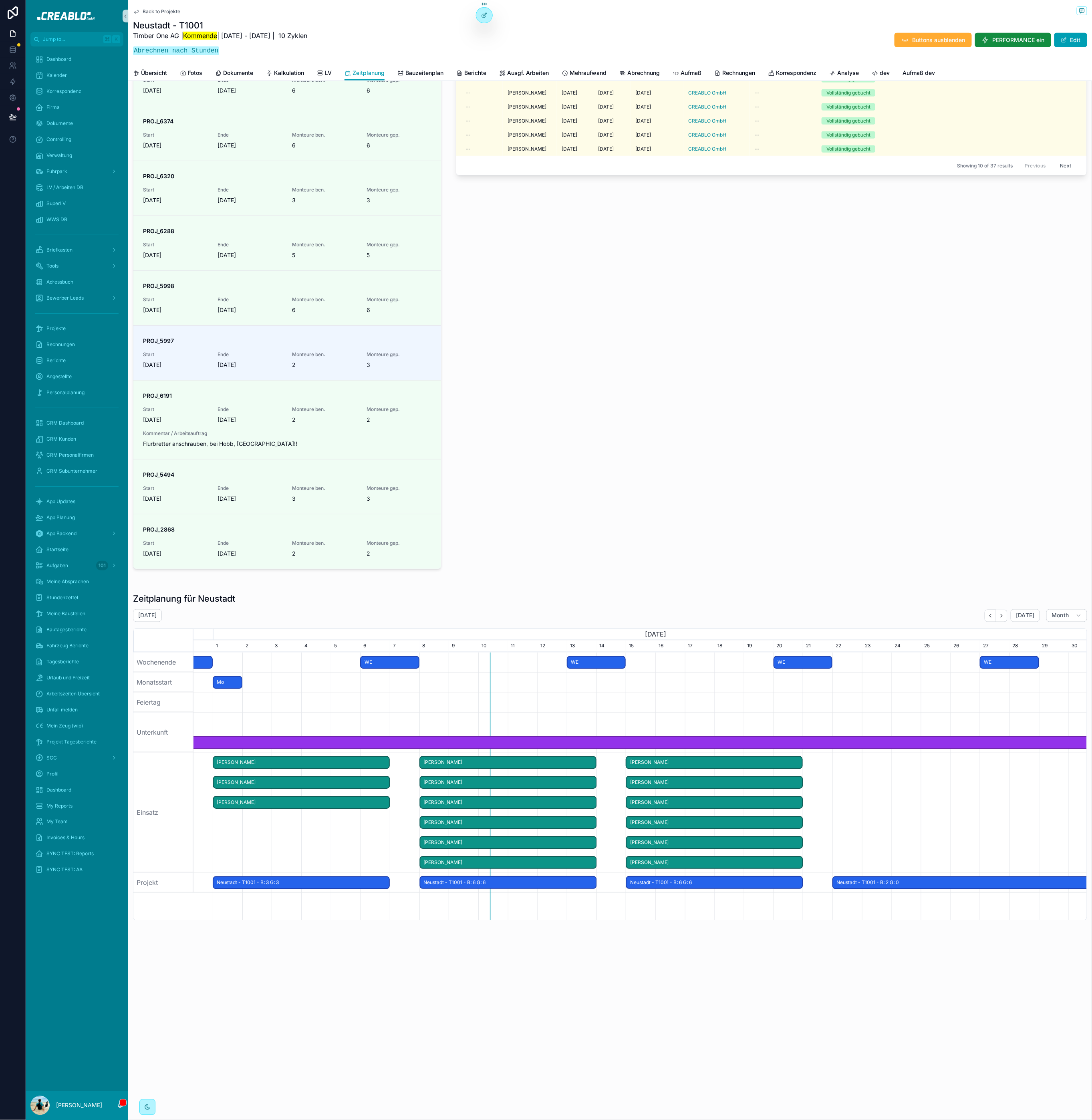
click at [163, 10] on span "Back to Projekte" at bounding box center [162, 11] width 38 height 6
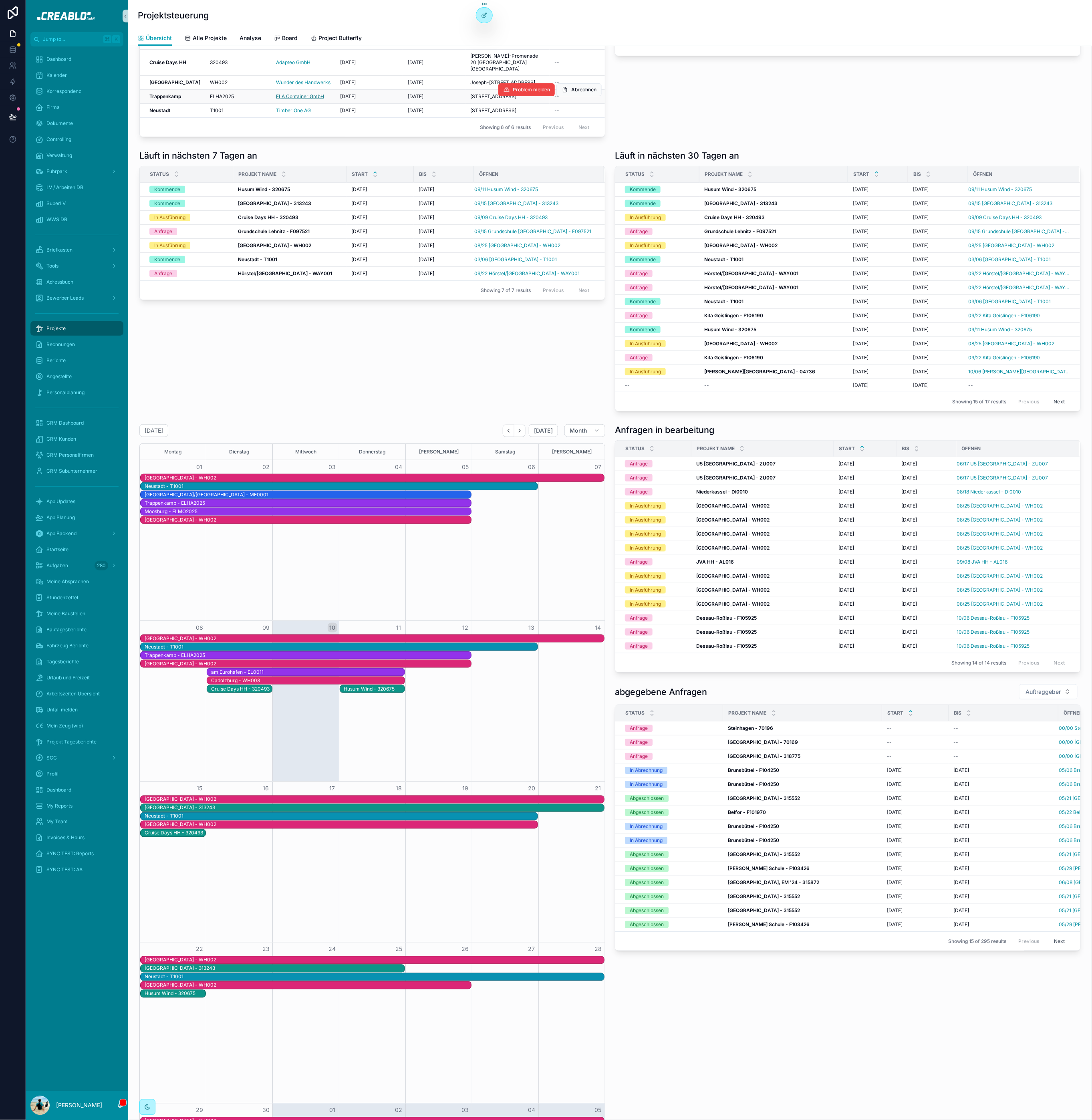
scroll to position [6, 0]
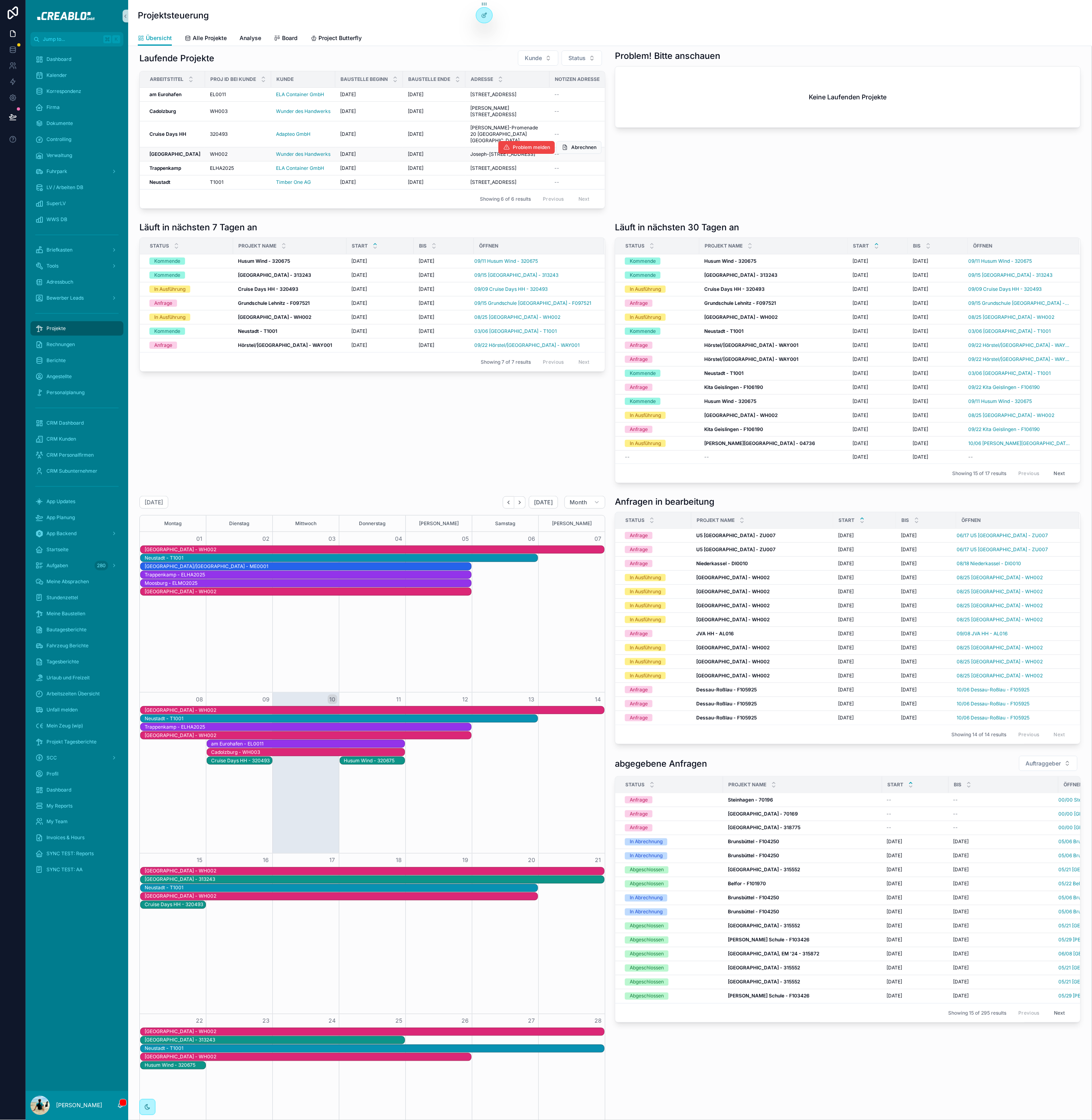
click at [158, 157] on strong "Kassel" at bounding box center [175, 153] width 50 height 6
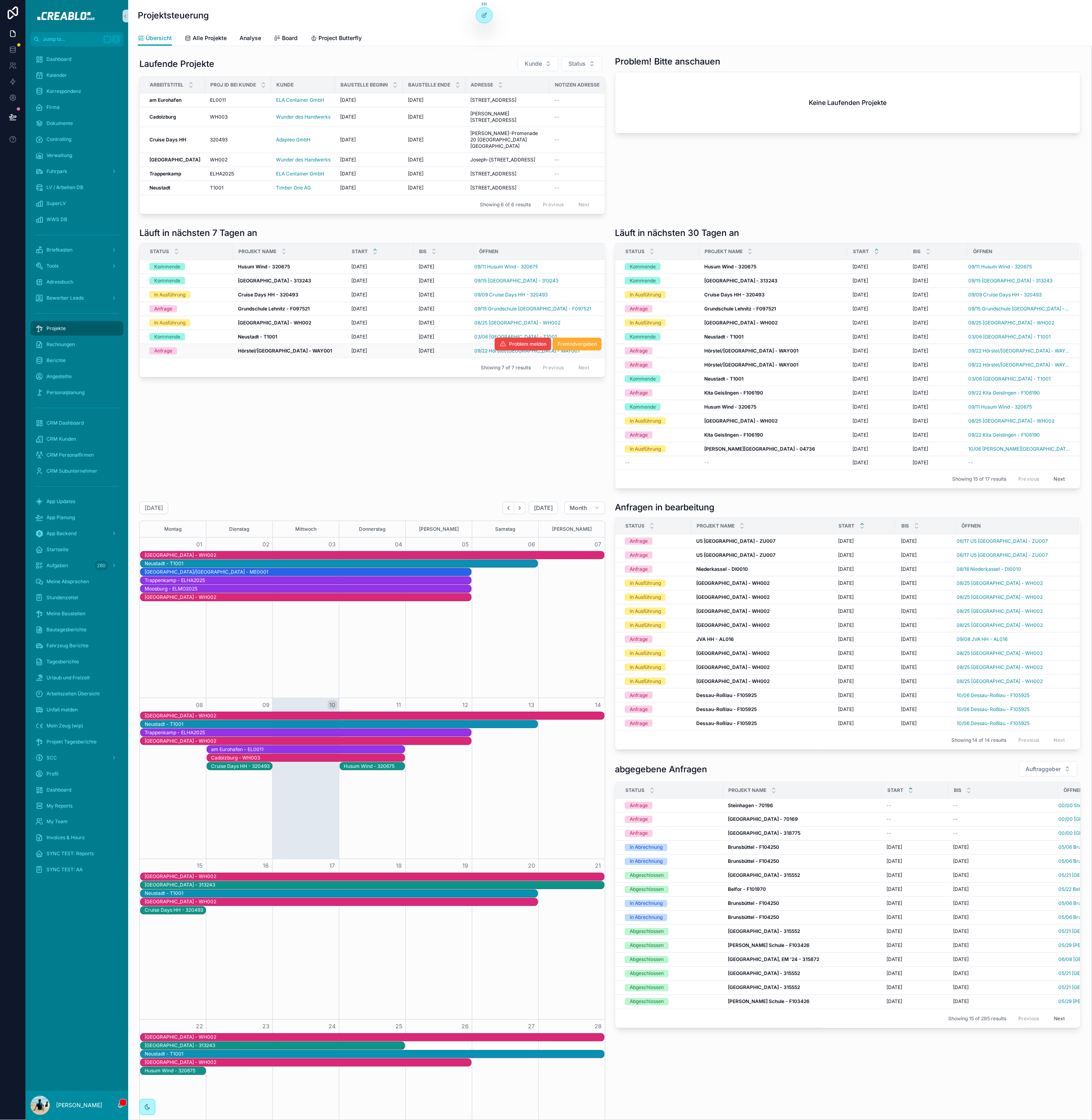
click at [252, 353] on strong "Hörstel/Hamburg - WAY001" at bounding box center [285, 350] width 94 height 6
click at [484, 354] on span "09/22 Hörstel/Hamburg - WAY001" at bounding box center [526, 350] width 105 height 6
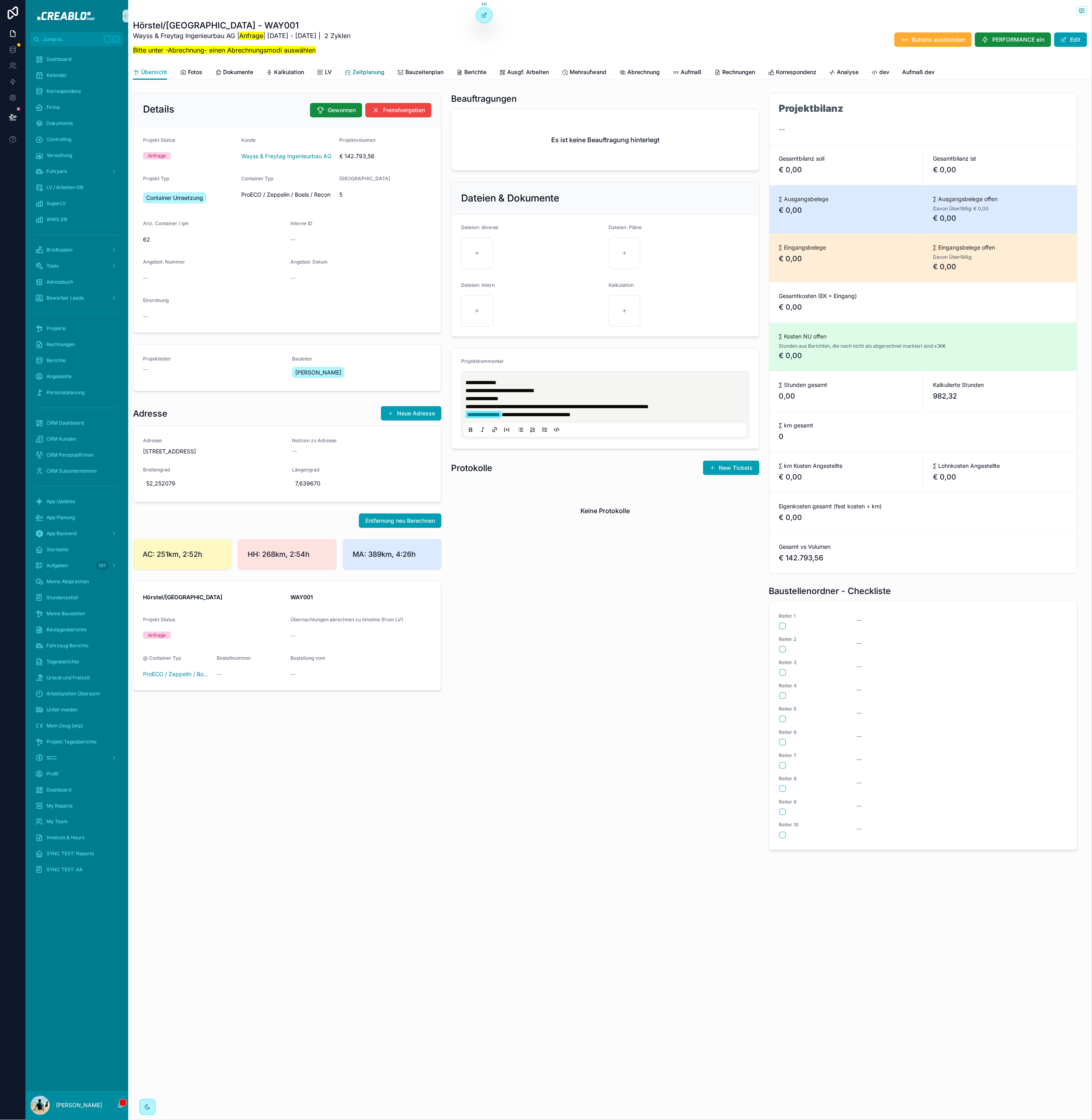
click at [374, 73] on span "Zeitplanung" at bounding box center [368, 72] width 32 height 8
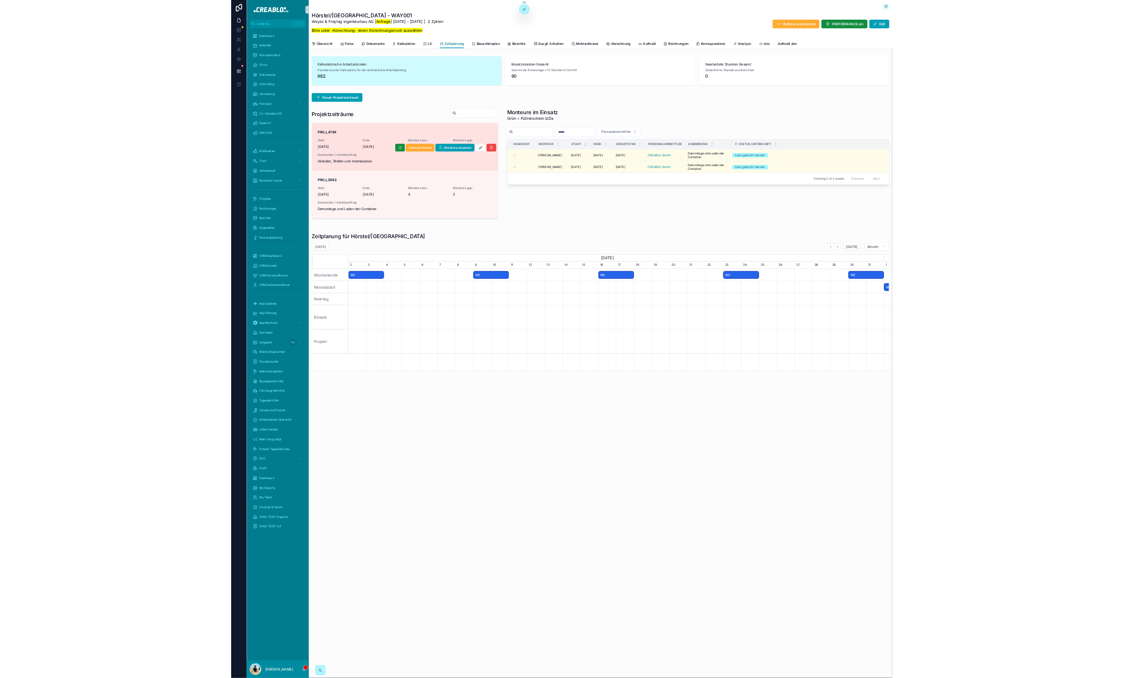
scroll to position [0, 1034]
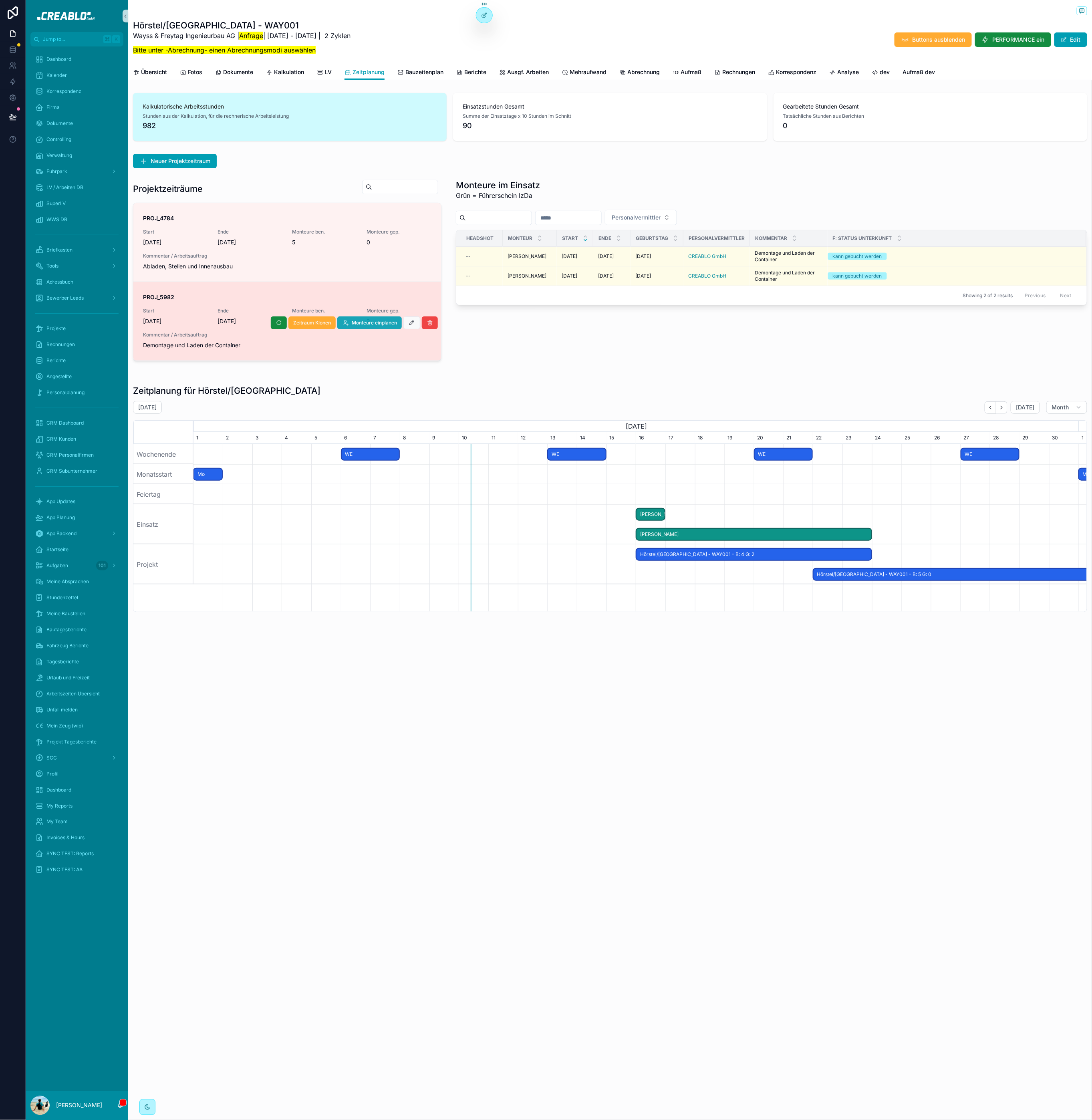
click at [352, 323] on span "Monteure einplanen" at bounding box center [374, 323] width 45 height 6
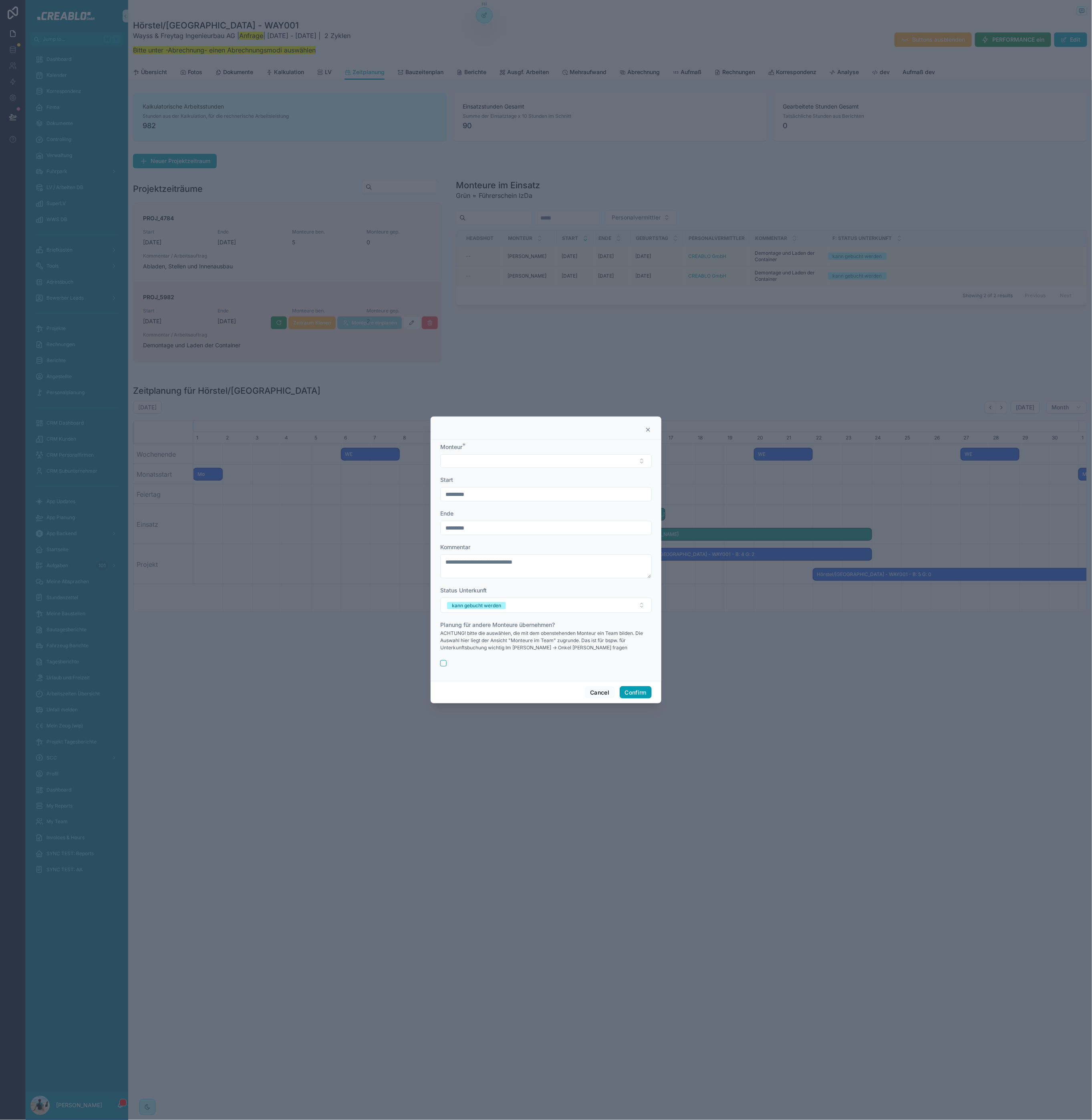
click at [494, 469] on form "**********" at bounding box center [545, 559] width 211 height 232
click at [496, 458] on button "Select Button" at bounding box center [545, 461] width 211 height 14
type input "*****"
click at [503, 489] on div "Lasse Stevens" at bounding box center [546, 492] width 207 height 13
click at [483, 490] on input "*********" at bounding box center [546, 495] width 211 height 11
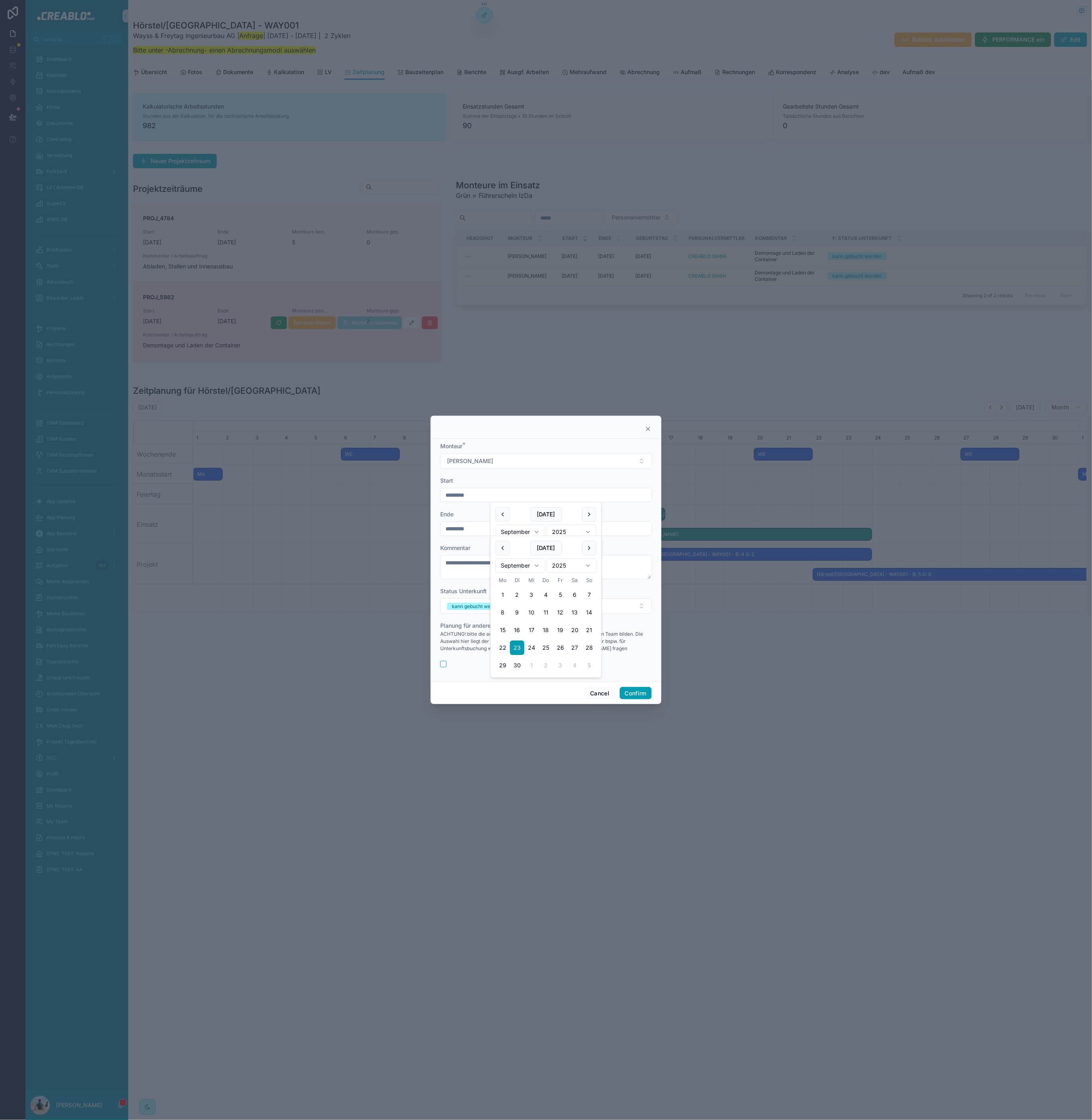
click at [471, 530] on input "*********" at bounding box center [546, 528] width 211 height 11
drag, startPoint x: 577, startPoint y: 631, endPoint x: 591, endPoint y: 630, distance: 14.0
click at [589, 630] on tr "15 16 17 18 19 20 21" at bounding box center [546, 630] width 101 height 15
click at [591, 629] on button "21" at bounding box center [589, 630] width 15 height 15
type input "*********"
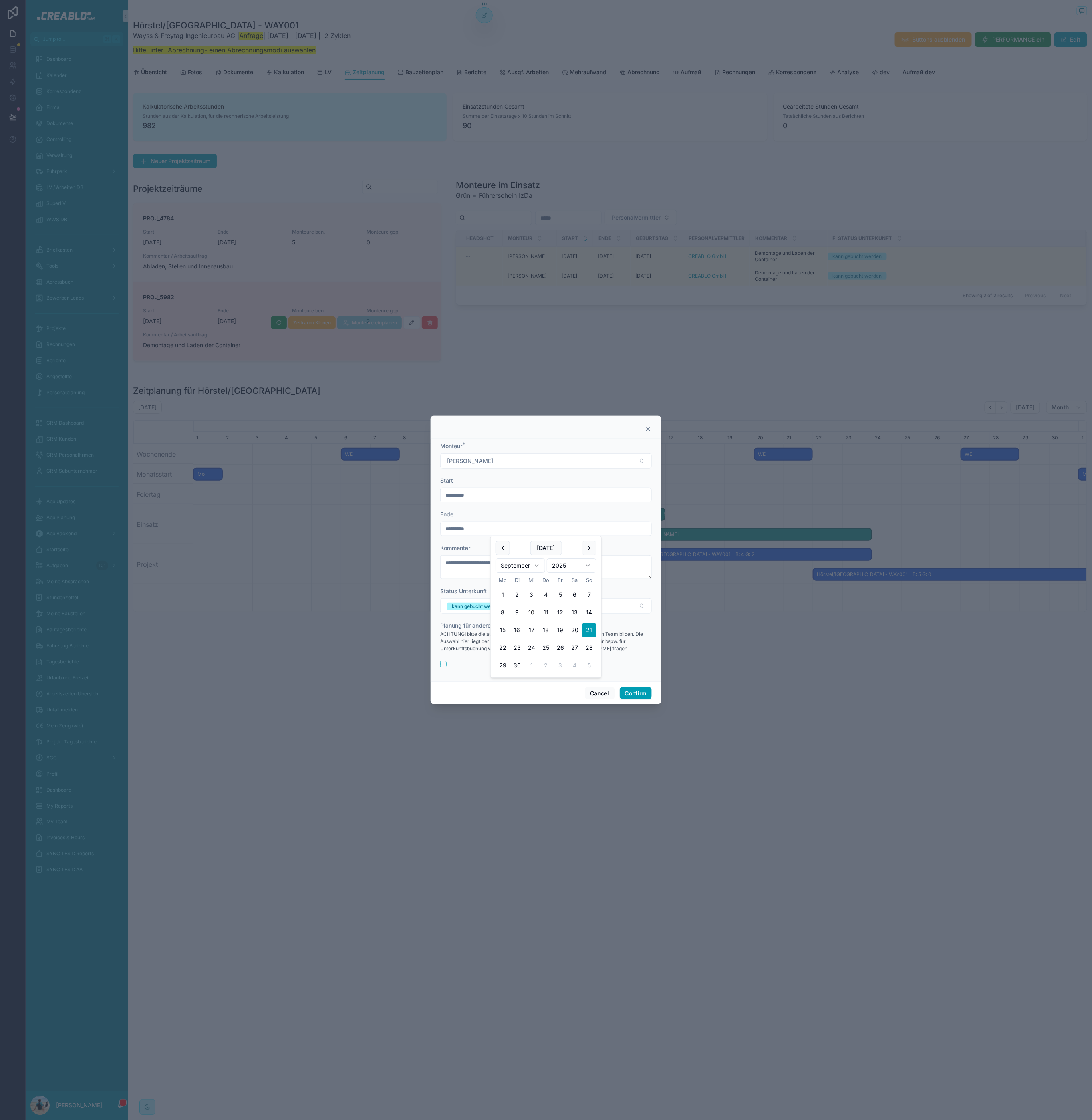
click at [459, 584] on form "**********" at bounding box center [545, 559] width 211 height 233
click at [507, 570] on textarea "**********" at bounding box center [545, 567] width 211 height 24
drag, startPoint x: 478, startPoint y: 563, endPoint x: 567, endPoint y: 566, distance: 89.1
click at [567, 566] on textarea "**********" at bounding box center [545, 567] width 211 height 24
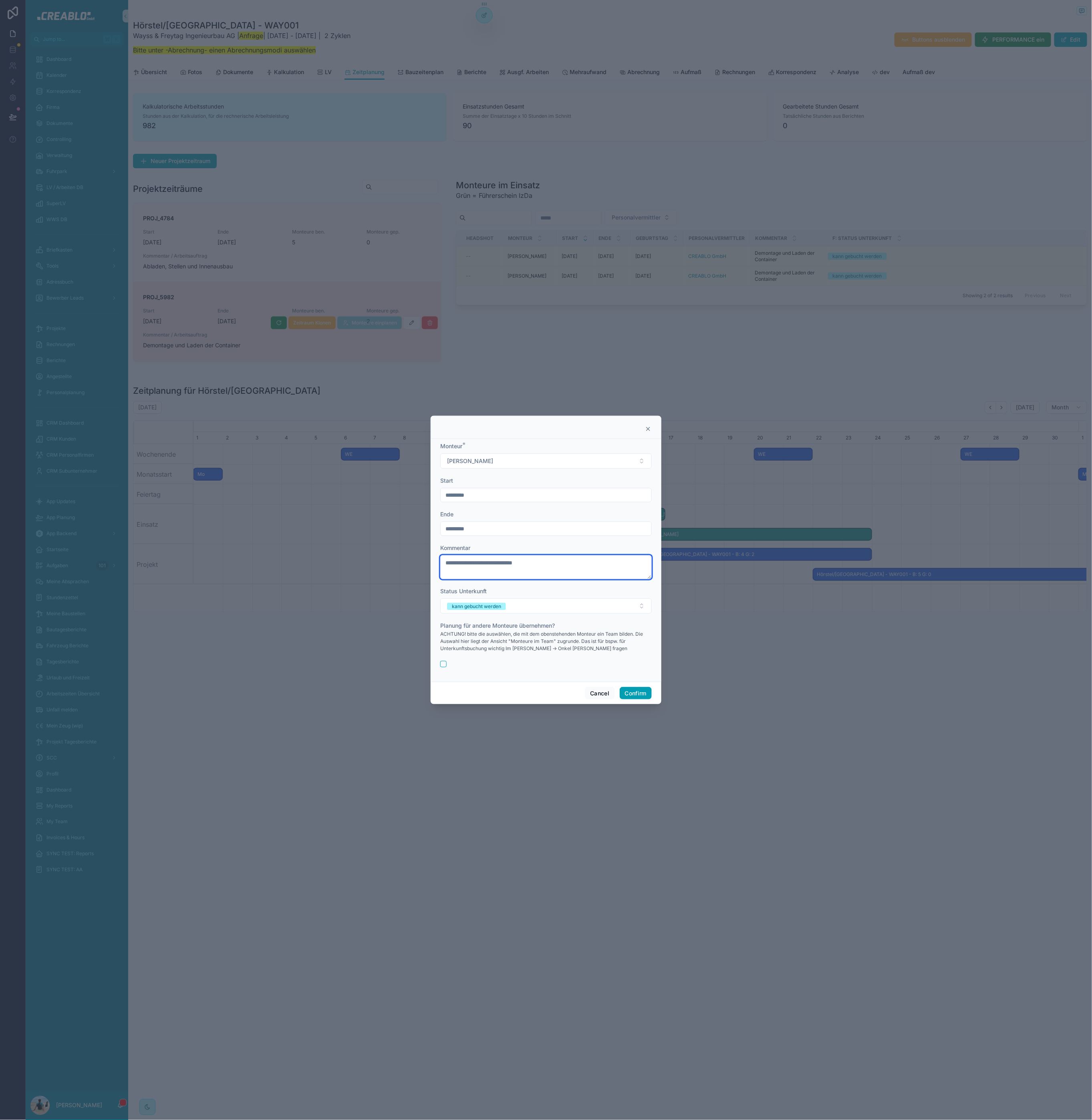
drag, startPoint x: 507, startPoint y: 565, endPoint x: 478, endPoint y: 565, distance: 29.0
click at [478, 565] on textarea "**********" at bounding box center [545, 567] width 211 height 24
type textarea "**********"
click at [444, 661] on button "button" at bounding box center [442, 663] width 6 height 6
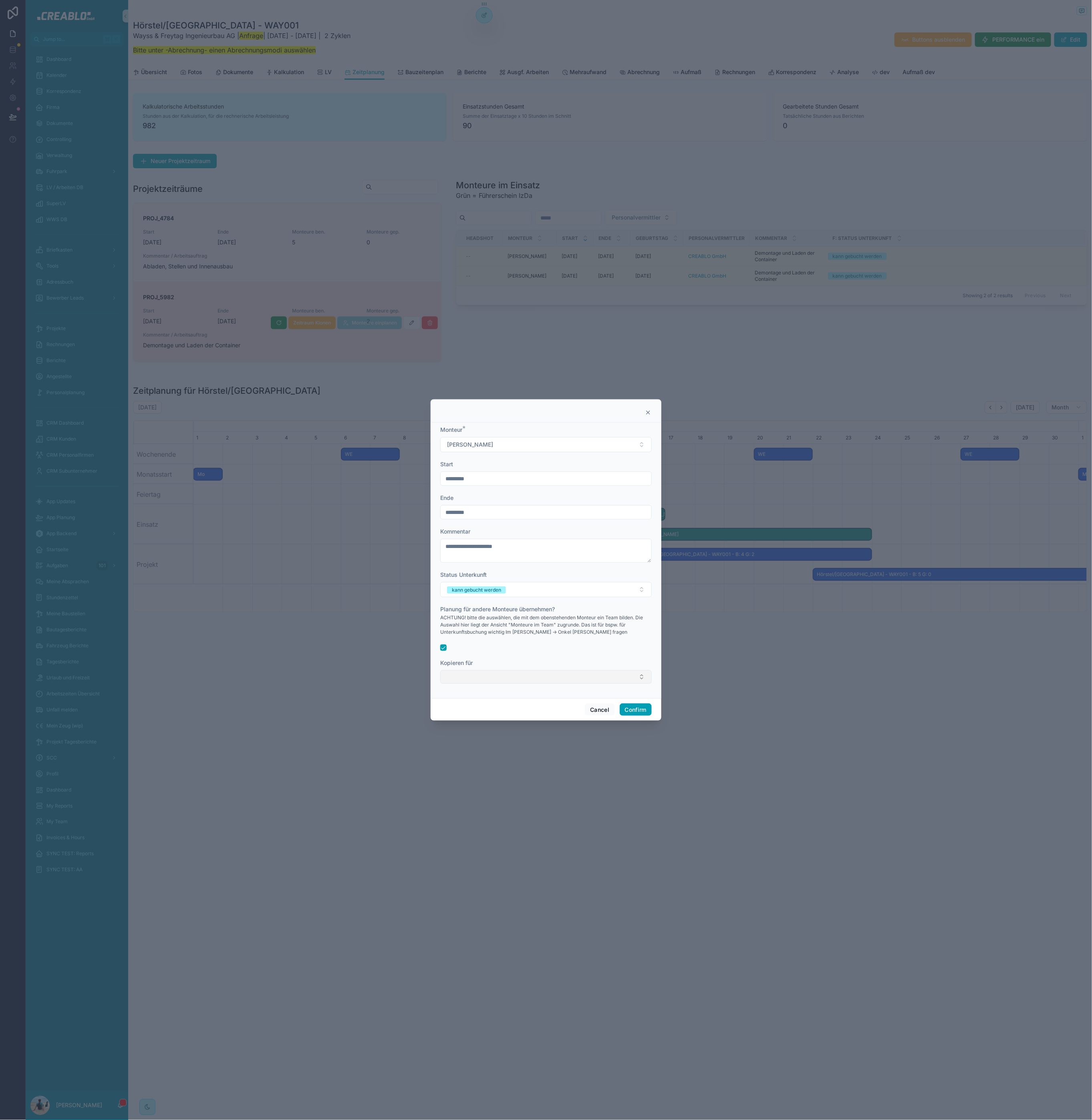
click at [470, 676] on button "Select Button" at bounding box center [545, 677] width 211 height 14
type input "****"
click at [493, 715] on div "Ivan Vasyliev" at bounding box center [546, 721] width 207 height 13
click at [518, 647] on div at bounding box center [545, 646] width 211 height 6
click at [626, 709] on button "Confirm" at bounding box center [635, 710] width 32 height 13
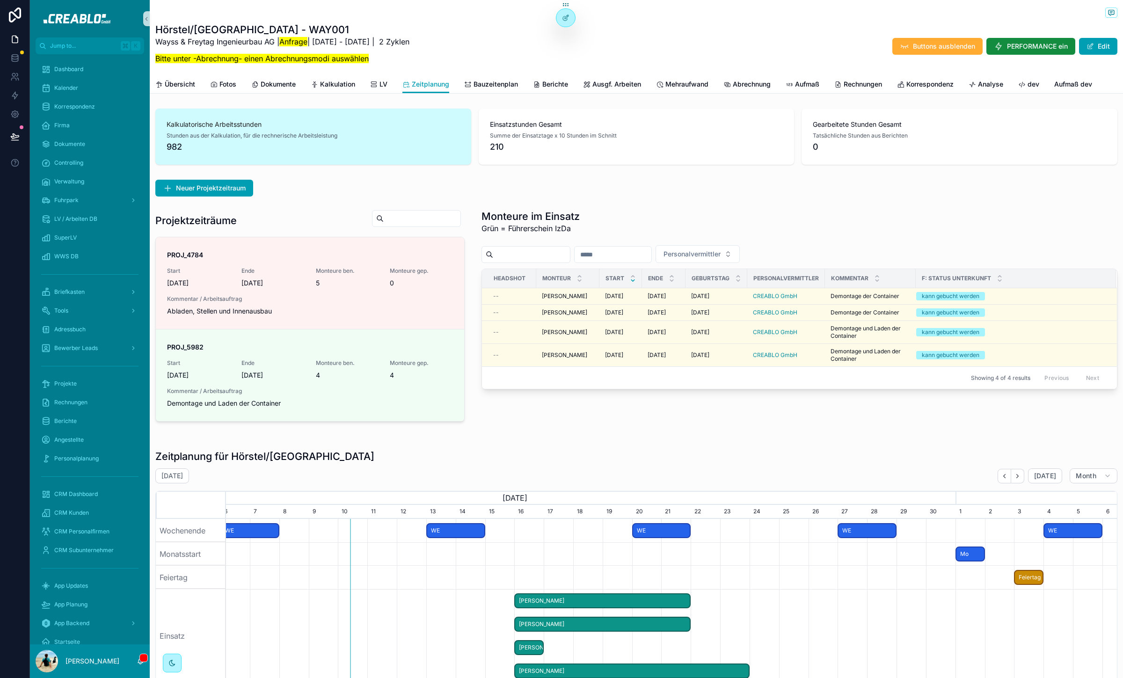
scroll to position [0, 882]
